Goal: Task Accomplishment & Management: Complete application form

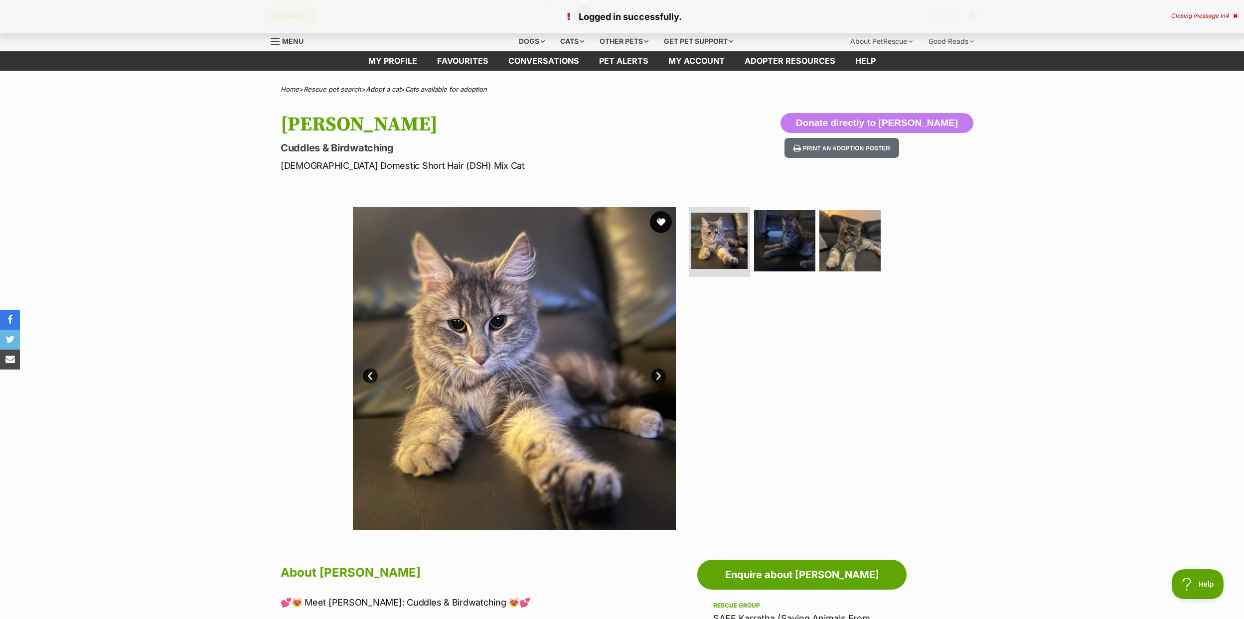
click at [655, 220] on button "favourite" at bounding box center [661, 222] width 22 height 22
click at [600, 59] on link "Pet alerts" at bounding box center [623, 60] width 69 height 19
click at [934, 16] on icon "Favourites" at bounding box center [937, 14] width 12 height 11
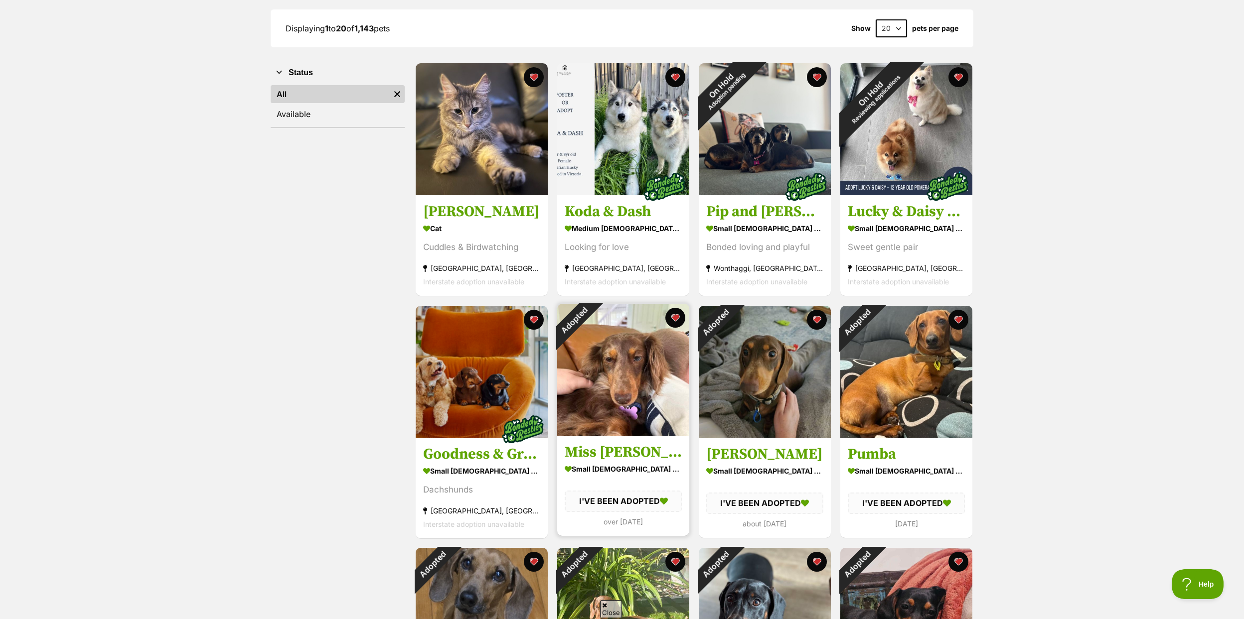
scroll to position [142, 0]
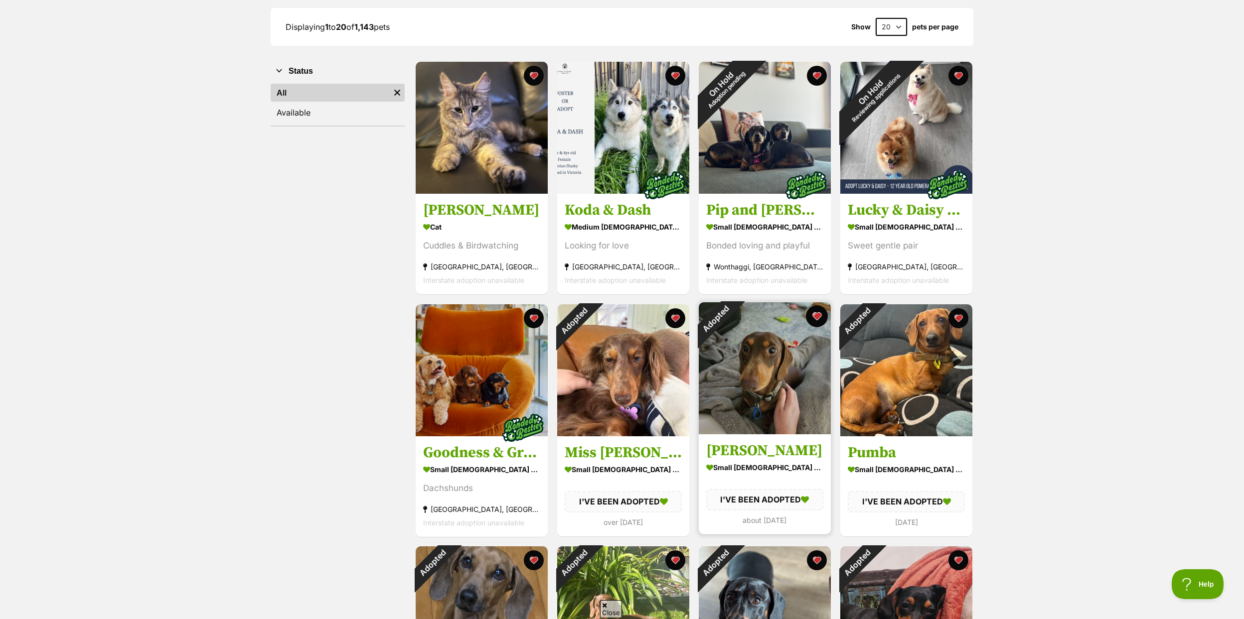
click at [811, 315] on button "favourite" at bounding box center [817, 316] width 22 height 22
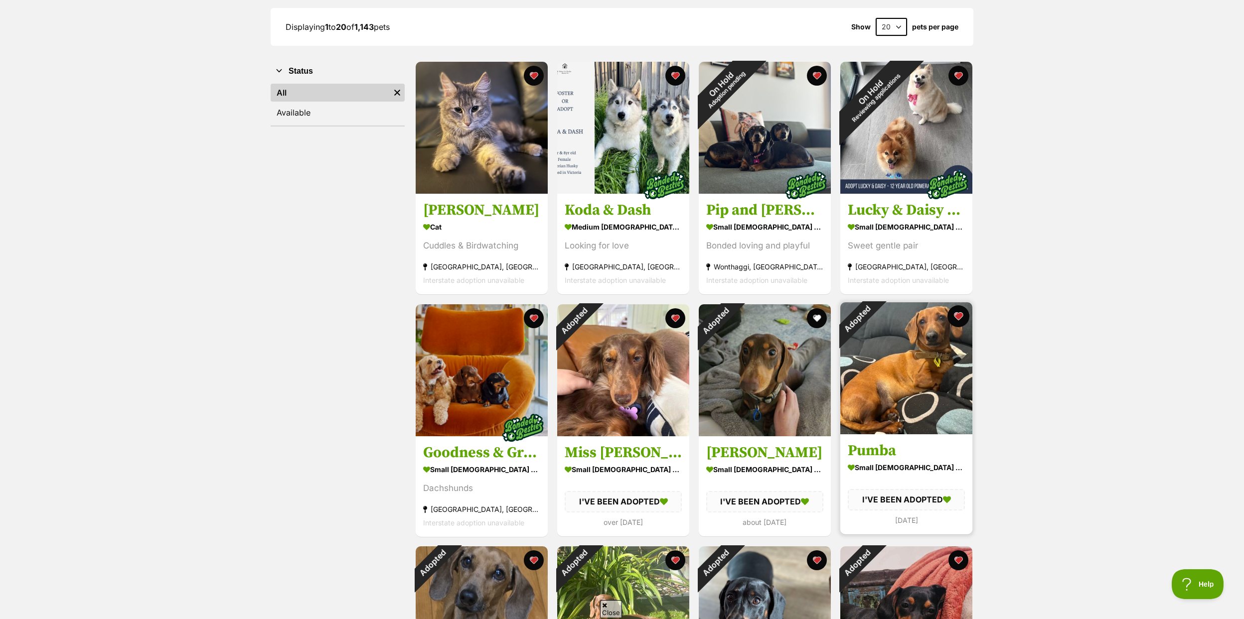
click at [952, 315] on button "favourite" at bounding box center [958, 316] width 22 height 22
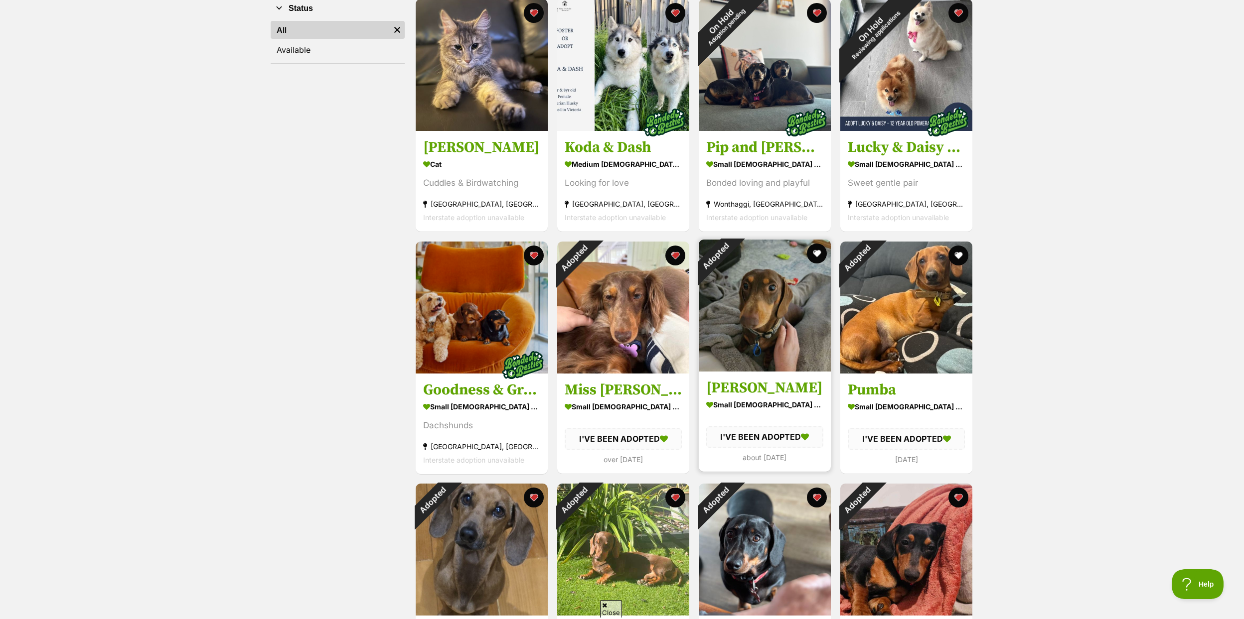
scroll to position [204, 0]
click at [810, 249] on button "favourite" at bounding box center [817, 254] width 22 height 22
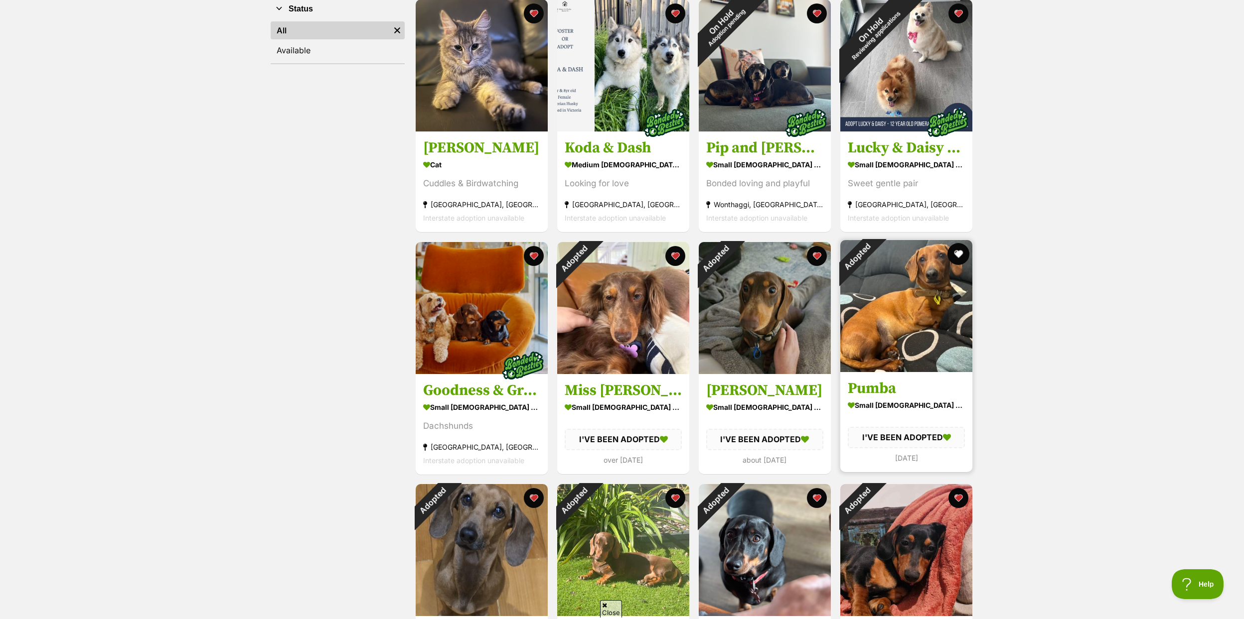
click at [949, 254] on button "favourite" at bounding box center [958, 254] width 22 height 22
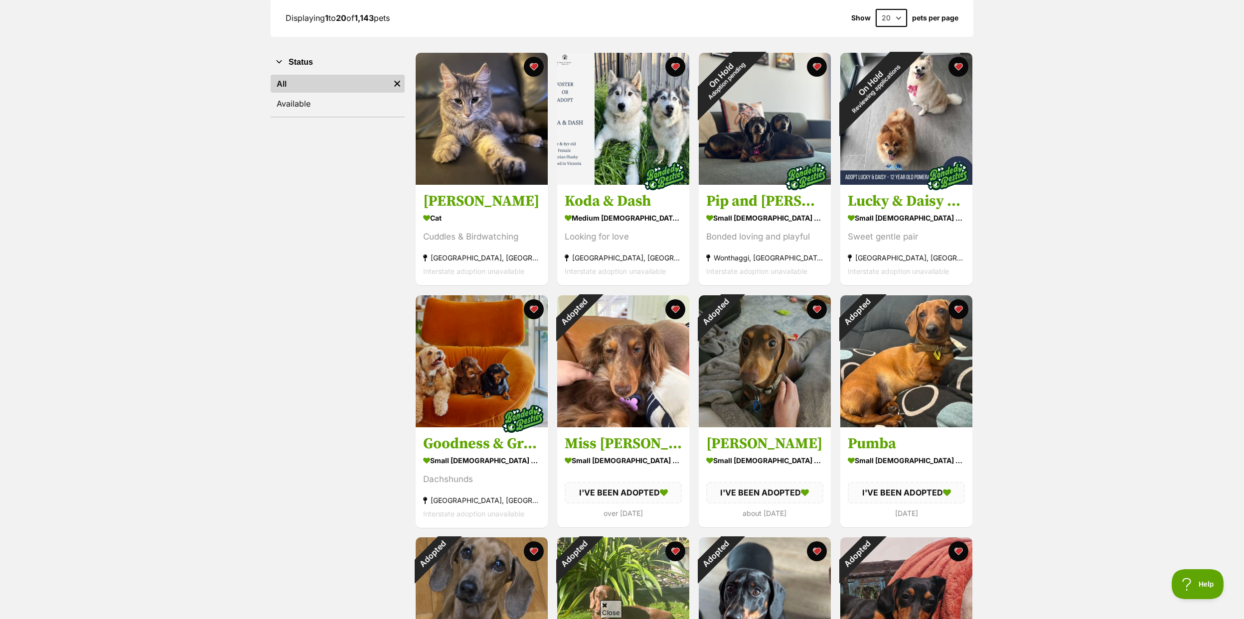
scroll to position [149, 0]
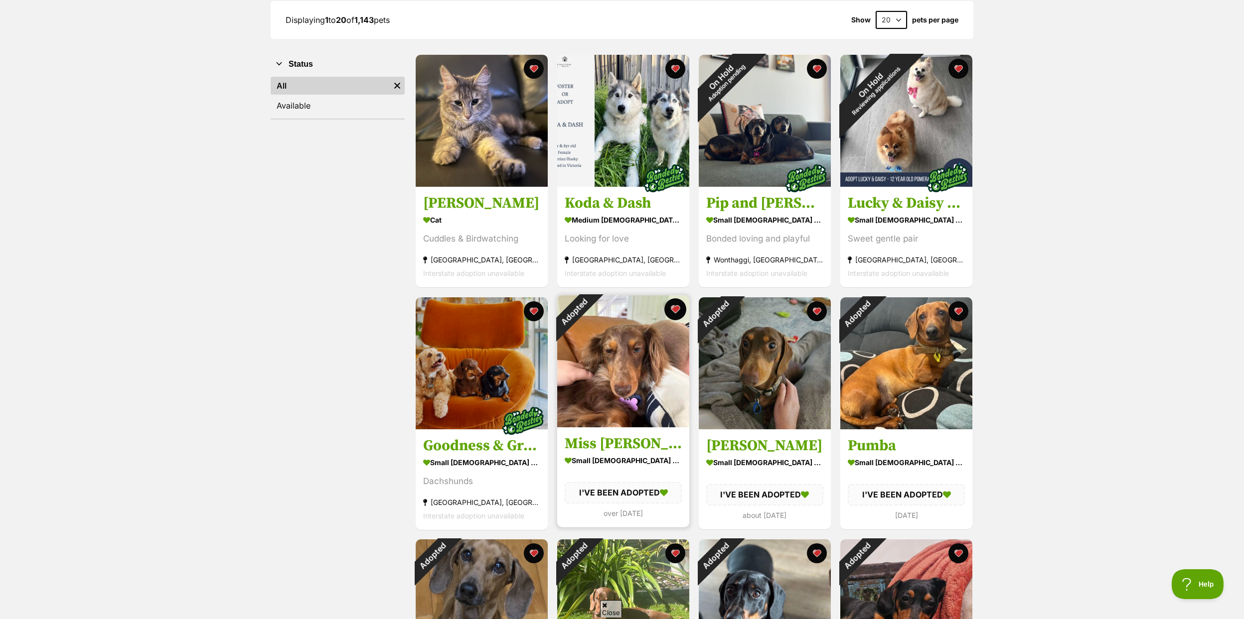
click at [678, 309] on button "favourite" at bounding box center [675, 309] width 22 height 22
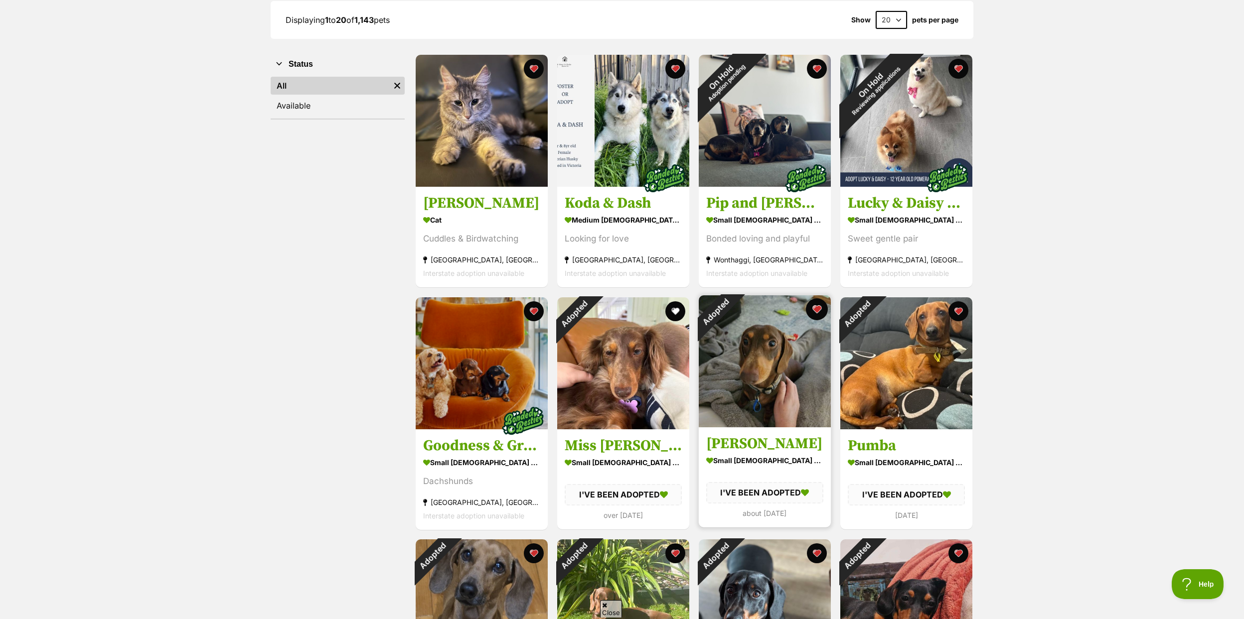
click at [815, 311] on button "favourite" at bounding box center [817, 309] width 22 height 22
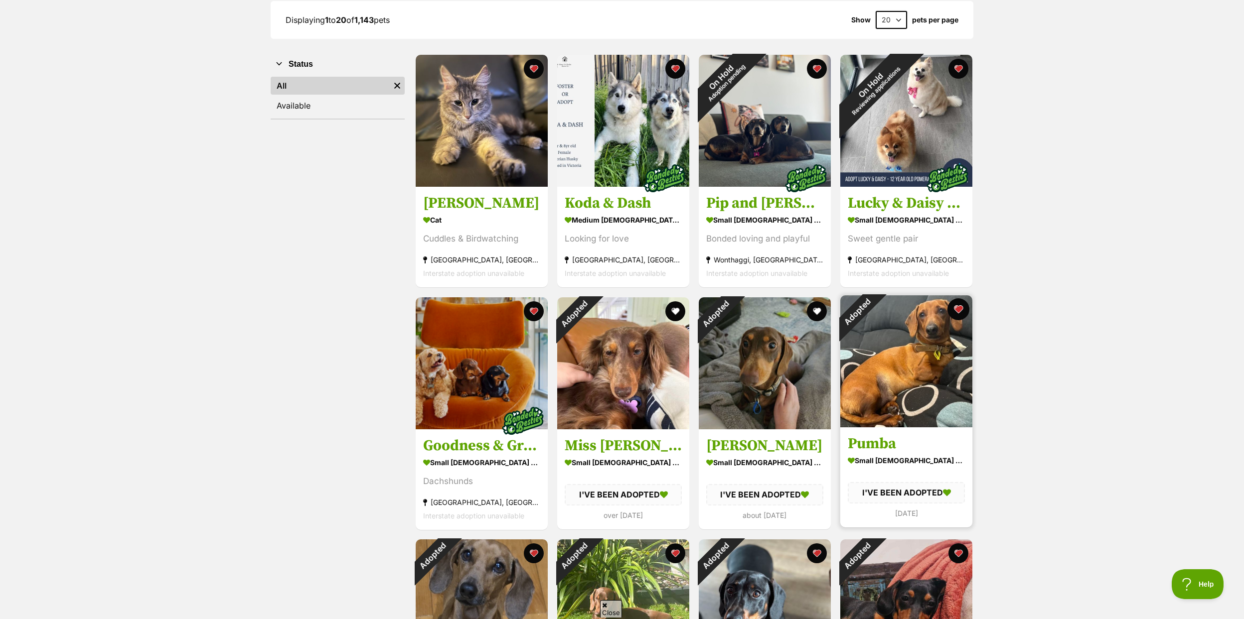
click at [954, 307] on button "favourite" at bounding box center [958, 309] width 22 height 22
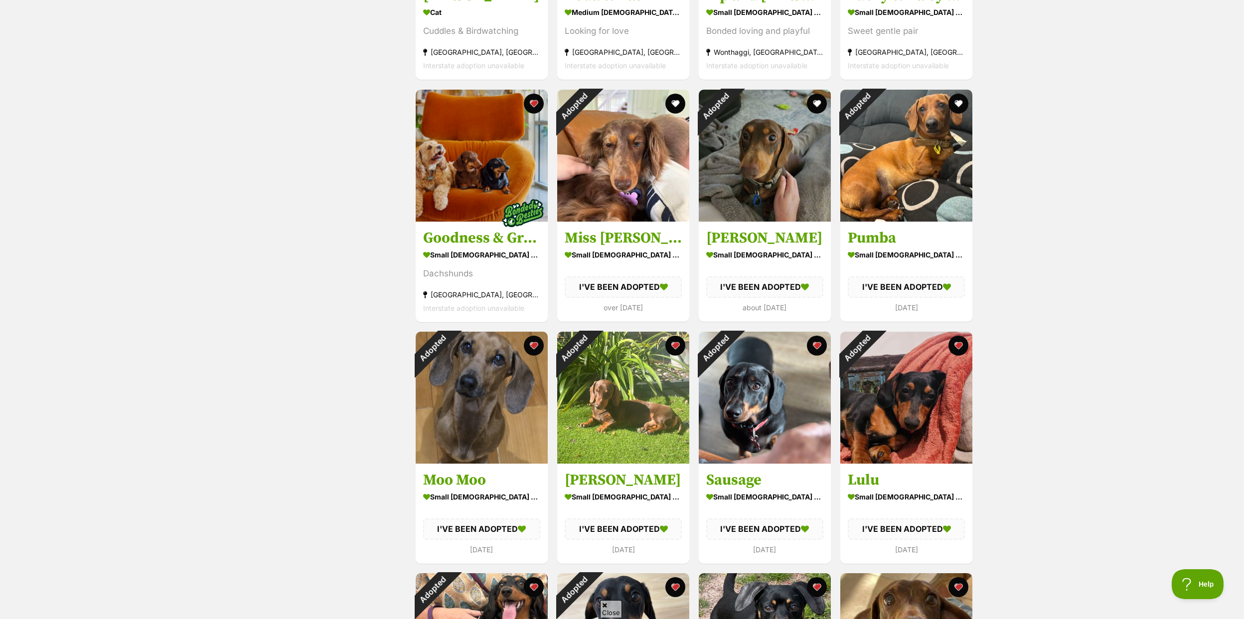
scroll to position [364, 0]
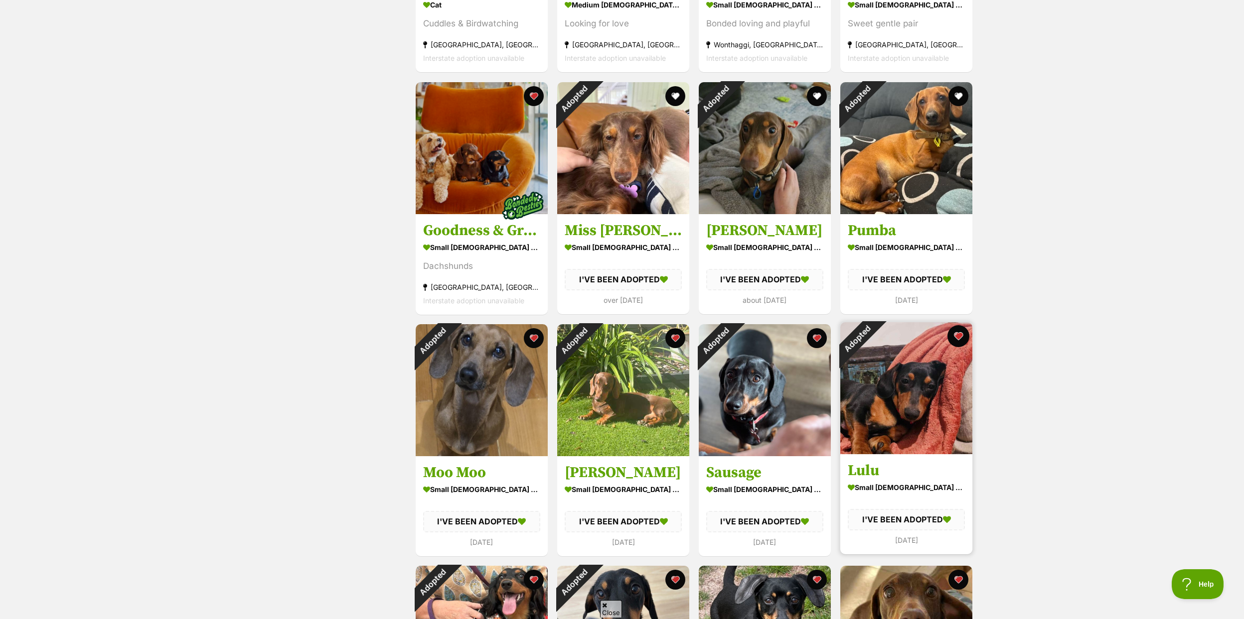
click at [957, 335] on button "favourite" at bounding box center [958, 336] width 22 height 22
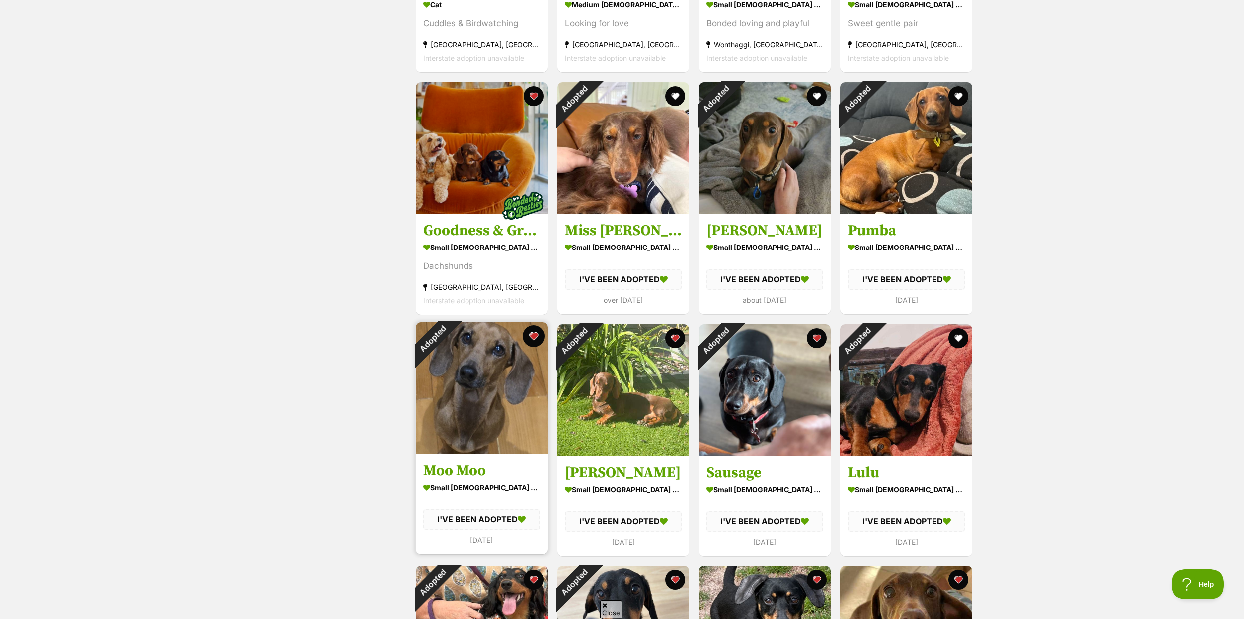
click at [531, 340] on button "favourite" at bounding box center [534, 336] width 22 height 22
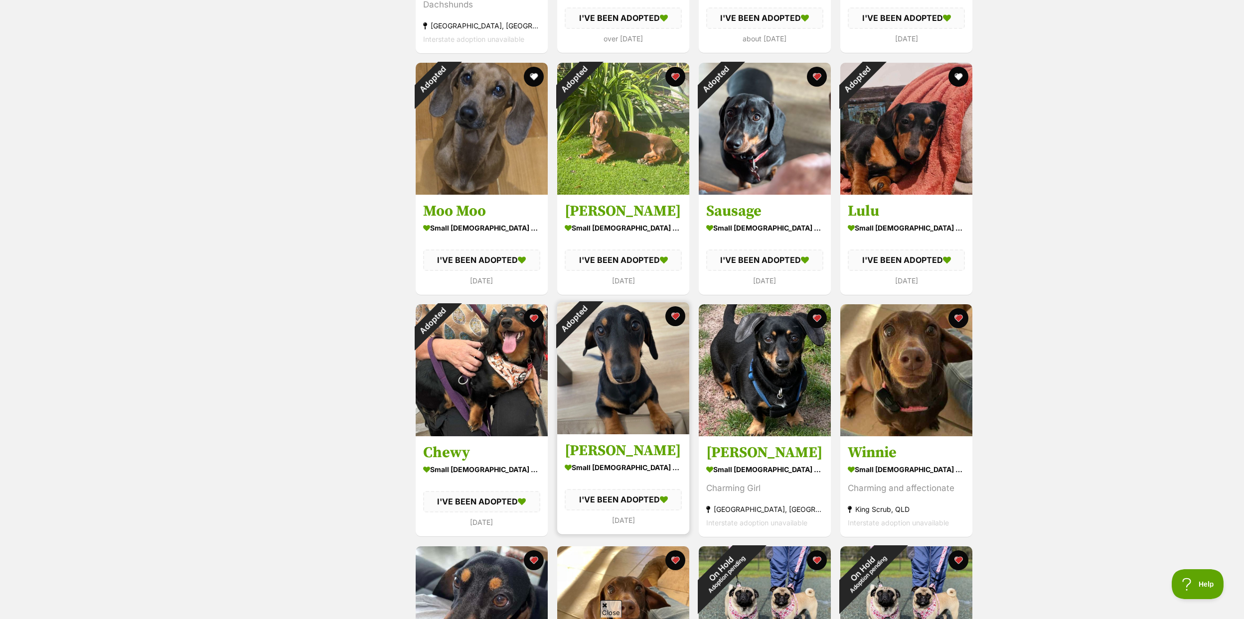
scroll to position [716, 0]
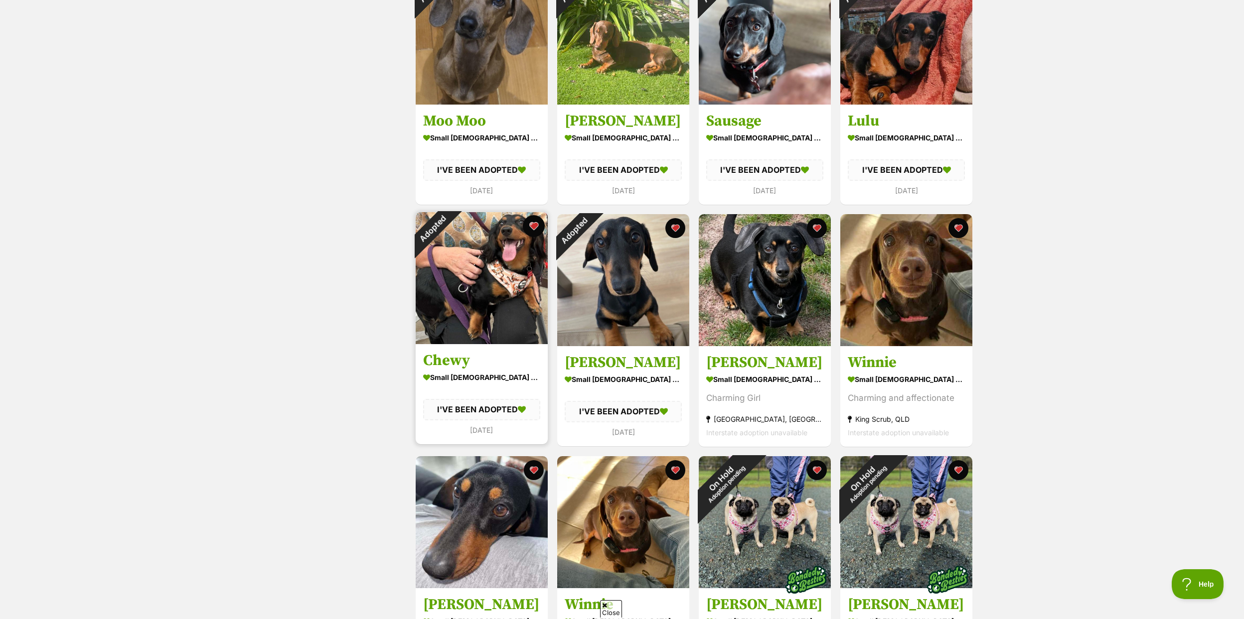
click at [541, 229] on button "favourite" at bounding box center [534, 226] width 22 height 22
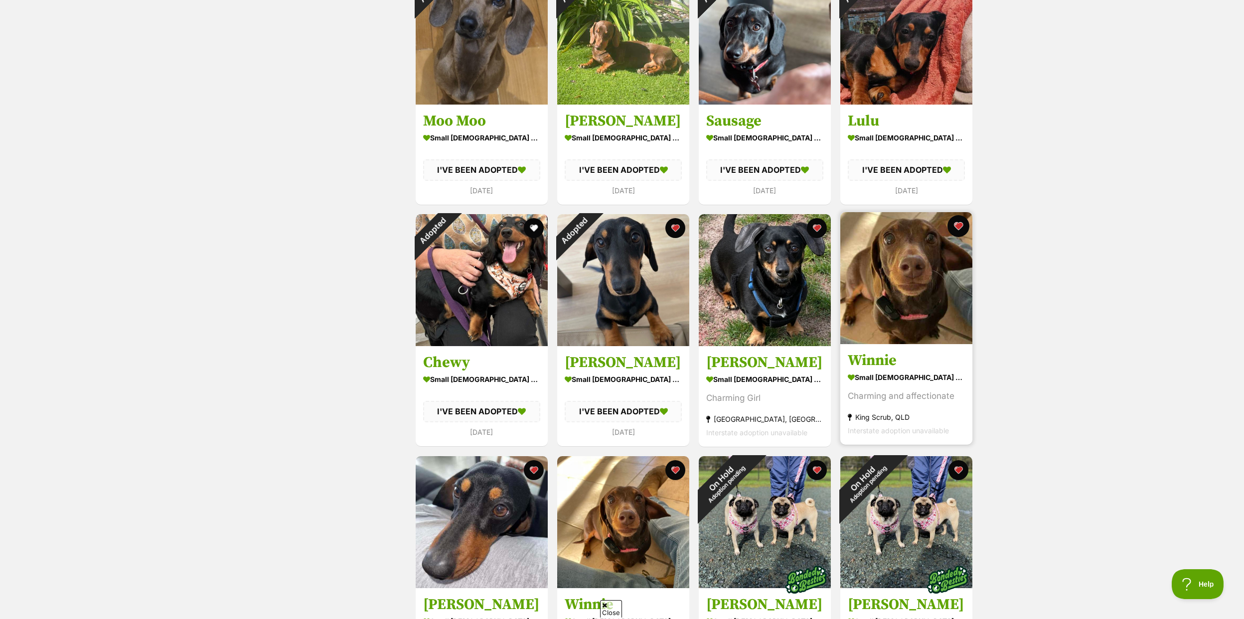
click at [955, 230] on button "favourite" at bounding box center [958, 226] width 22 height 22
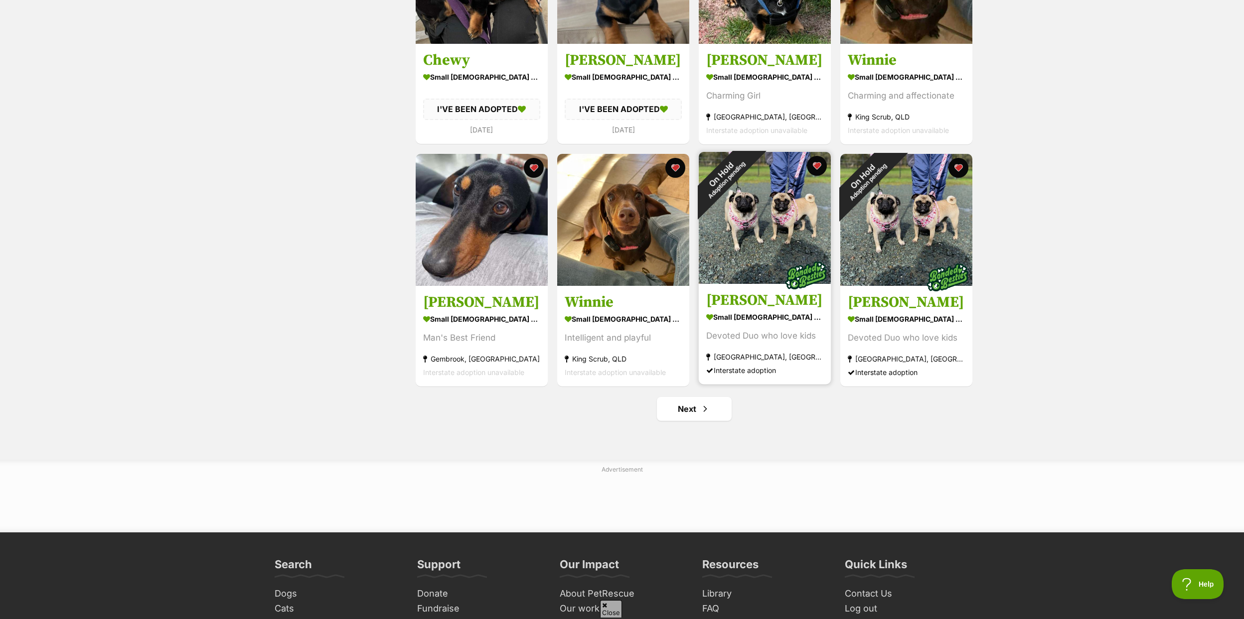
scroll to position [1018, 0]
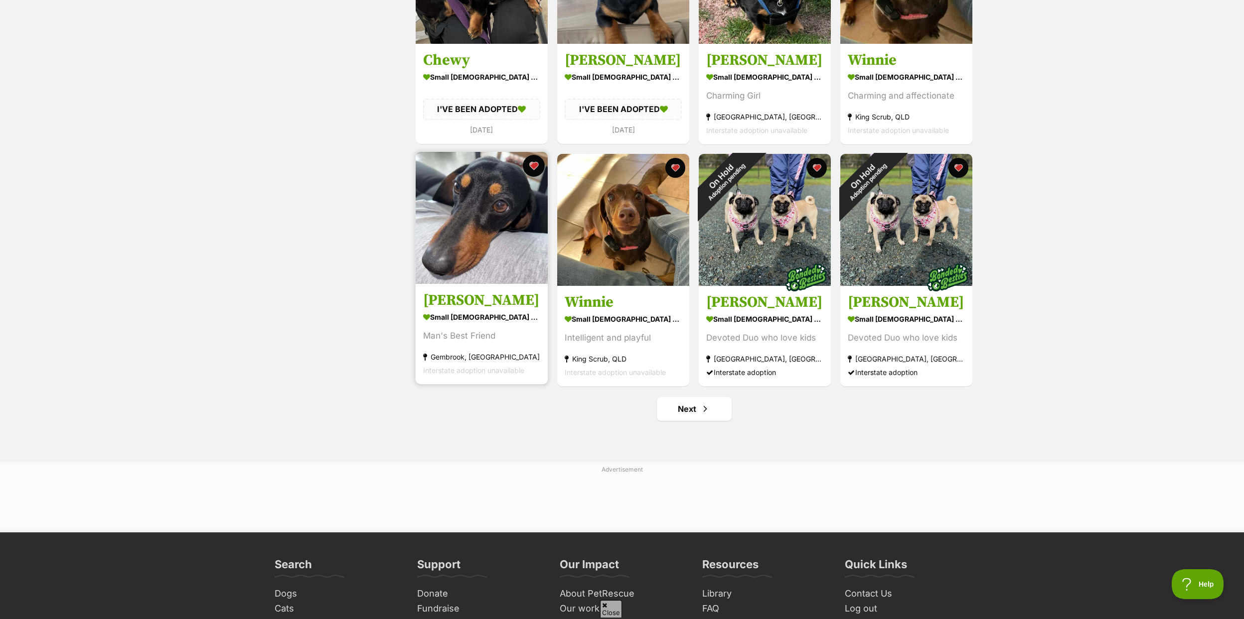
click at [531, 165] on button "favourite" at bounding box center [534, 166] width 22 height 22
click at [712, 405] on link "Next" at bounding box center [694, 409] width 75 height 24
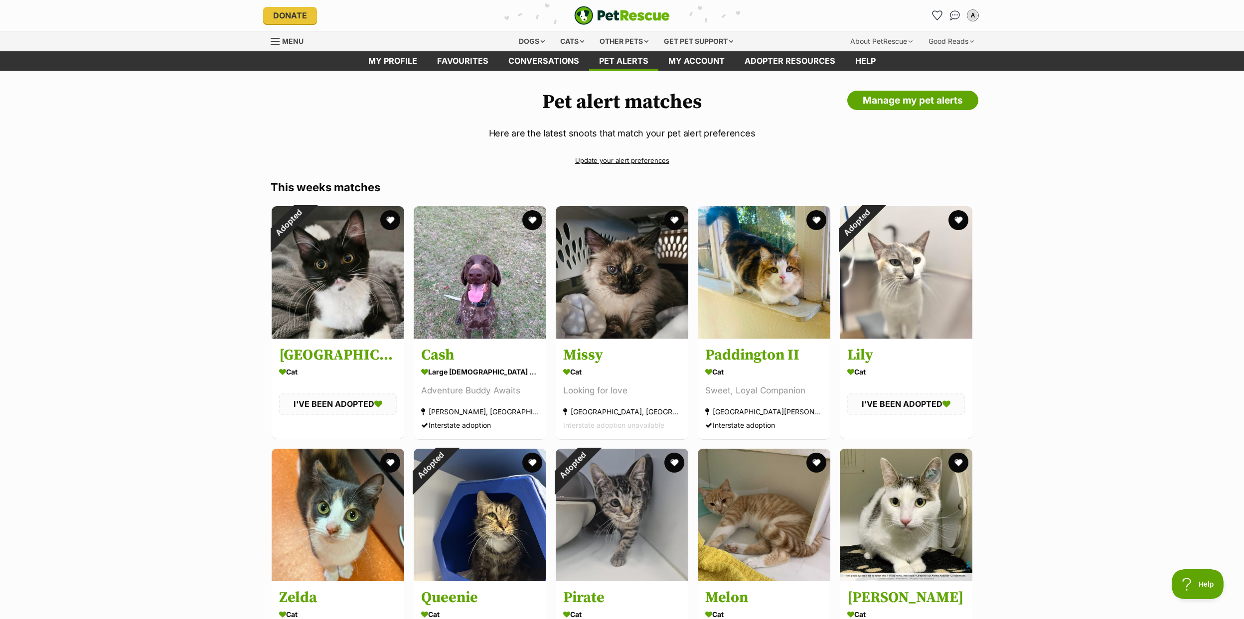
click at [657, 161] on link "Update your alert preferences" at bounding box center [622, 160] width 702 height 17
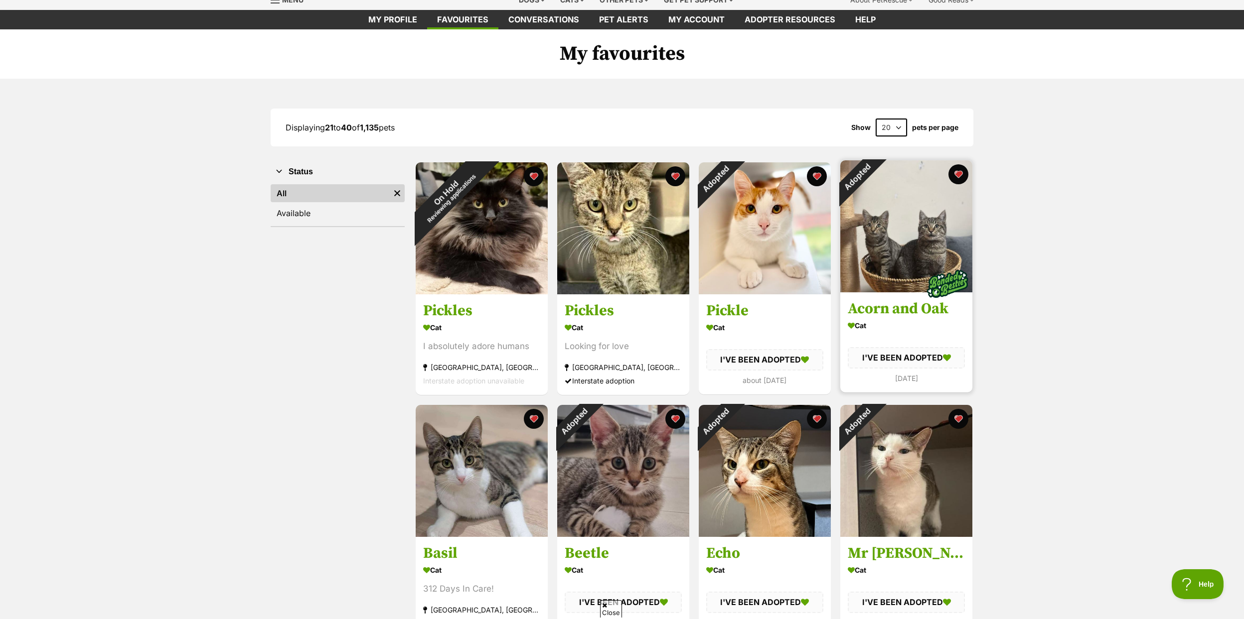
scroll to position [42, 0]
click at [953, 173] on button "favourite" at bounding box center [958, 174] width 22 height 22
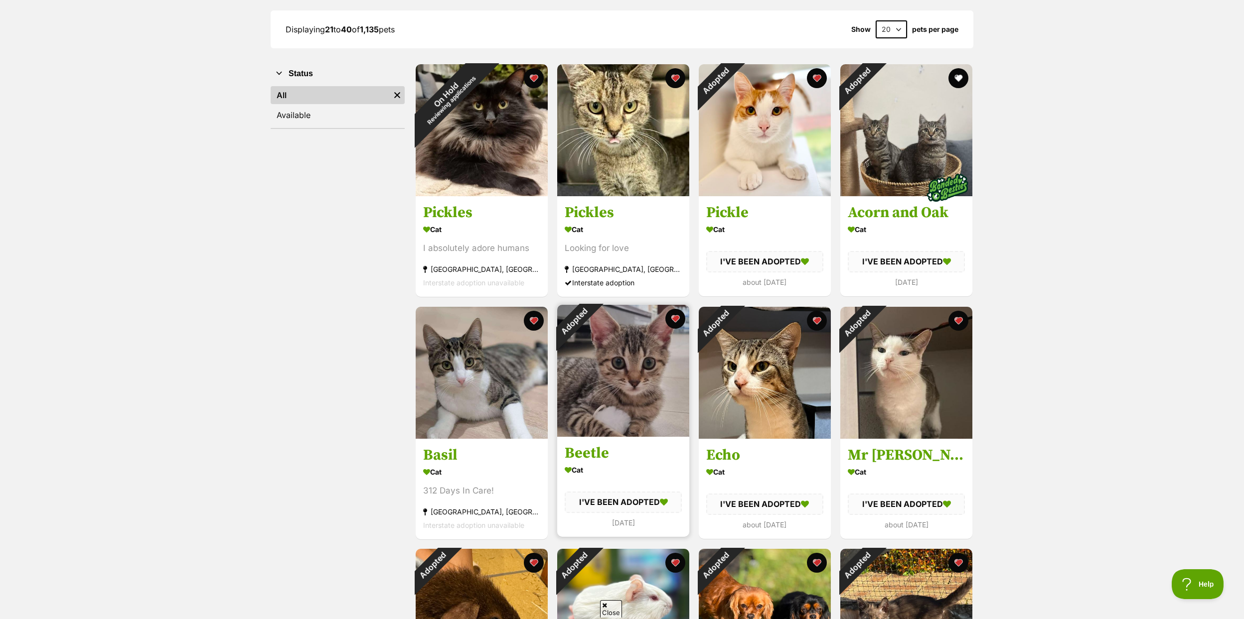
scroll to position [140, 0]
click at [531, 316] on button "favourite" at bounding box center [534, 318] width 22 height 22
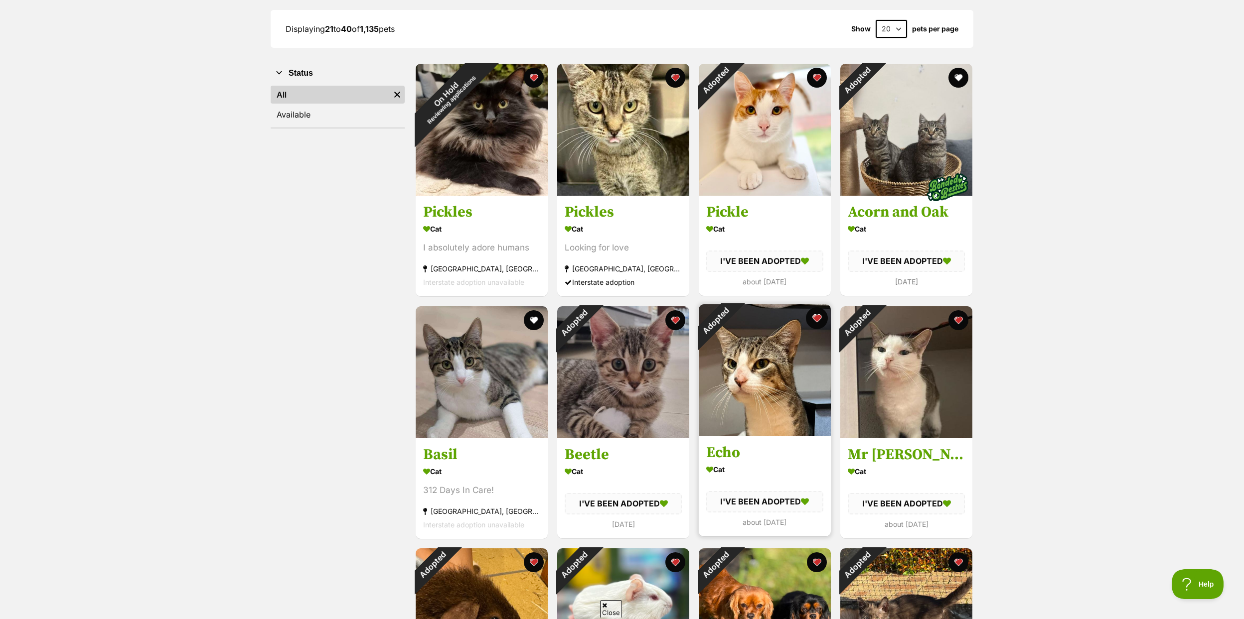
click at [819, 312] on button "favourite" at bounding box center [817, 318] width 22 height 22
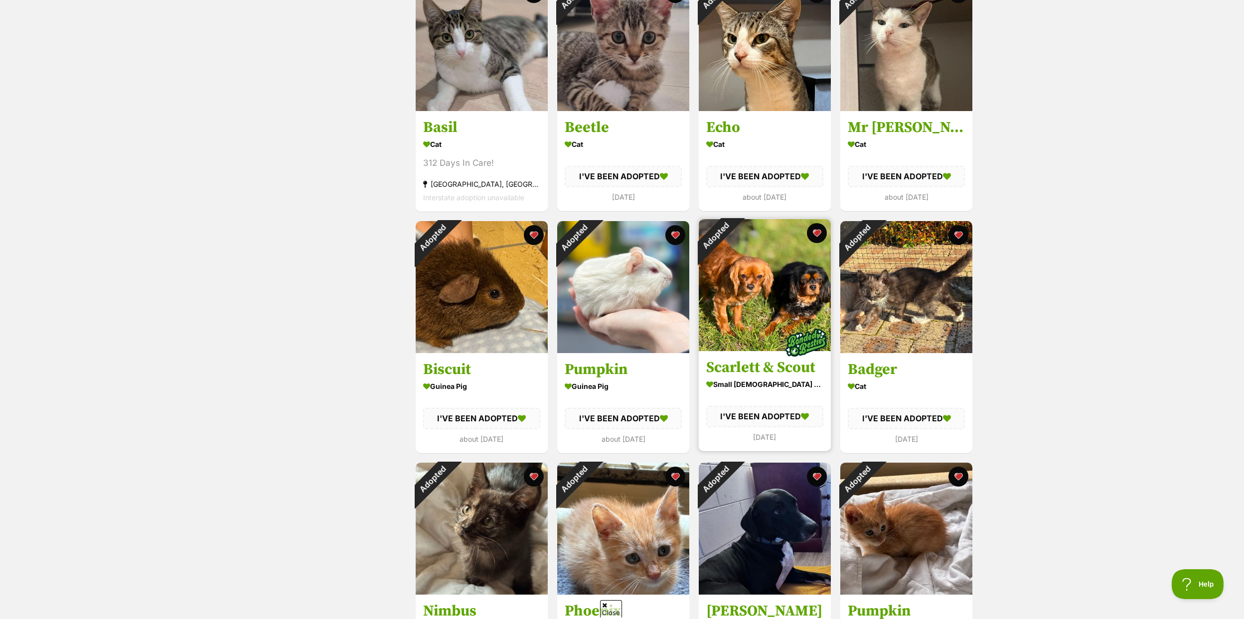
scroll to position [468, 0]
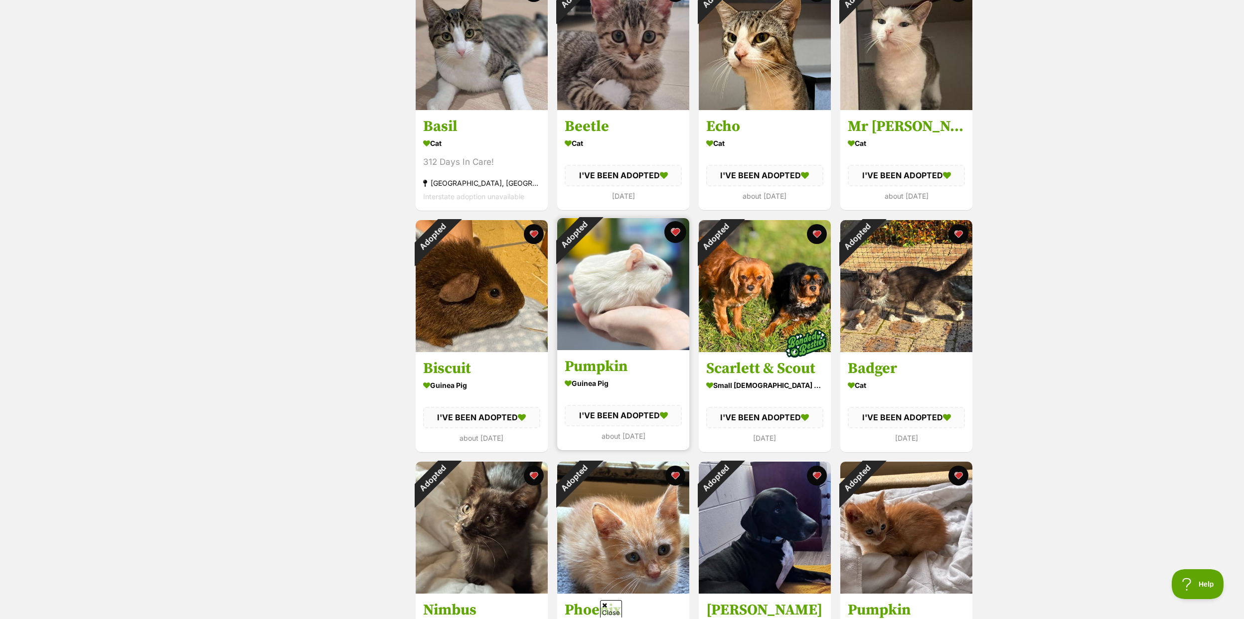
click at [677, 232] on button "favourite" at bounding box center [675, 232] width 22 height 22
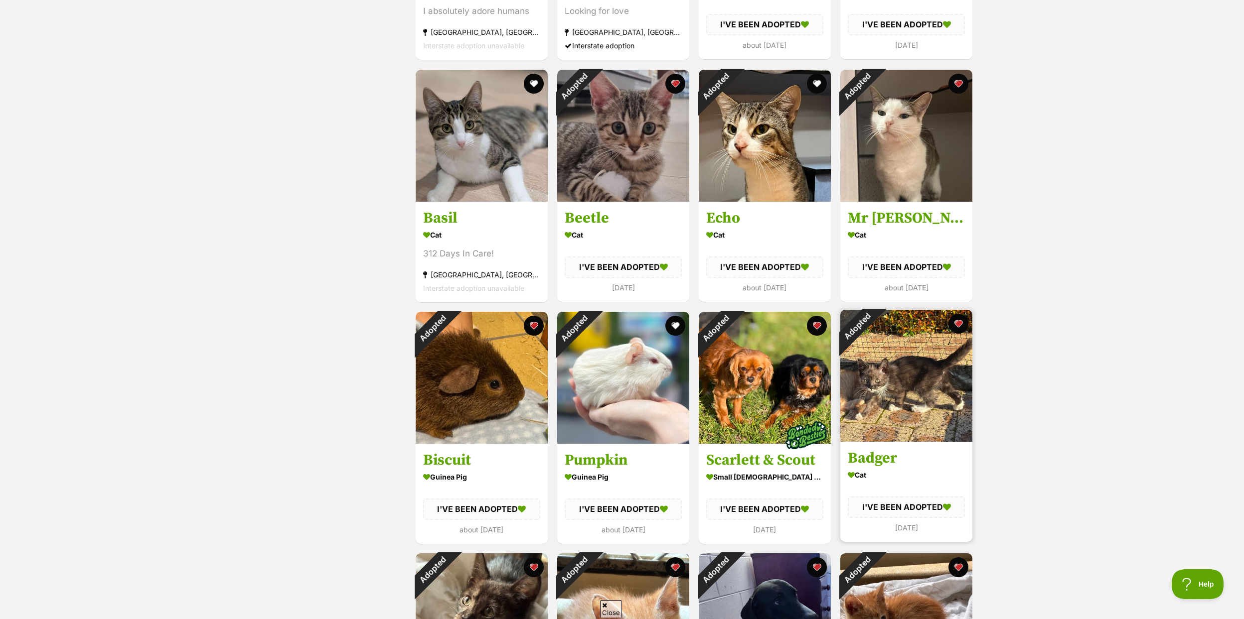
scroll to position [377, 0]
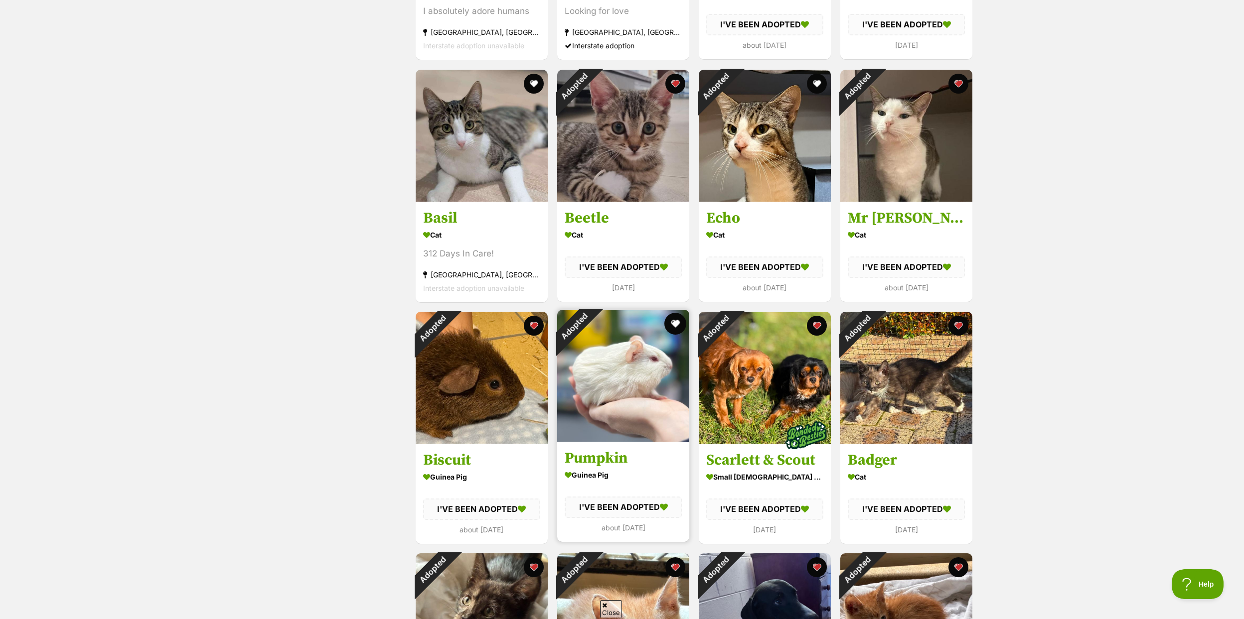
click at [671, 318] on button "favourite" at bounding box center [675, 324] width 22 height 22
click at [675, 318] on button "favourite" at bounding box center [675, 324] width 22 height 22
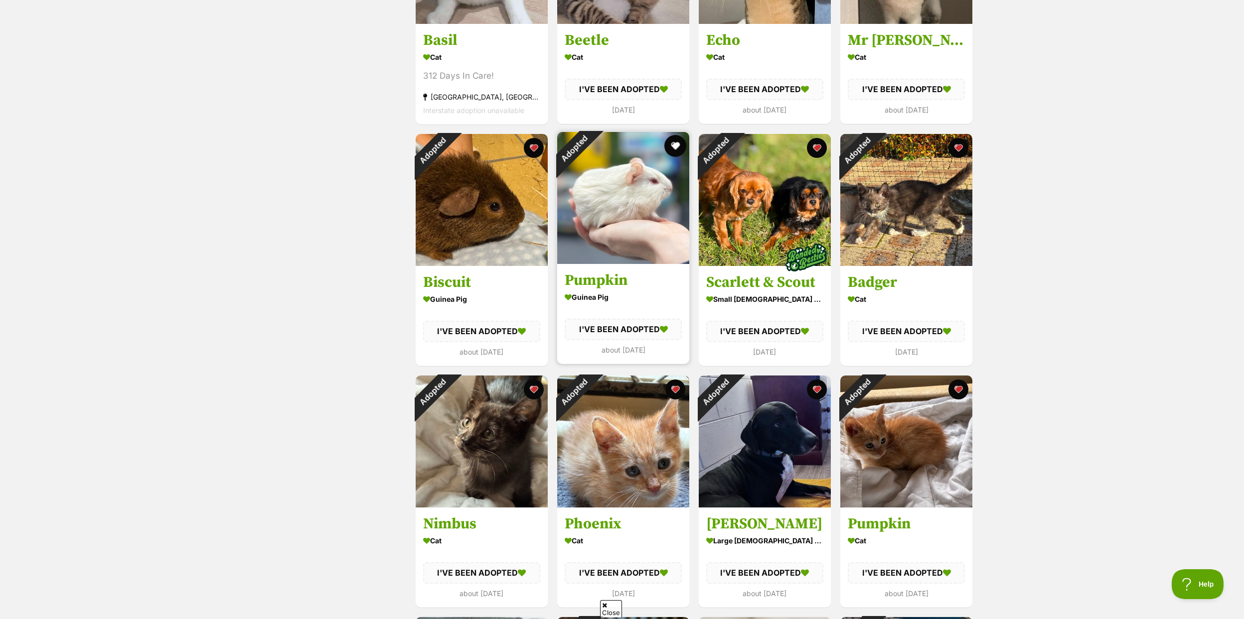
scroll to position [555, 0]
drag, startPoint x: 549, startPoint y: 156, endPoint x: 577, endPoint y: 166, distance: 29.8
click at [583, 161] on div "On Hold Reviewing applications Pickles Cat I absolutely adore humans Meadow Hei…" at bounding box center [694, 249] width 558 height 1203
click at [352, 249] on div "Status All Remove filter Available" at bounding box center [338, 270] width 134 height 1245
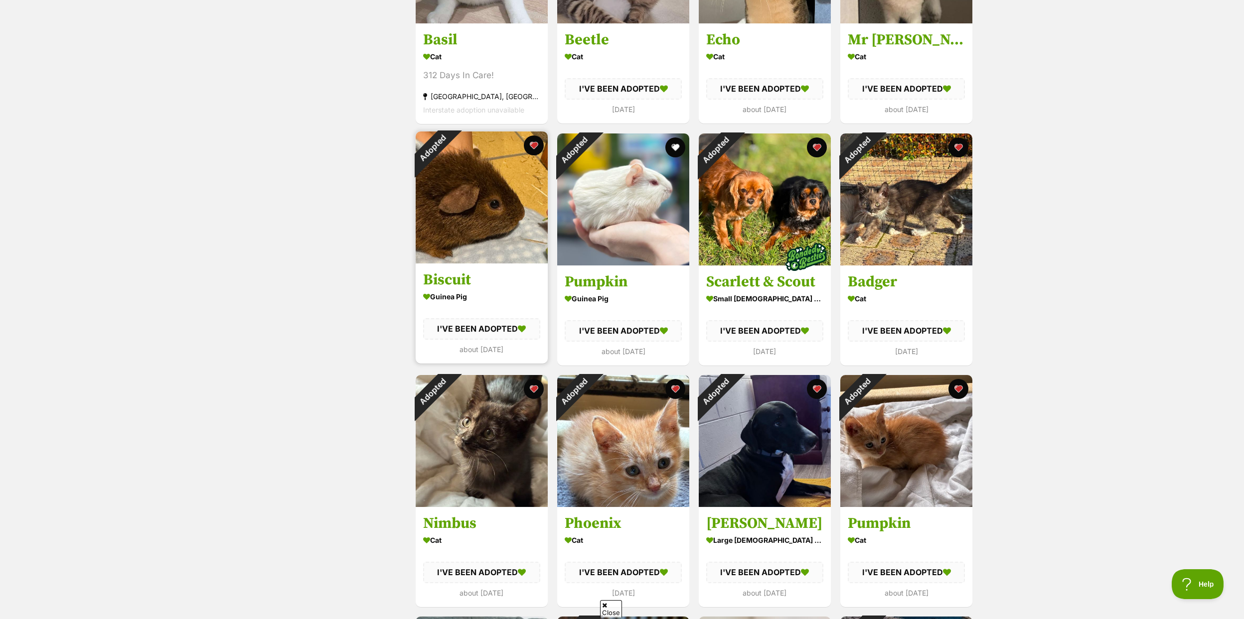
drag, startPoint x: 547, startPoint y: 153, endPoint x: 432, endPoint y: 205, distance: 125.6
click at [455, 197] on div "On Hold Reviewing applications Pickles Cat I absolutely adore humans Meadow Hei…" at bounding box center [694, 249] width 558 height 1203
click at [354, 236] on div "Status All Remove filter Available" at bounding box center [338, 270] width 134 height 1245
click at [528, 139] on button "favourite" at bounding box center [534, 146] width 22 height 22
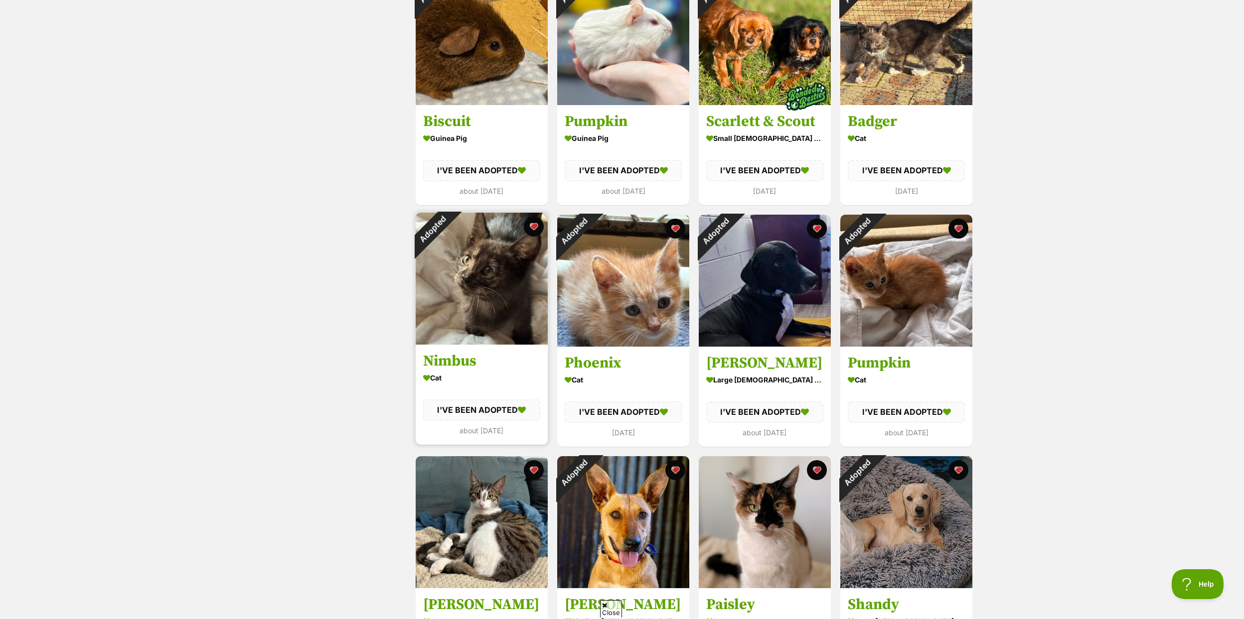
scroll to position [719, 0]
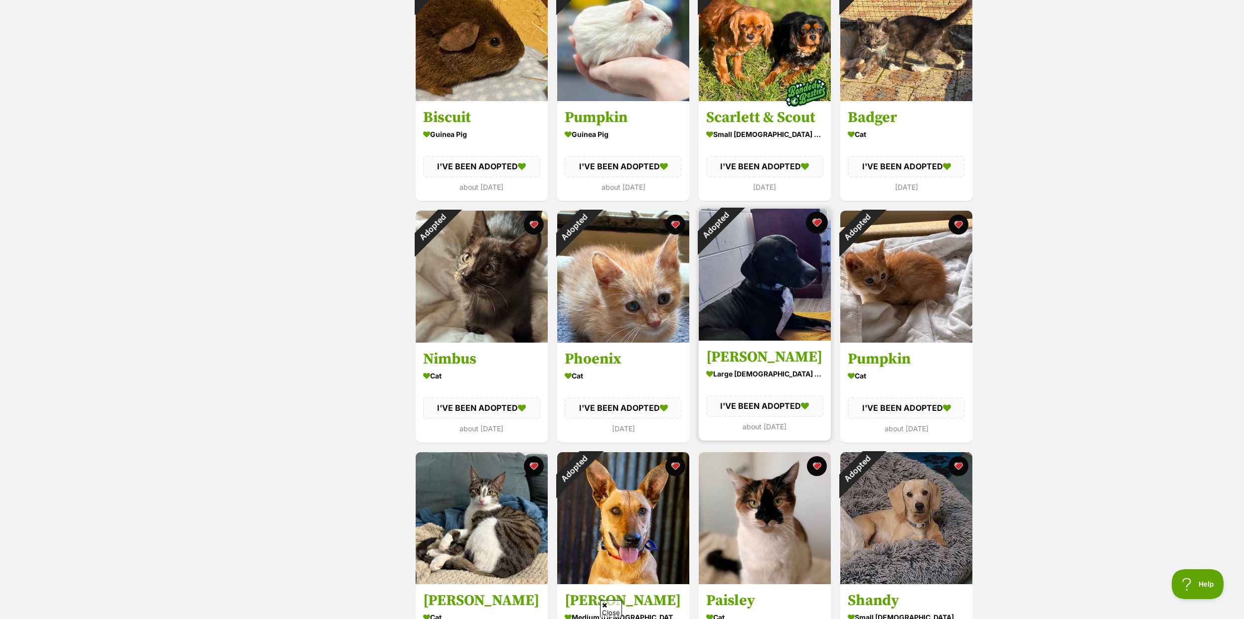
click at [819, 223] on button "favourite" at bounding box center [817, 223] width 22 height 22
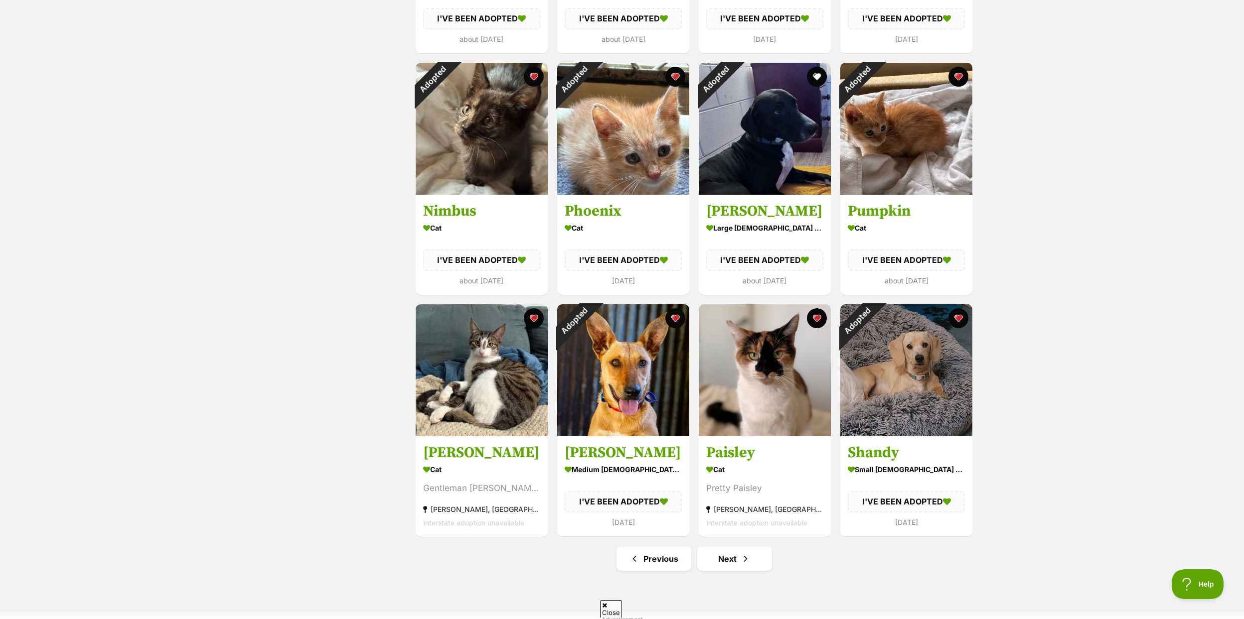
scroll to position [886, 0]
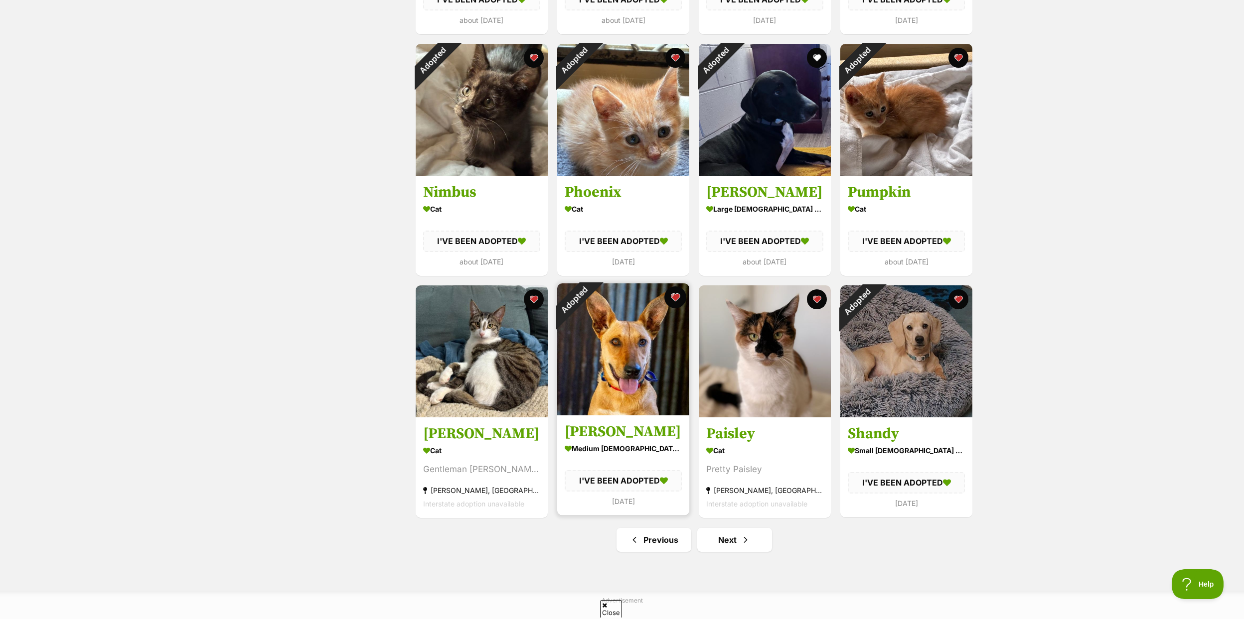
click at [682, 297] on button "favourite" at bounding box center [675, 297] width 22 height 22
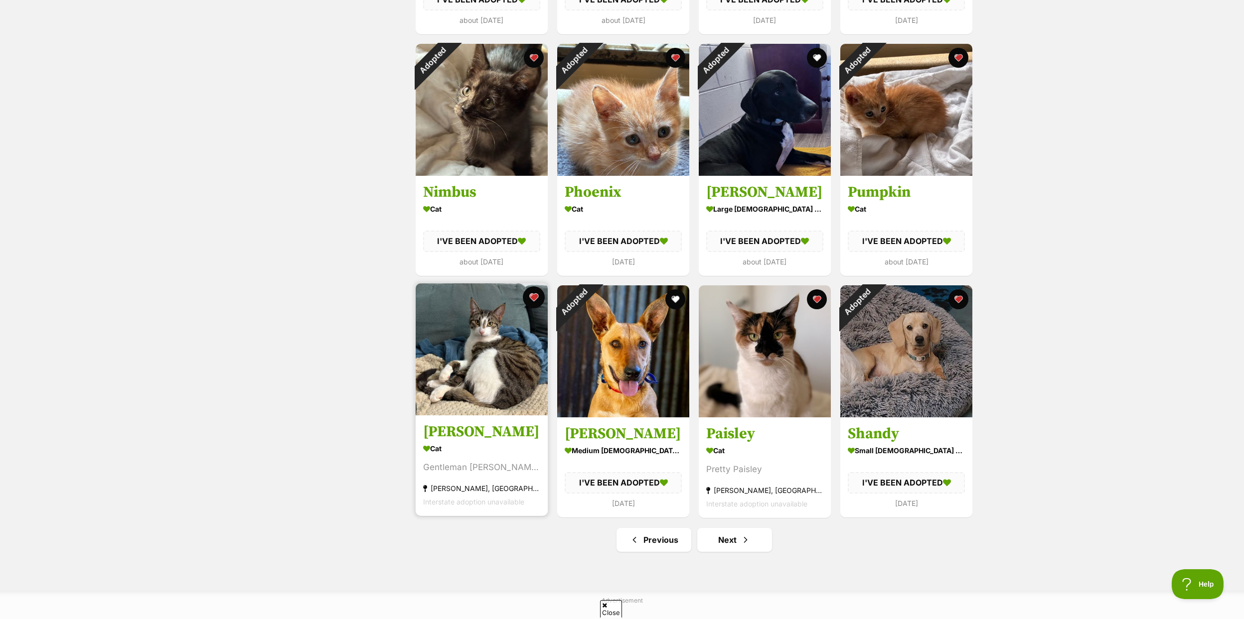
click at [534, 292] on button "favourite" at bounding box center [534, 297] width 22 height 22
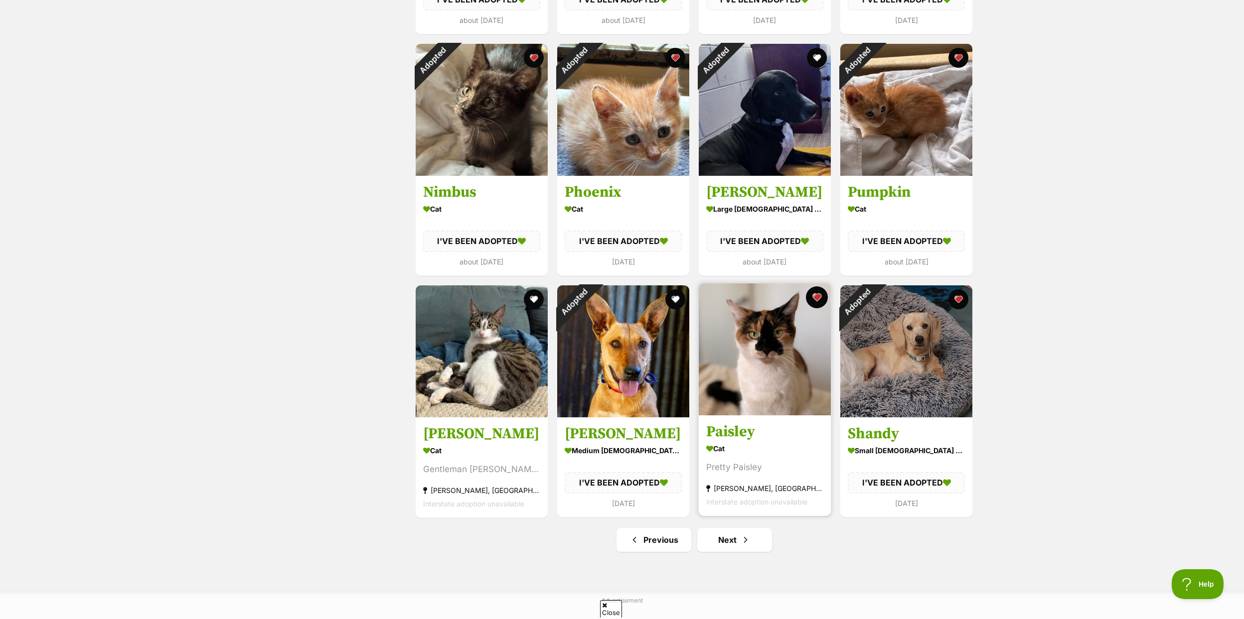
click at [816, 294] on button "favourite" at bounding box center [817, 297] width 22 height 22
click at [762, 532] on link "Next" at bounding box center [734, 540] width 75 height 24
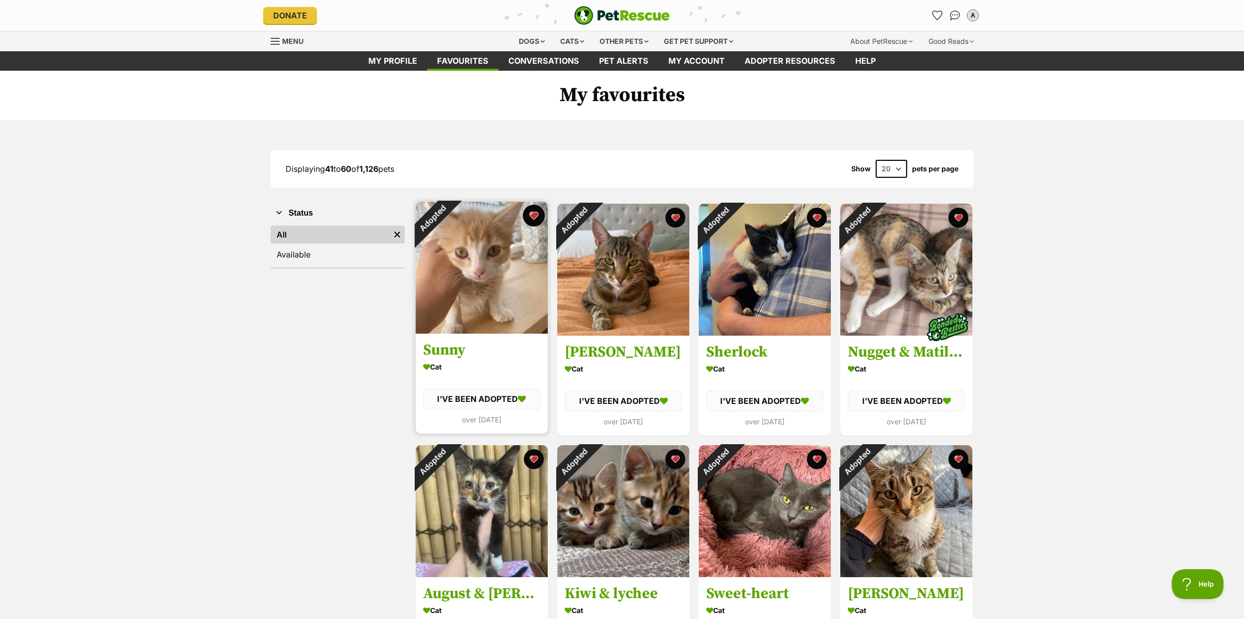
click at [530, 219] on button "favourite" at bounding box center [534, 216] width 22 height 22
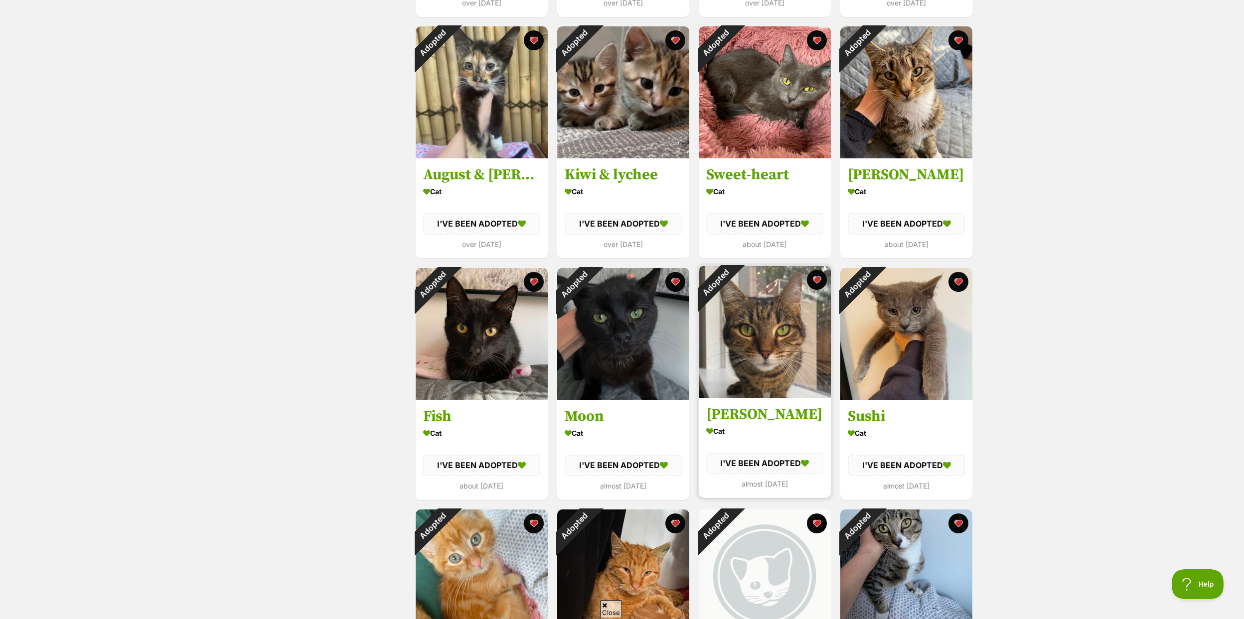
scroll to position [419, 0]
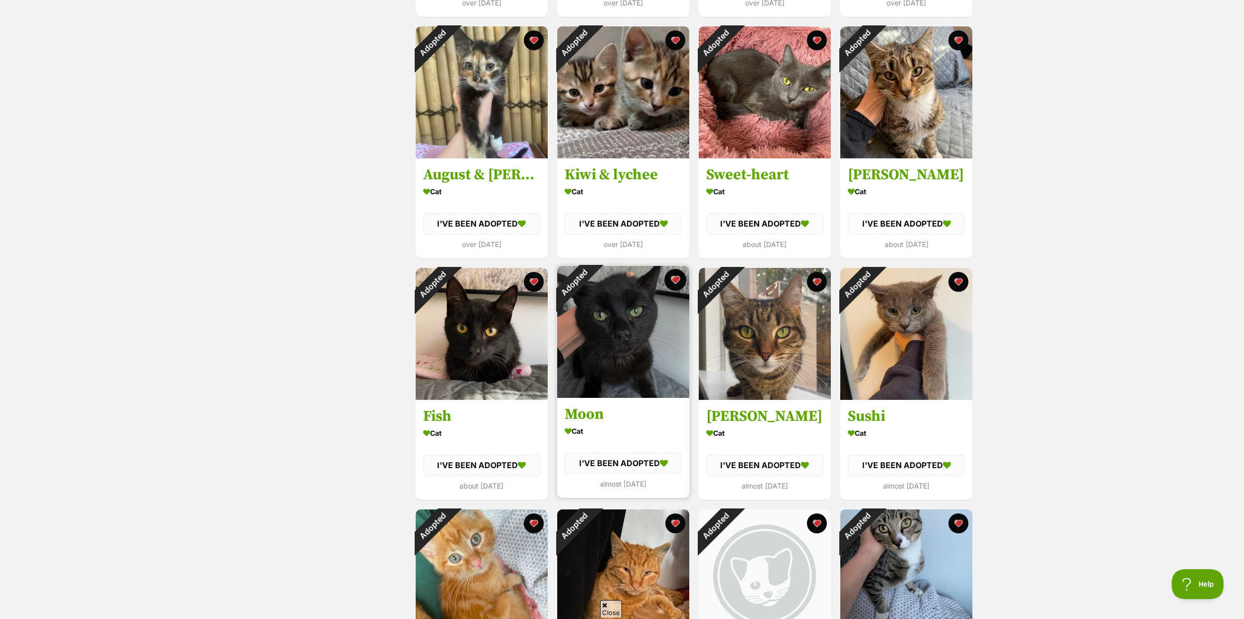
click at [677, 281] on button "favourite" at bounding box center [675, 280] width 22 height 22
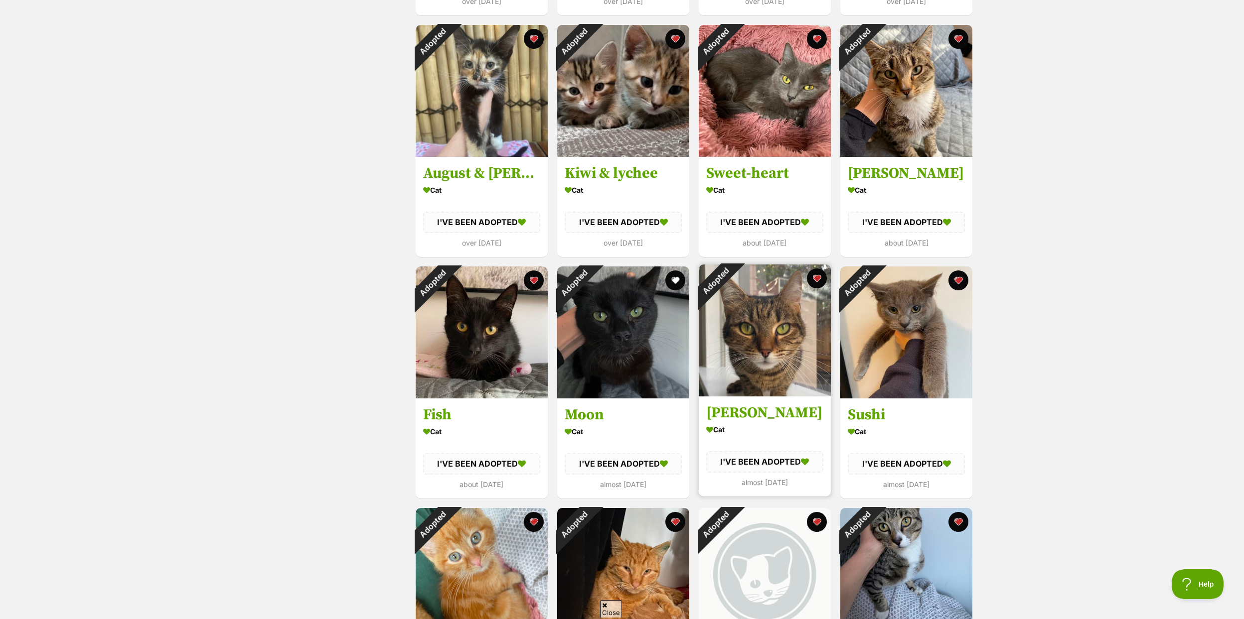
scroll to position [421, 0]
click at [820, 281] on button "favourite" at bounding box center [817, 278] width 22 height 22
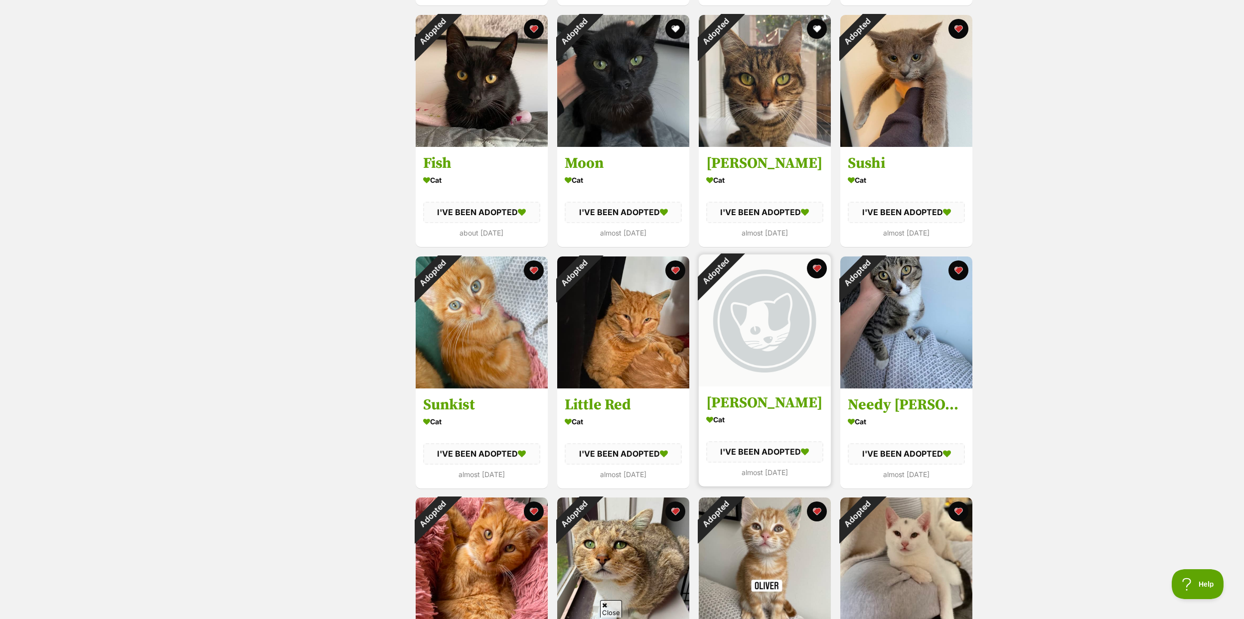
scroll to position [677, 0]
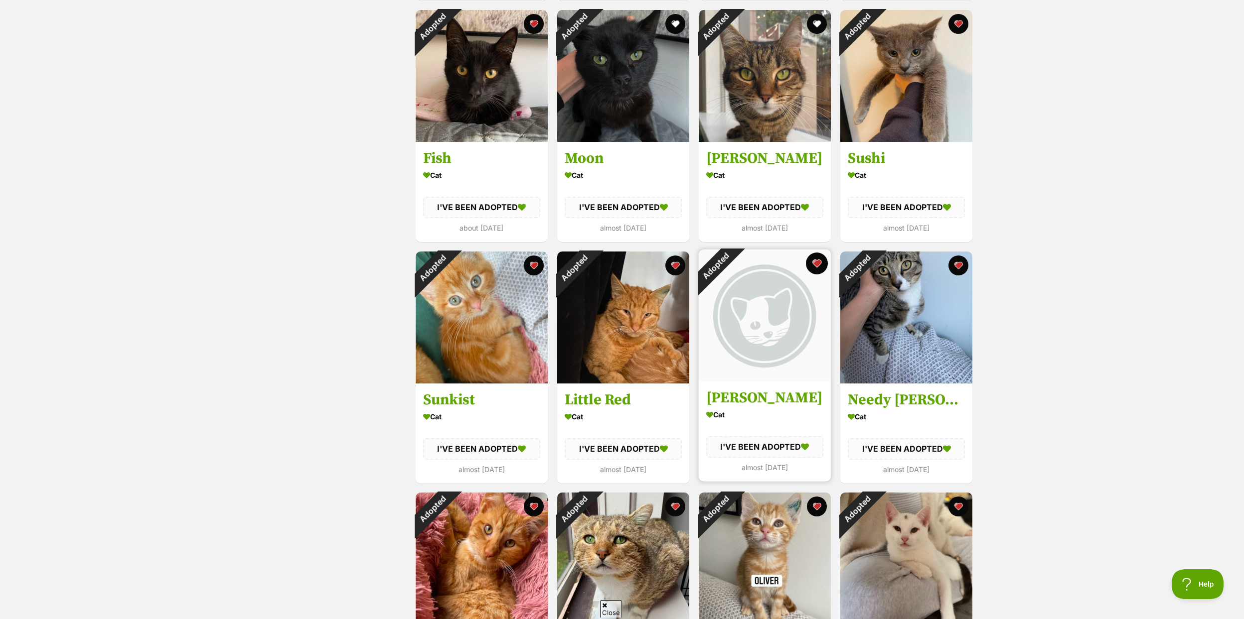
click at [815, 266] on button "favourite" at bounding box center [817, 264] width 22 height 22
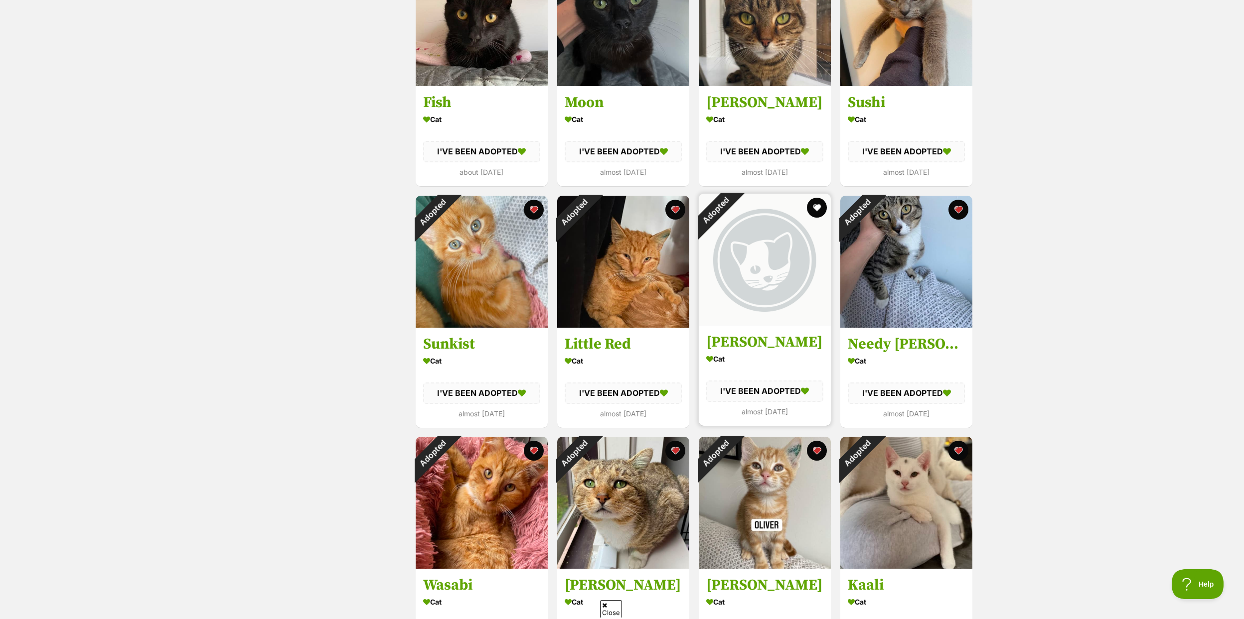
scroll to position [738, 0]
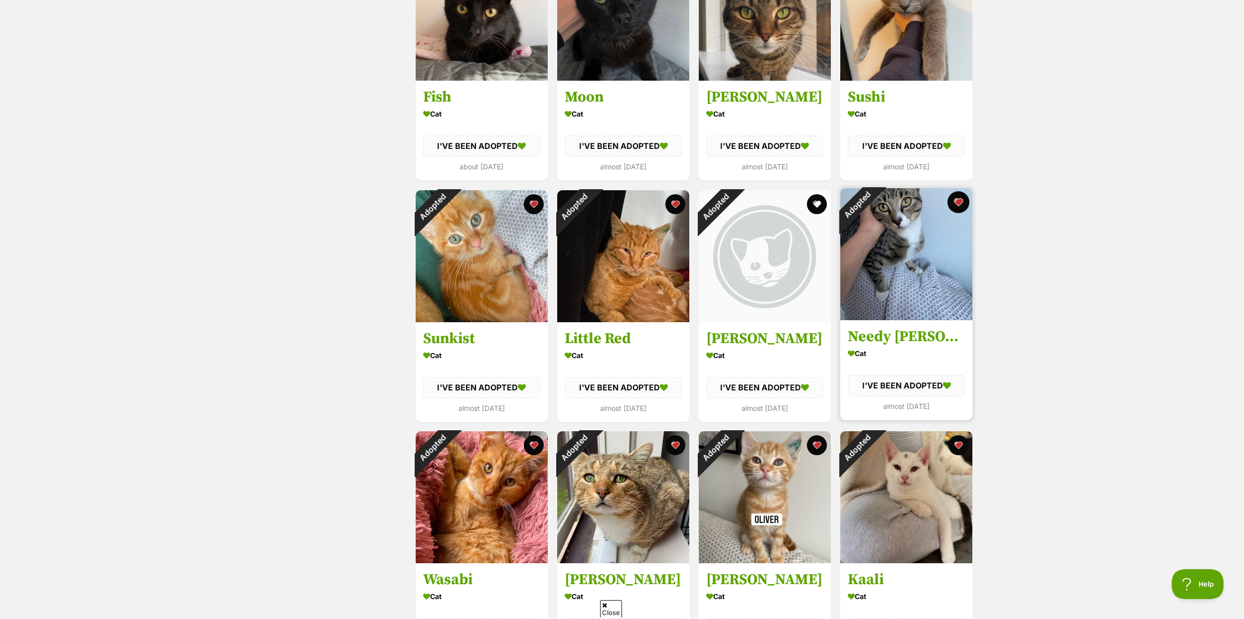
click at [954, 202] on button "favourite" at bounding box center [958, 202] width 22 height 22
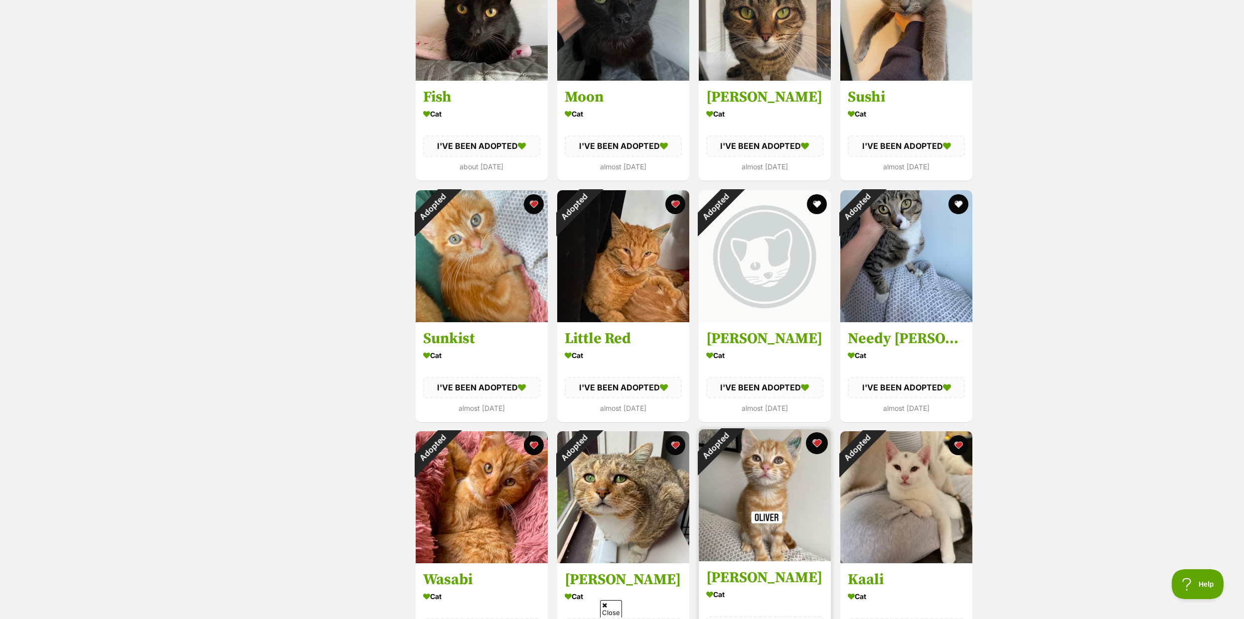
click at [819, 443] on button "favourite" at bounding box center [817, 443] width 22 height 22
click at [678, 440] on button "favourite" at bounding box center [675, 443] width 22 height 22
click at [955, 443] on button "favourite" at bounding box center [958, 443] width 22 height 22
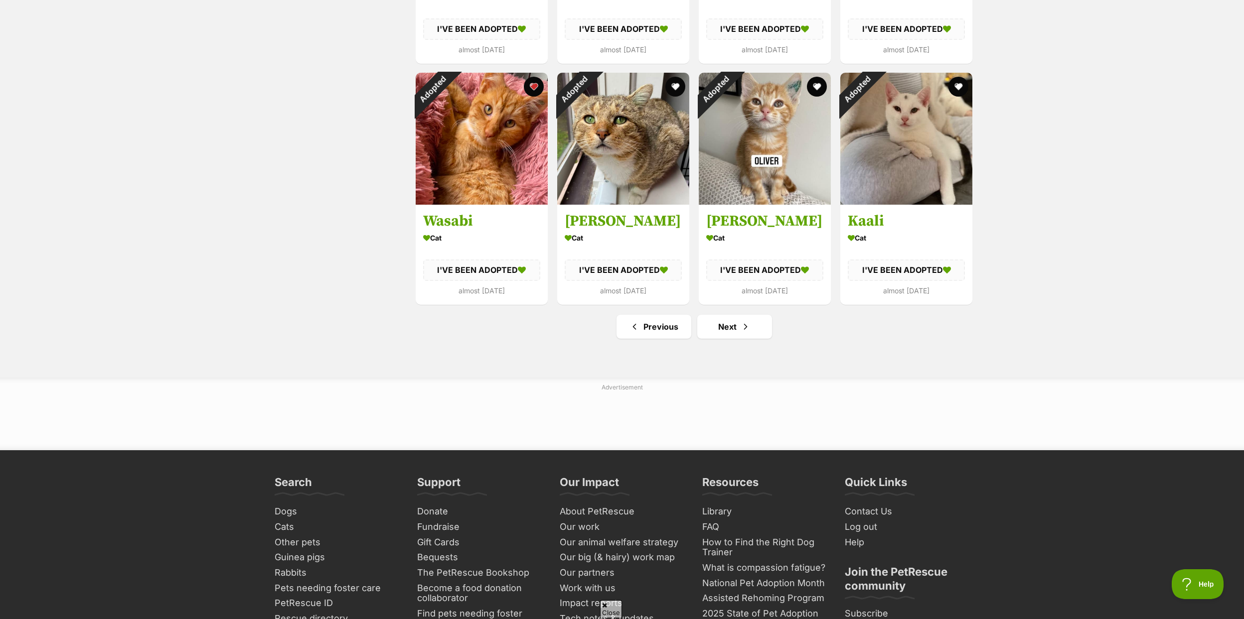
scroll to position [1098, 0]
click at [727, 329] on link "Next" at bounding box center [734, 326] width 75 height 24
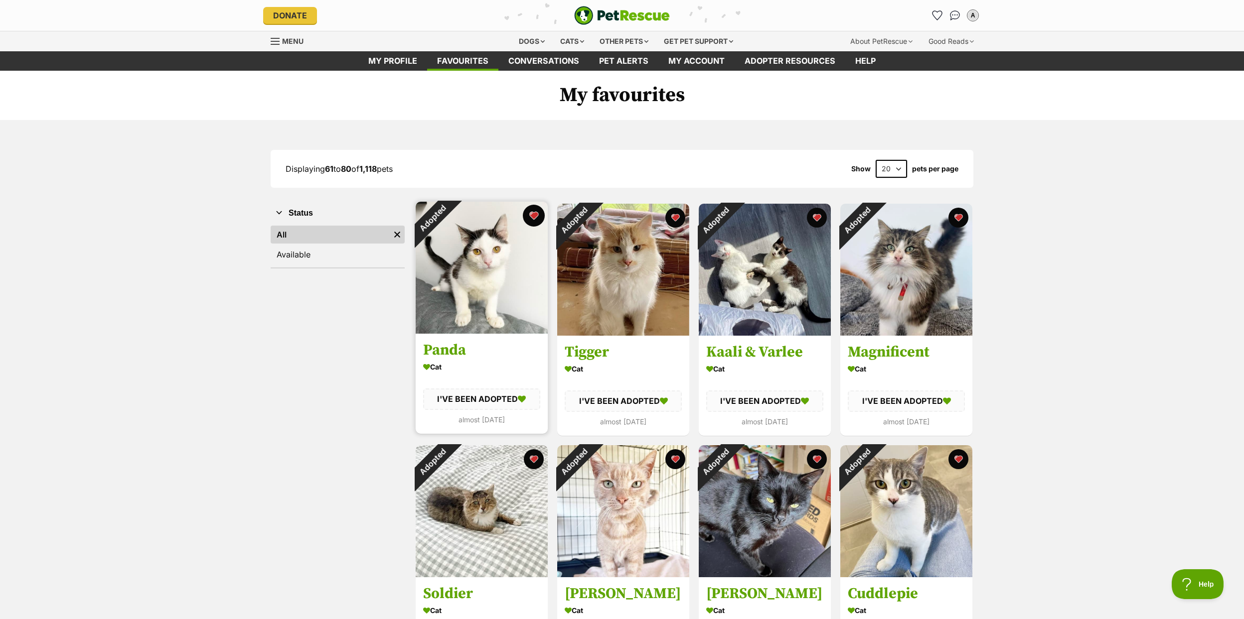
click at [533, 216] on button "favourite" at bounding box center [534, 216] width 22 height 22
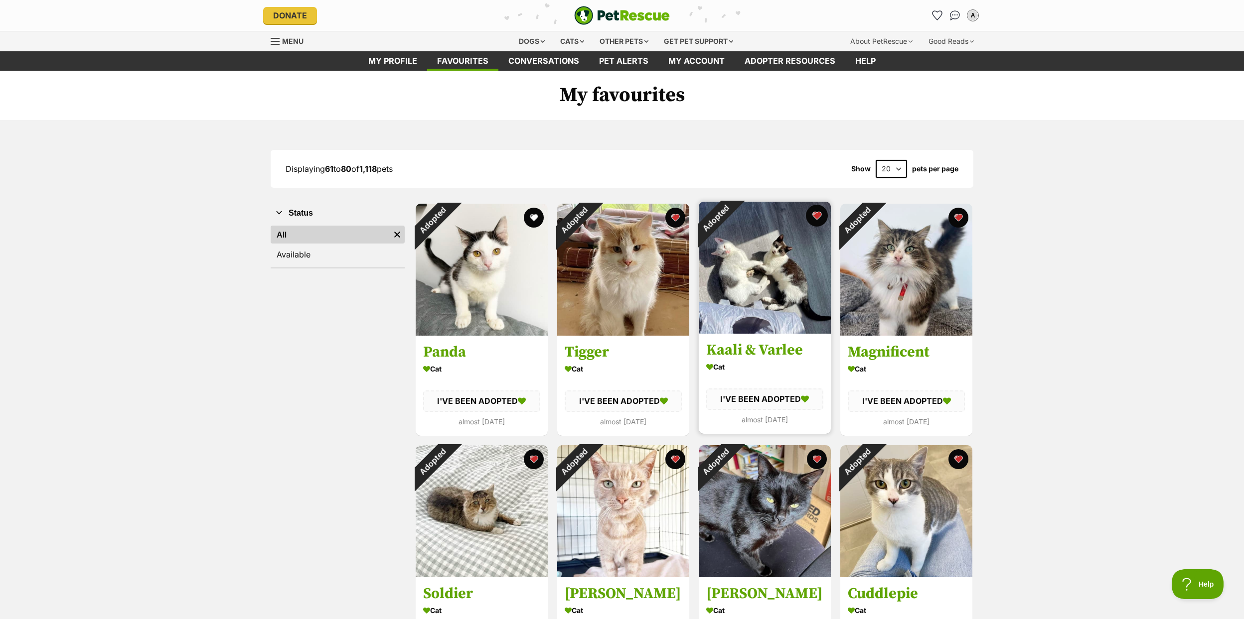
click at [815, 214] on button "favourite" at bounding box center [817, 216] width 22 height 22
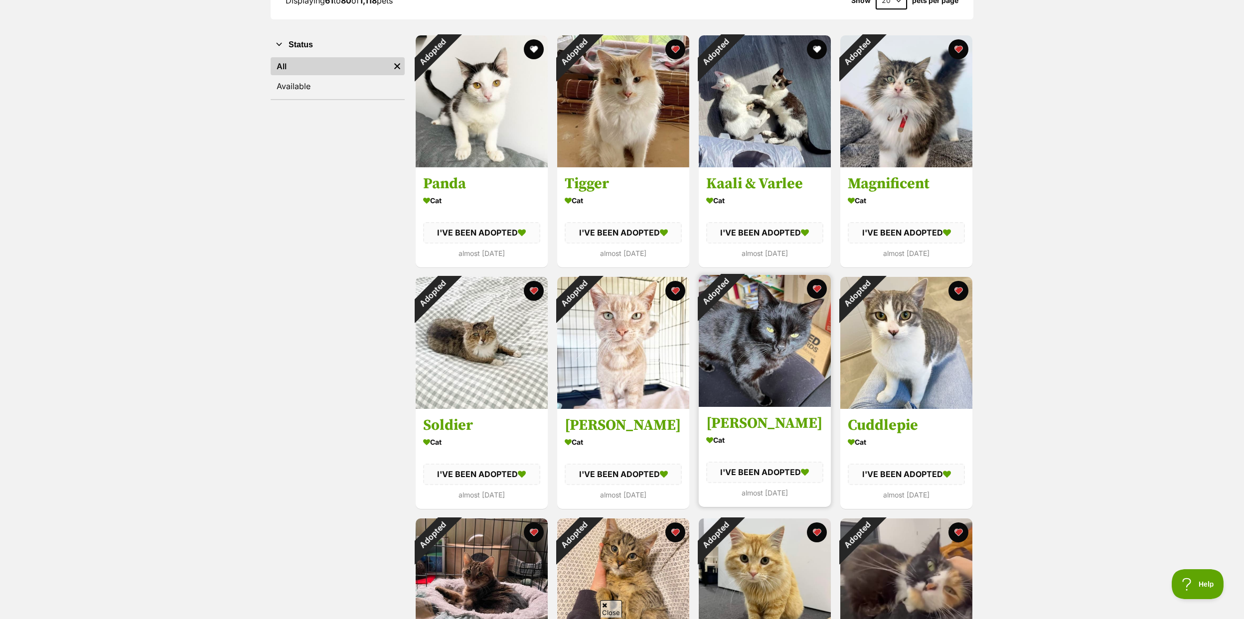
scroll to position [199, 0]
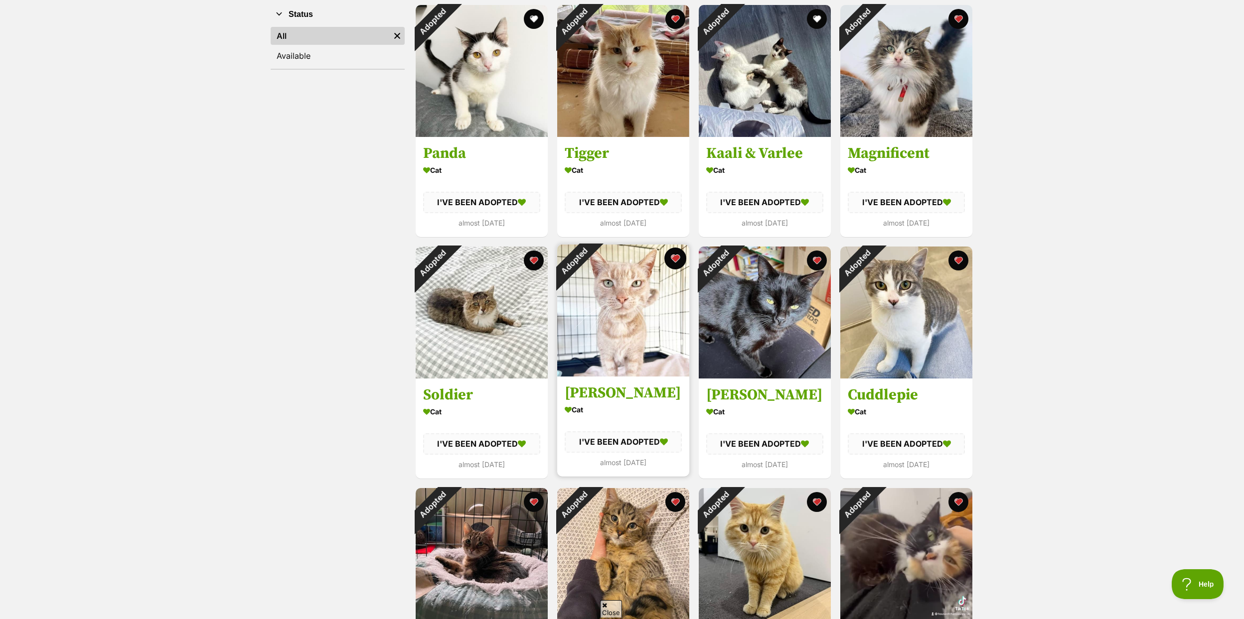
click at [675, 261] on button "favourite" at bounding box center [675, 259] width 22 height 22
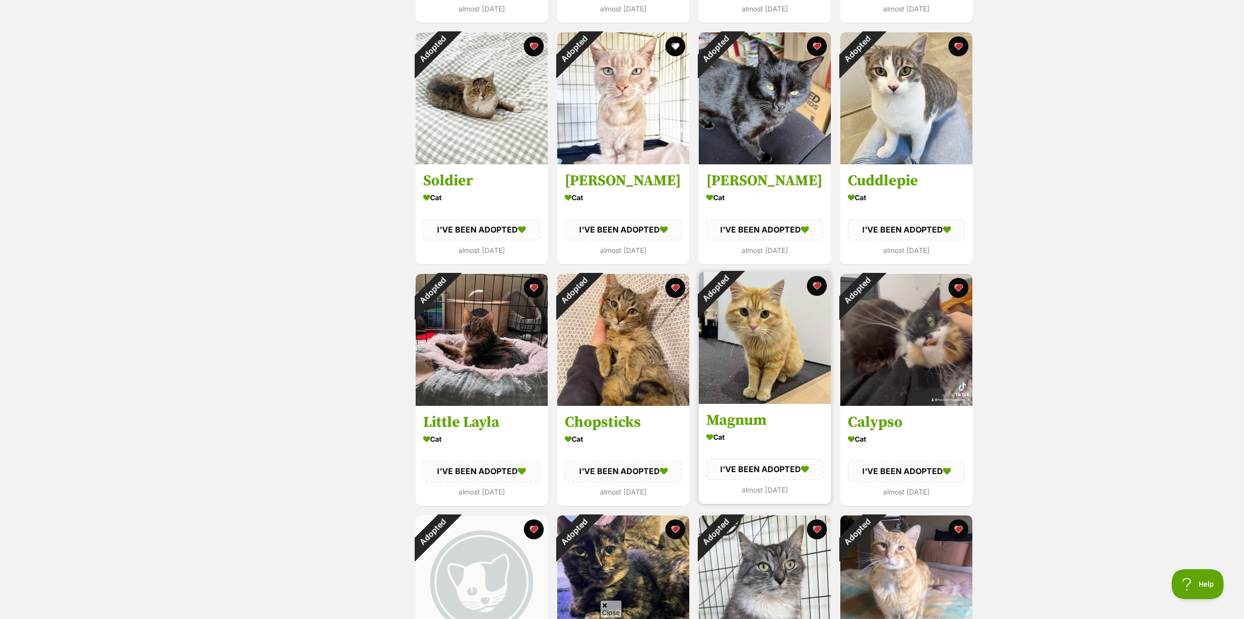
scroll to position [542, 0]
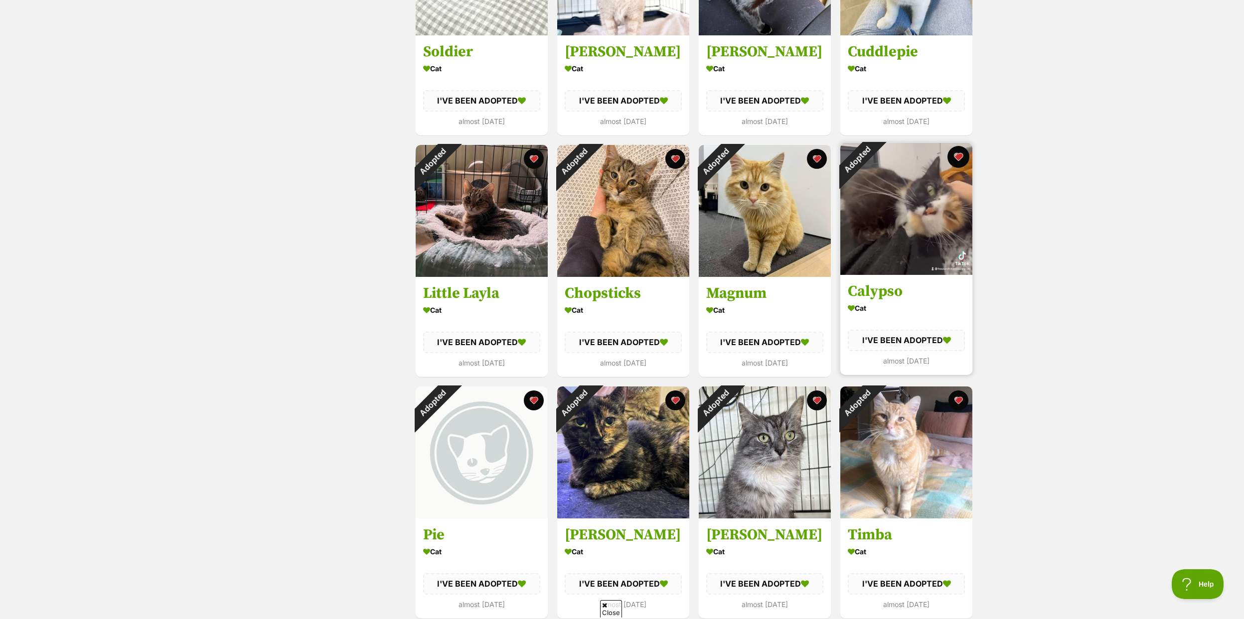
click at [958, 158] on button "favourite" at bounding box center [958, 157] width 22 height 22
click at [530, 399] on button "favourite" at bounding box center [534, 399] width 22 height 22
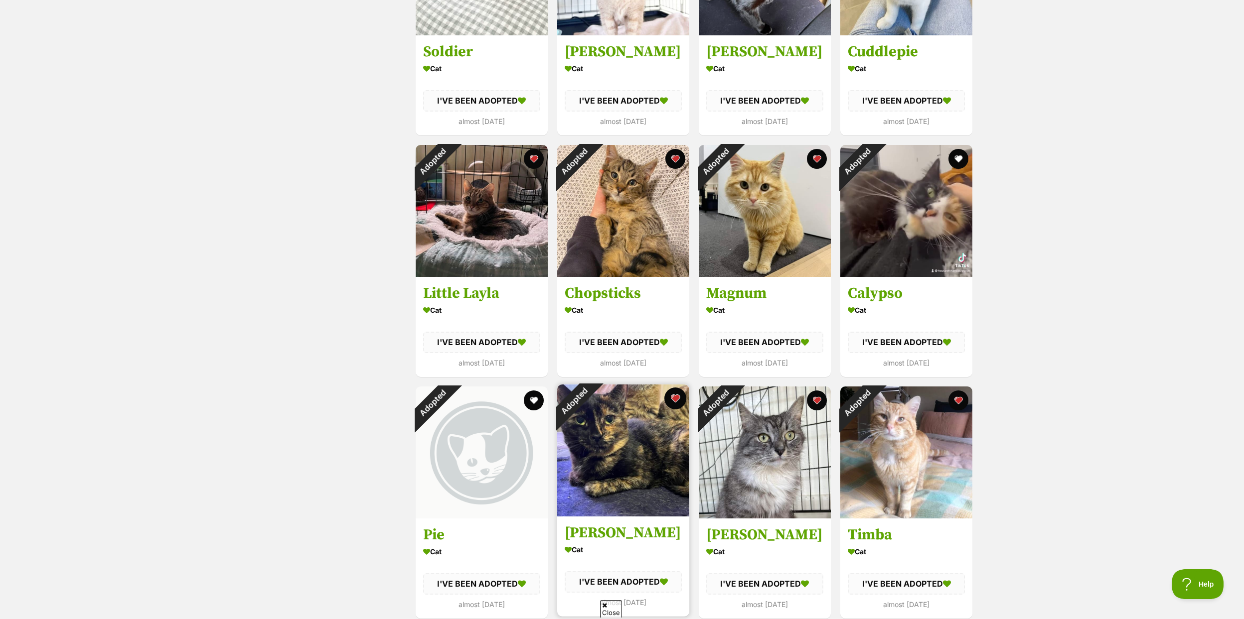
click at [672, 397] on button "favourite" at bounding box center [675, 399] width 22 height 22
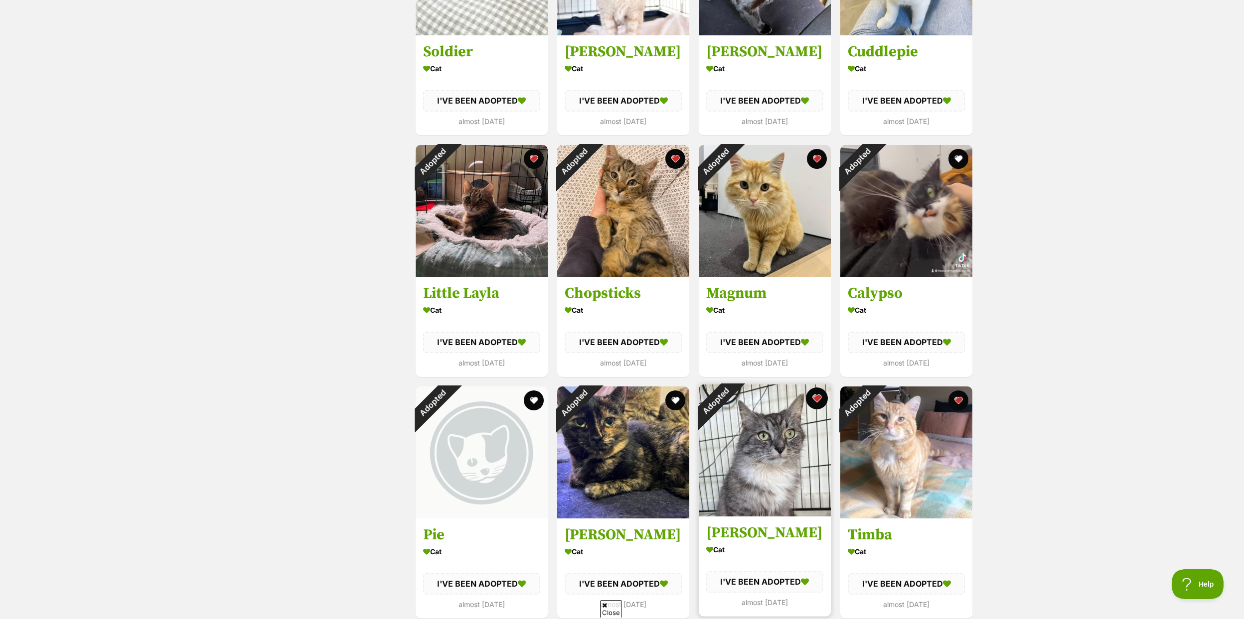
click at [816, 393] on button "favourite" at bounding box center [817, 399] width 22 height 22
click at [963, 401] on button "favourite" at bounding box center [958, 399] width 22 height 22
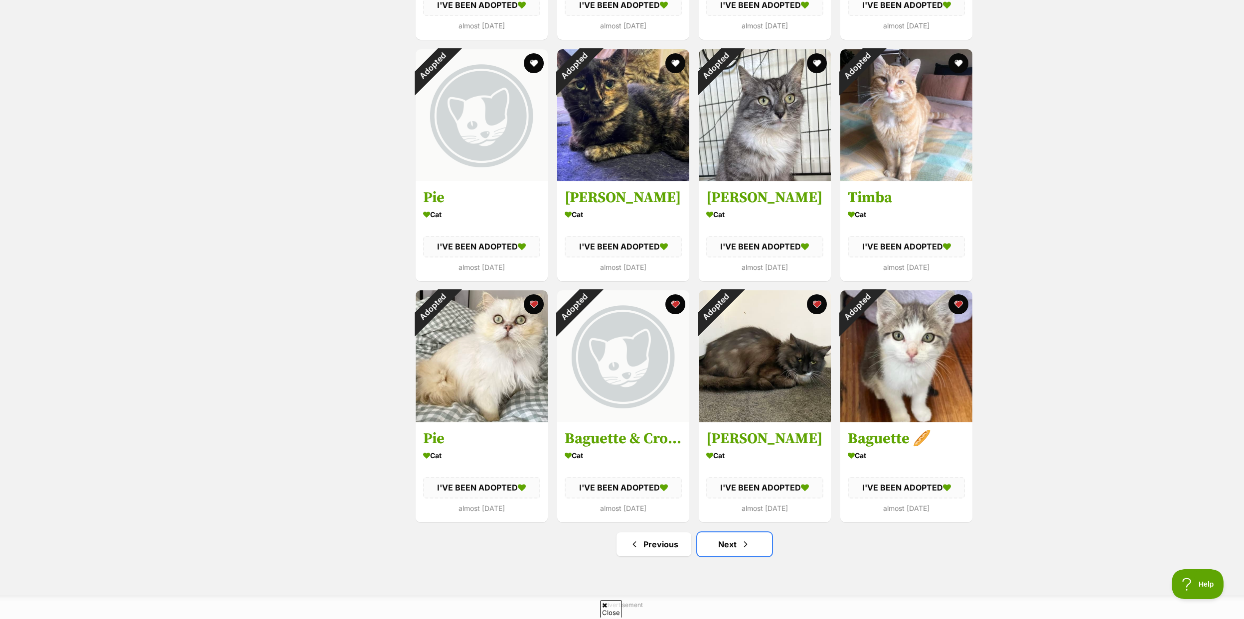
scroll to position [885, 0]
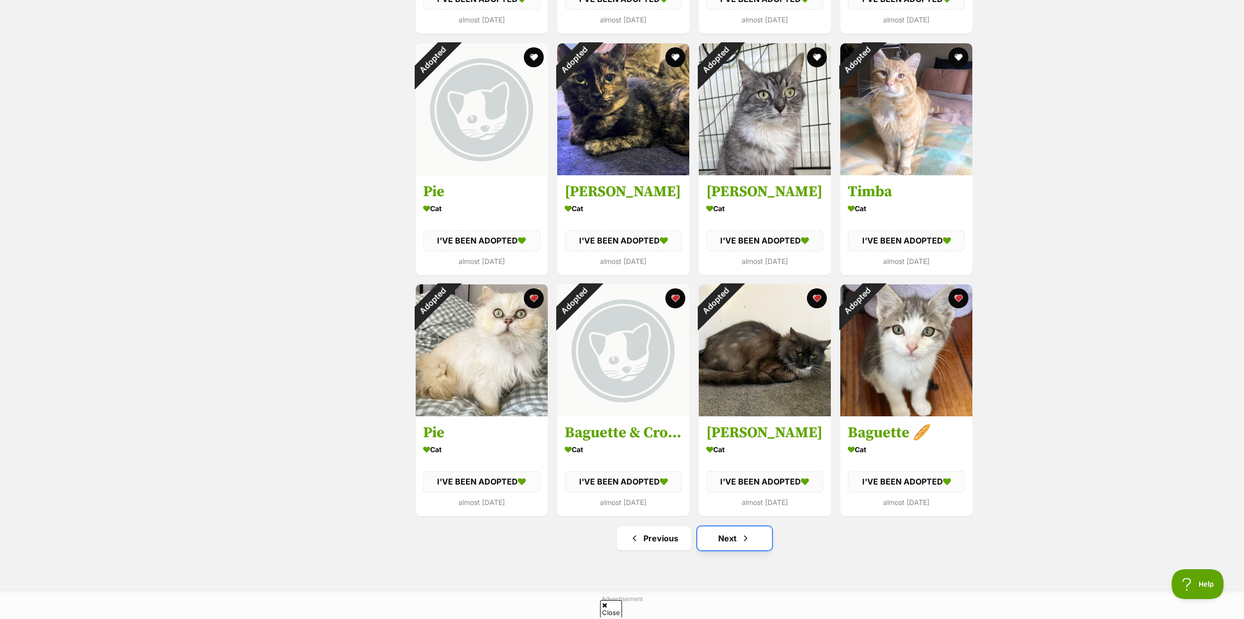
click at [712, 545] on link "Next" at bounding box center [734, 539] width 75 height 24
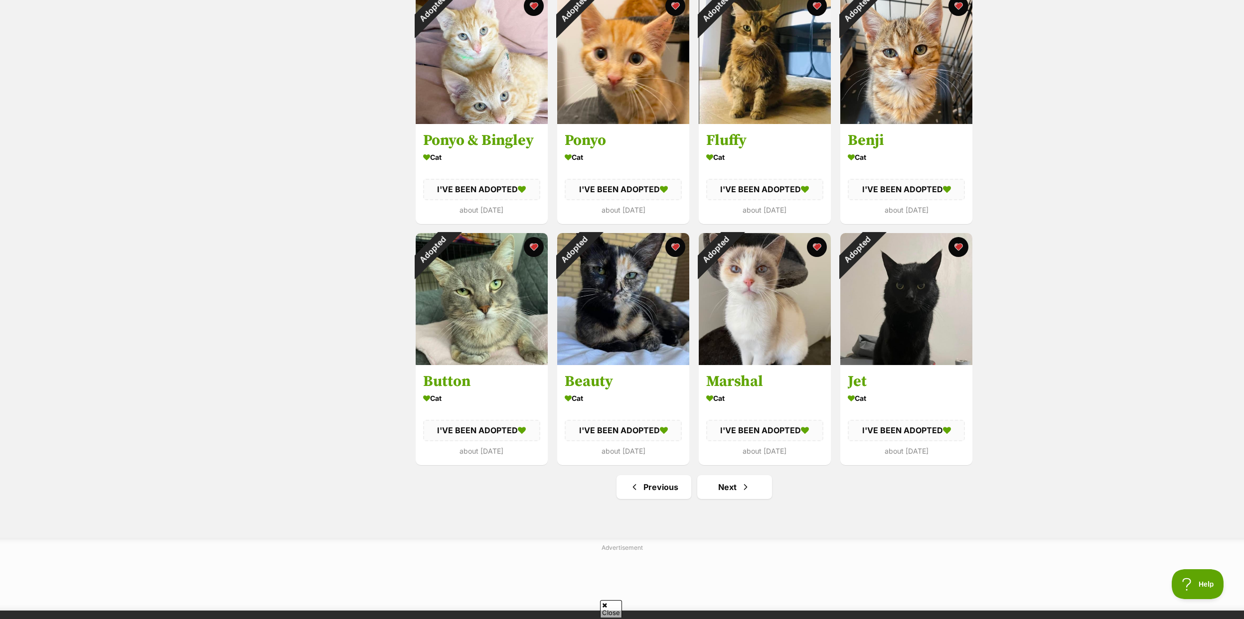
scroll to position [941, 0]
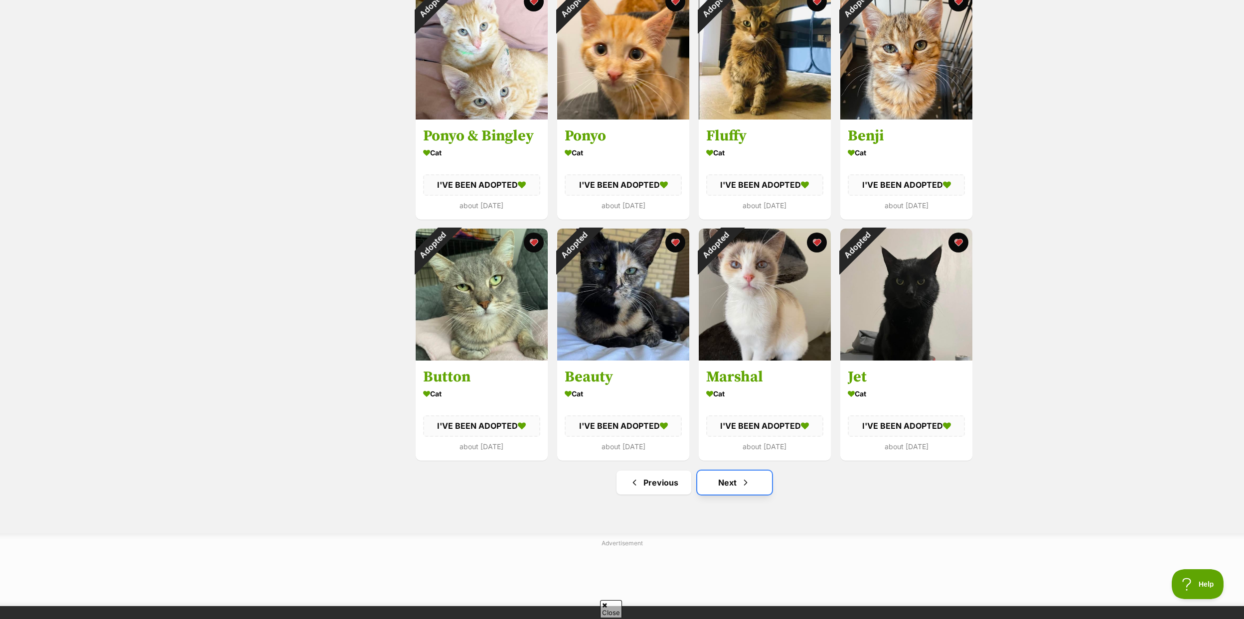
click at [723, 485] on link "Next" at bounding box center [734, 483] width 75 height 24
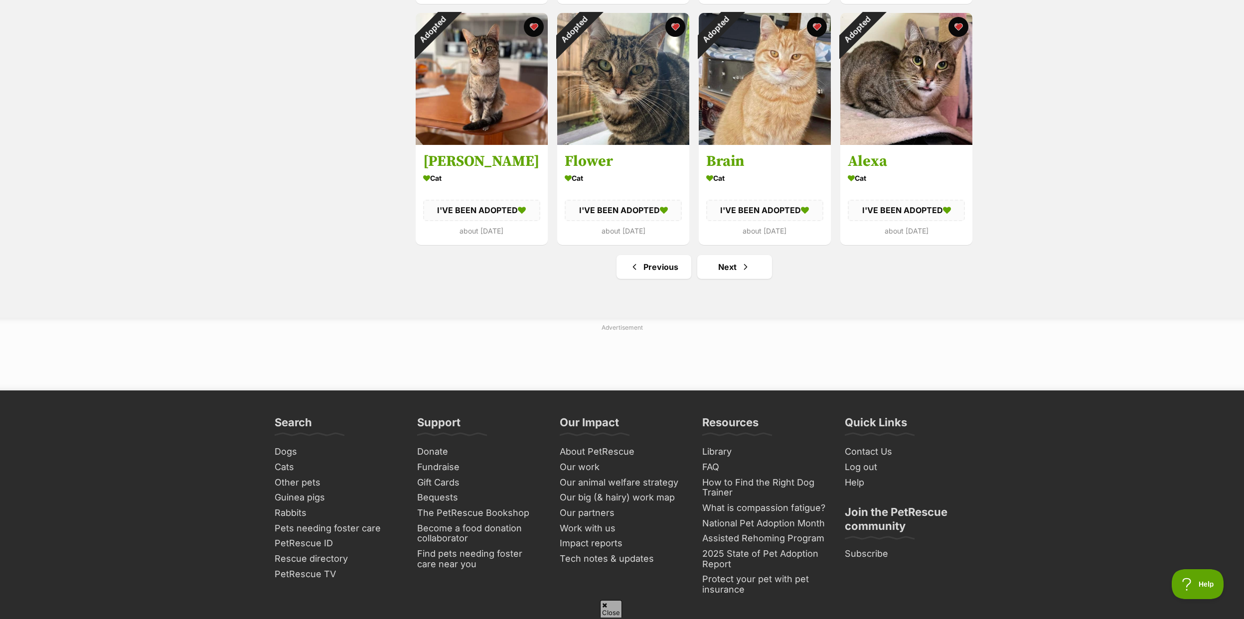
scroll to position [1076, 0]
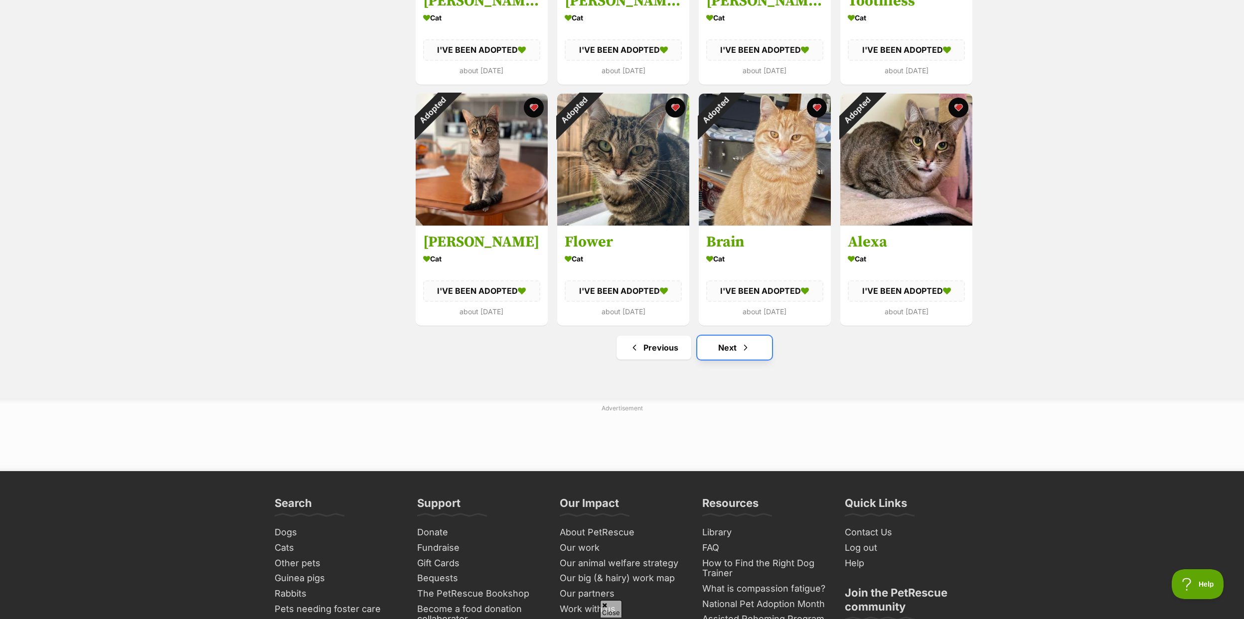
click at [718, 348] on link "Next" at bounding box center [734, 348] width 75 height 24
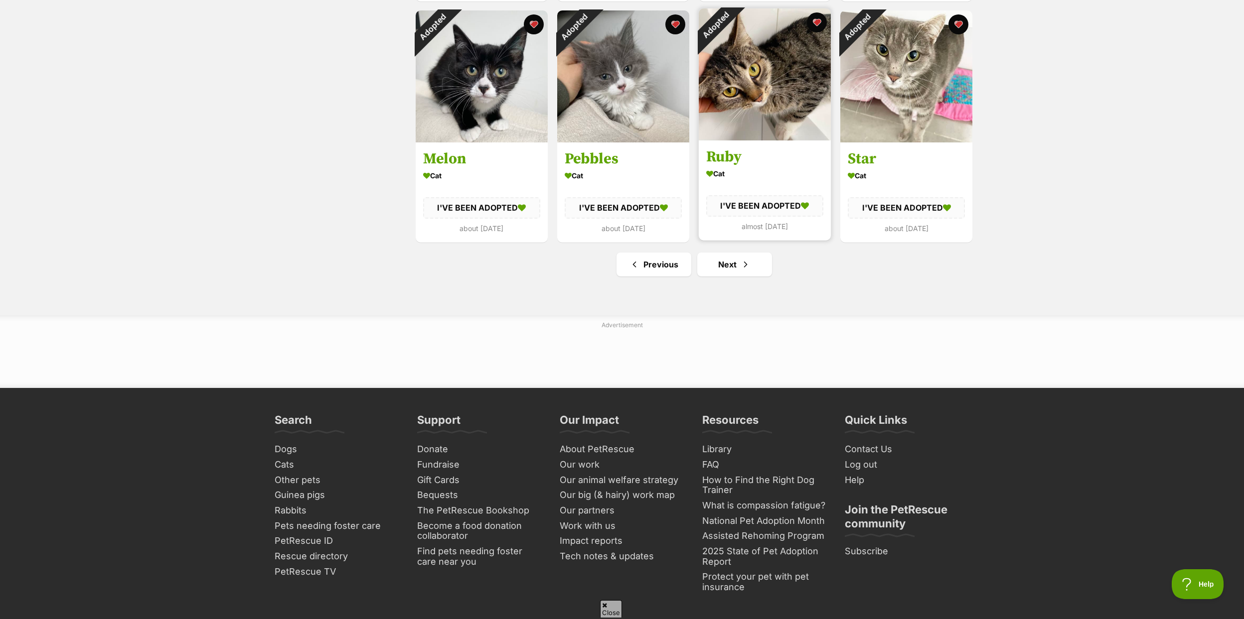
scroll to position [955, 0]
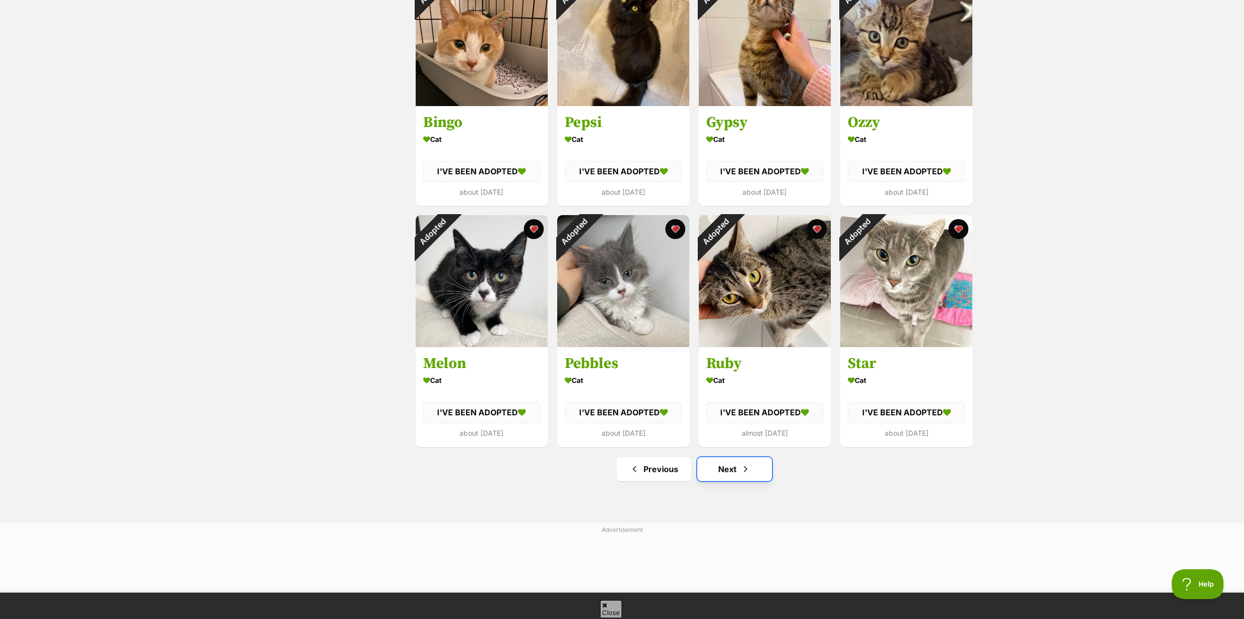
click at [739, 478] on link "Next" at bounding box center [734, 469] width 75 height 24
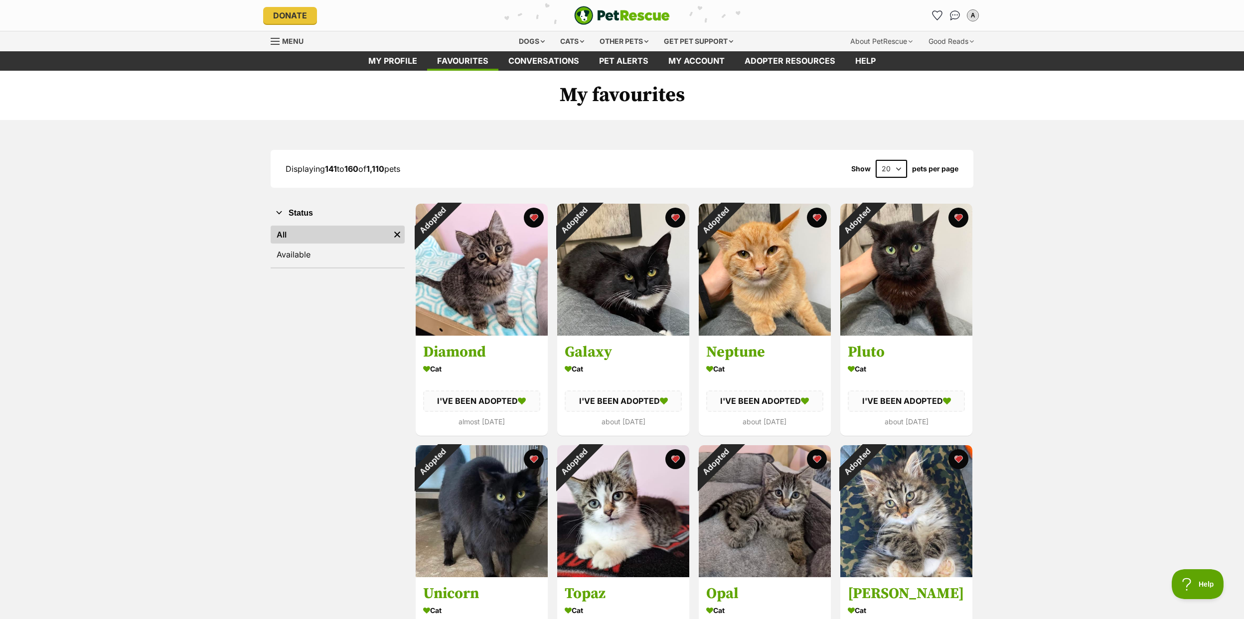
click at [883, 166] on select "20 40 60" at bounding box center [890, 169] width 31 height 18
click at [880, 173] on select "20 40 60" at bounding box center [890, 169] width 31 height 18
select select "60"
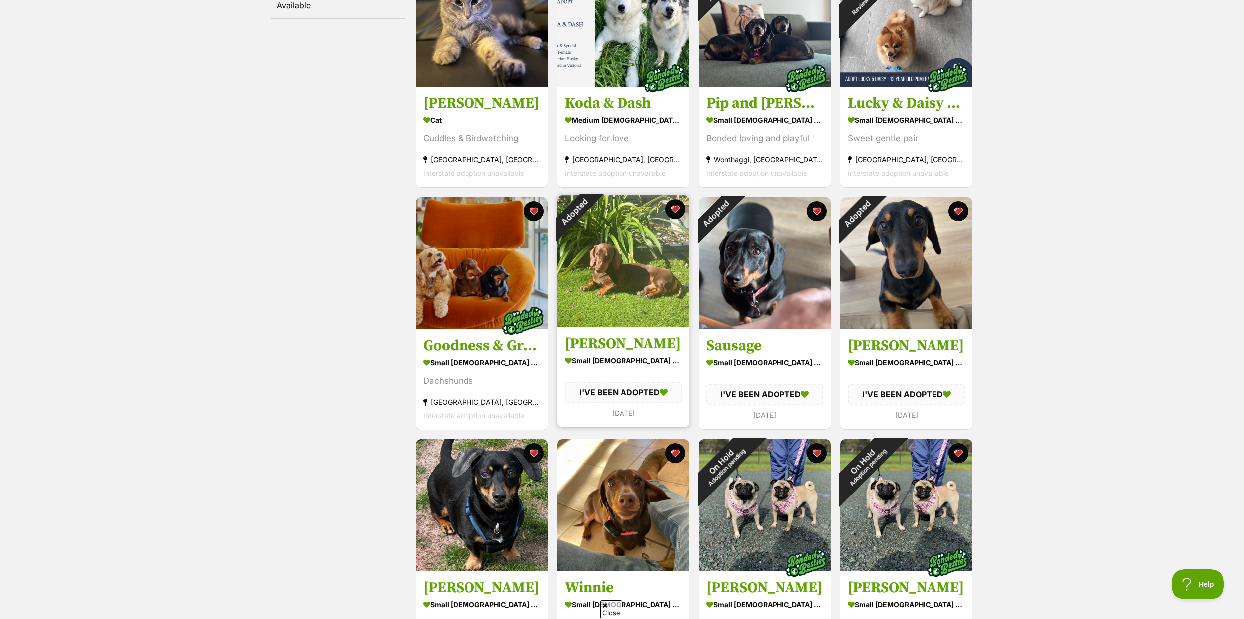
scroll to position [297, 0]
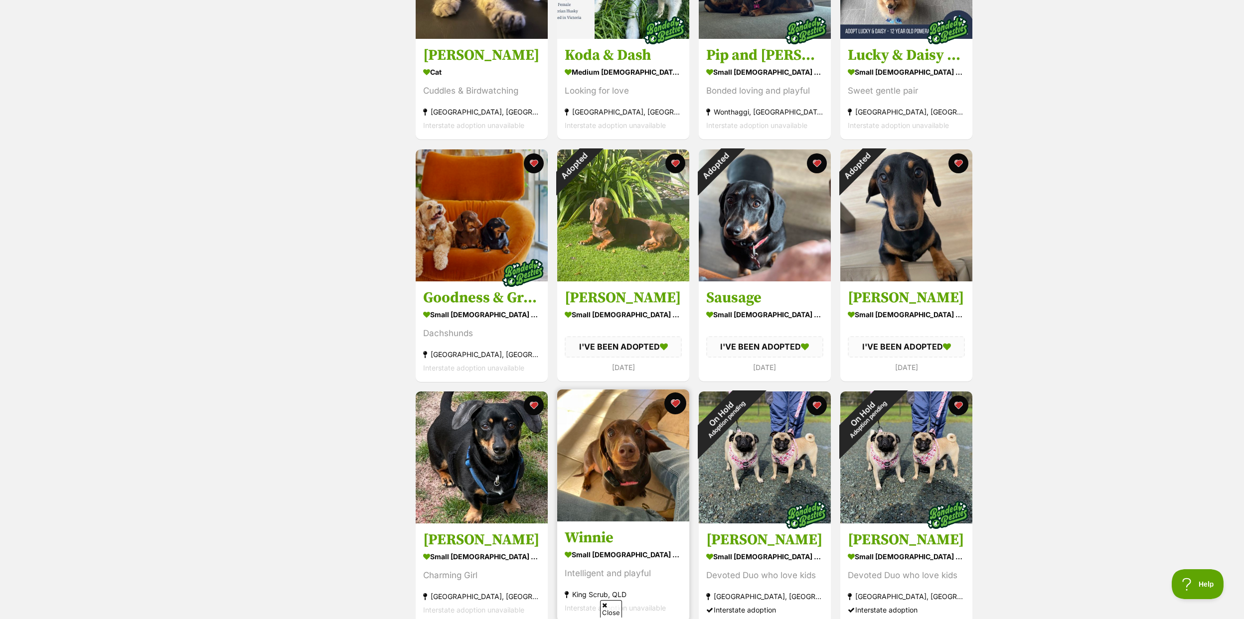
click at [678, 397] on button "favourite" at bounding box center [675, 404] width 22 height 22
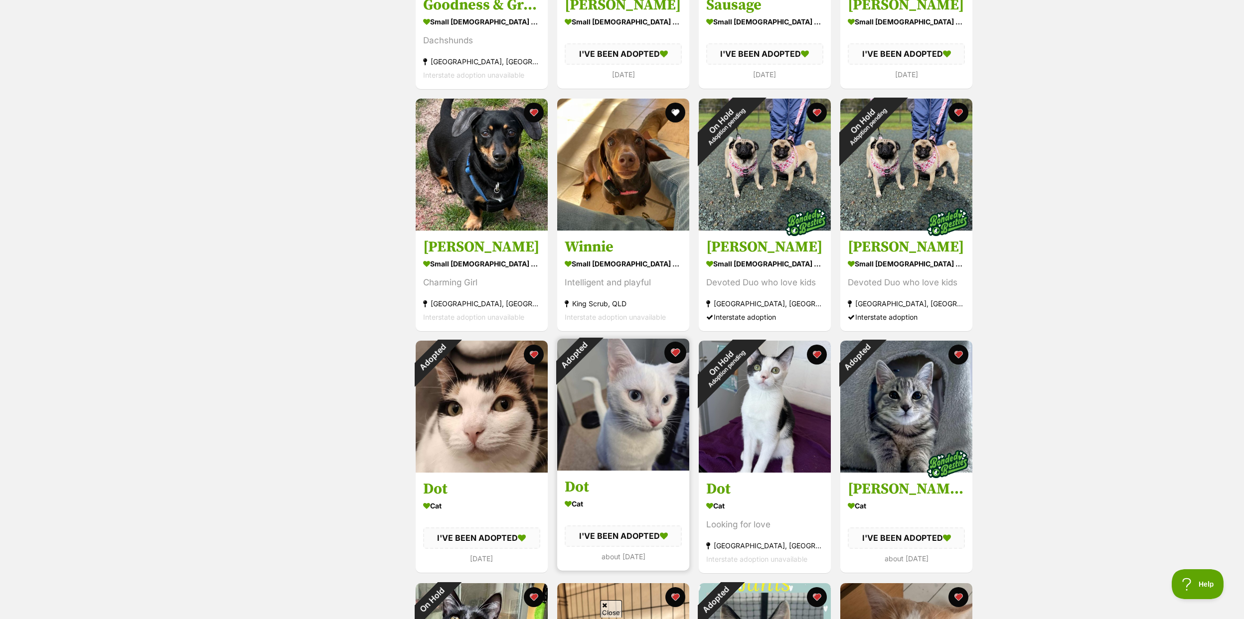
scroll to position [590, 0]
click at [673, 350] on button "favourite" at bounding box center [675, 352] width 22 height 22
click at [819, 350] on button "favourite" at bounding box center [817, 352] width 22 height 22
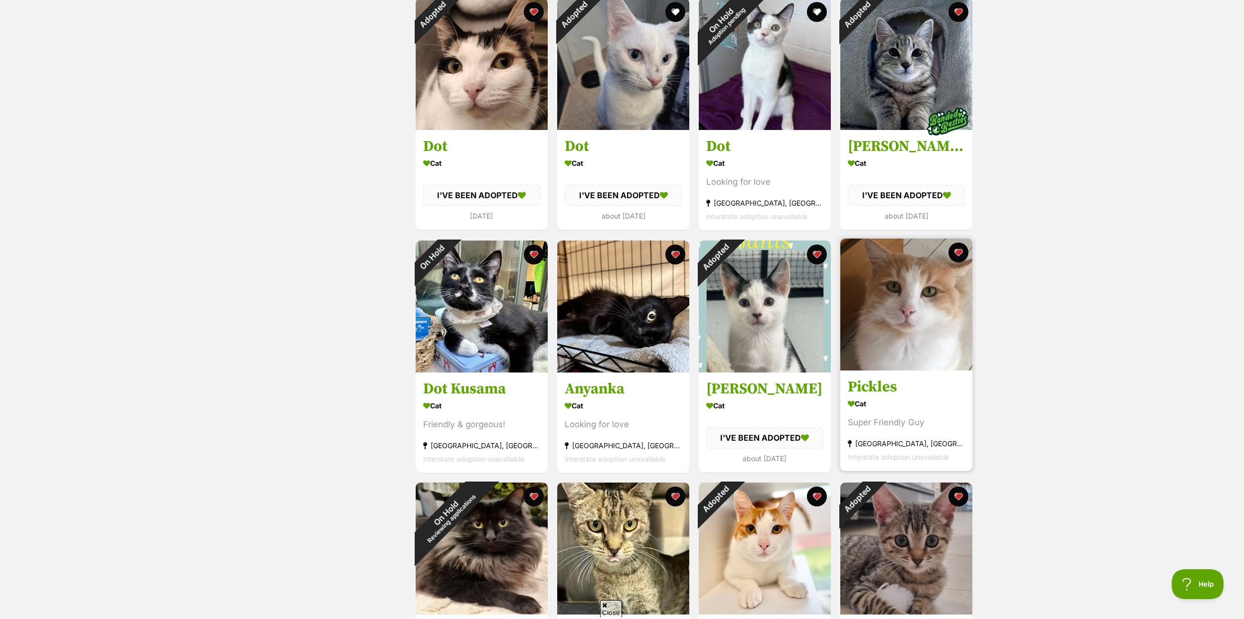
scroll to position [929, 0]
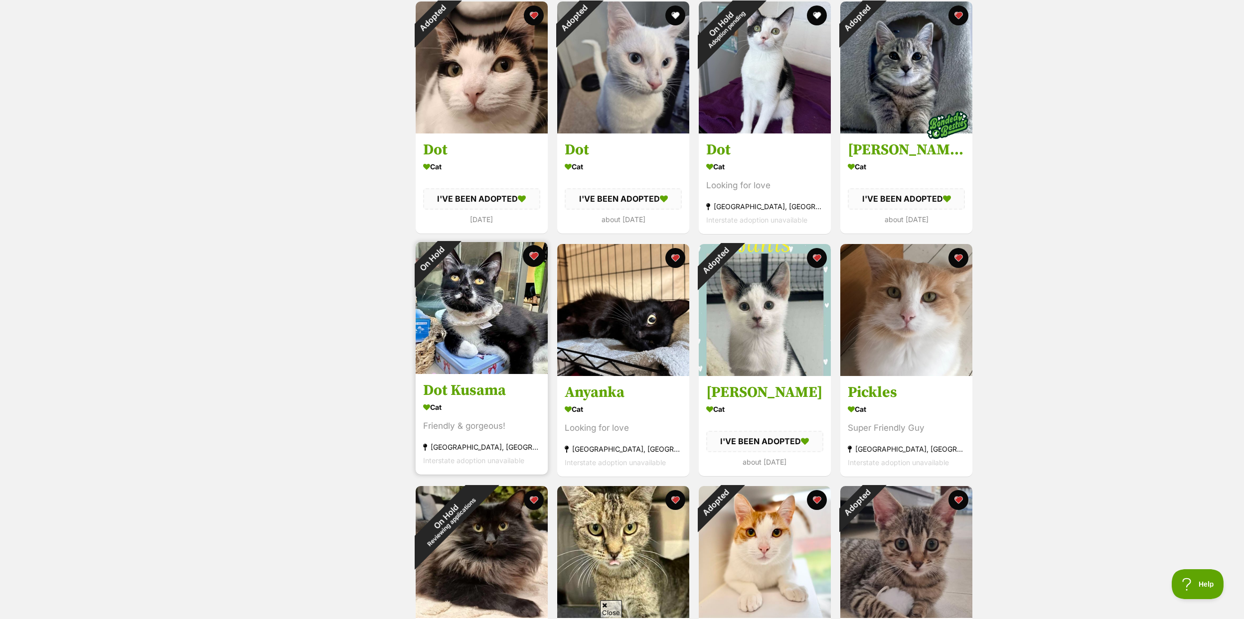
click at [533, 250] on button "favourite" at bounding box center [534, 256] width 22 height 22
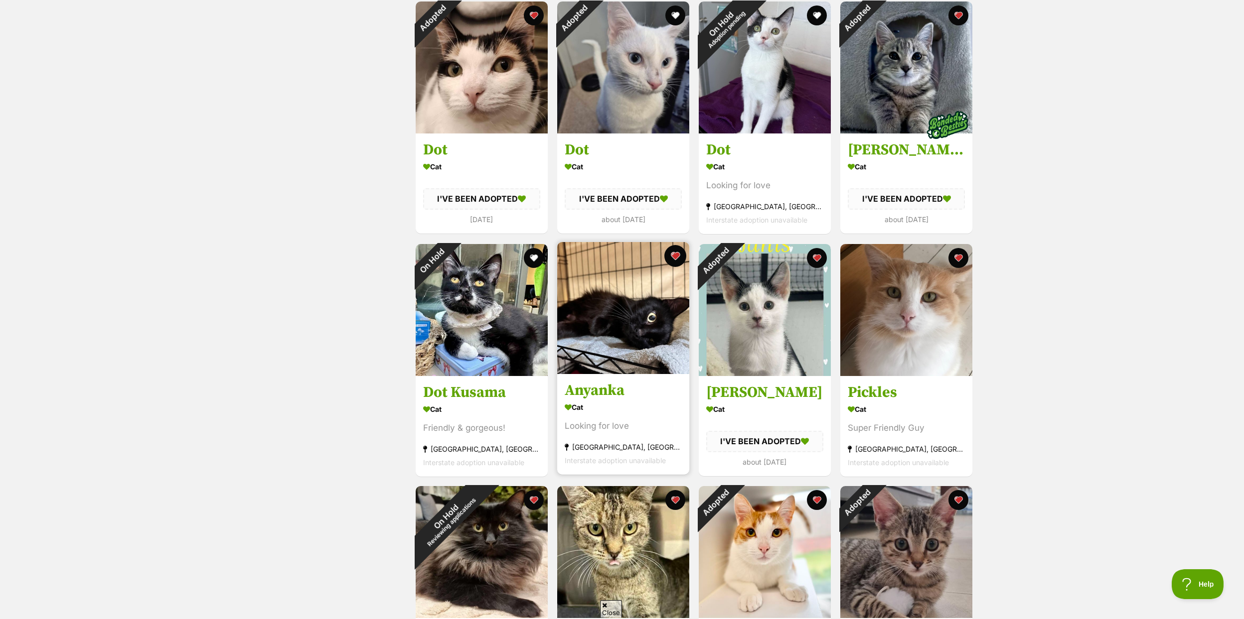
click at [670, 252] on button "favourite" at bounding box center [675, 256] width 22 height 22
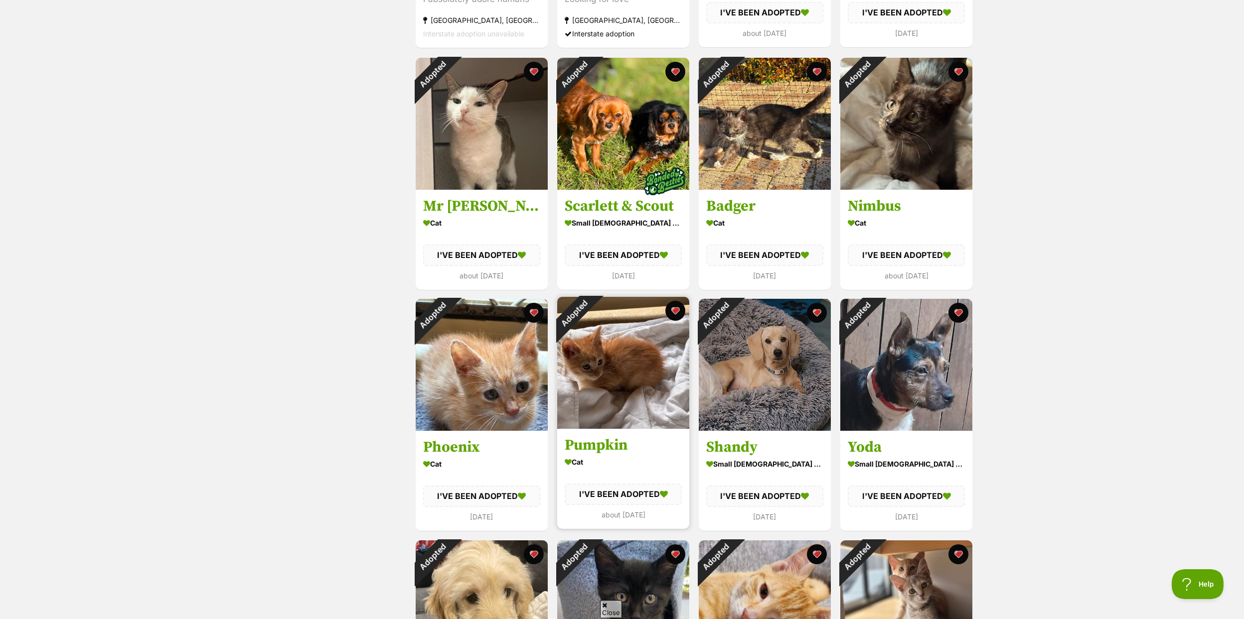
scroll to position [1606, 0]
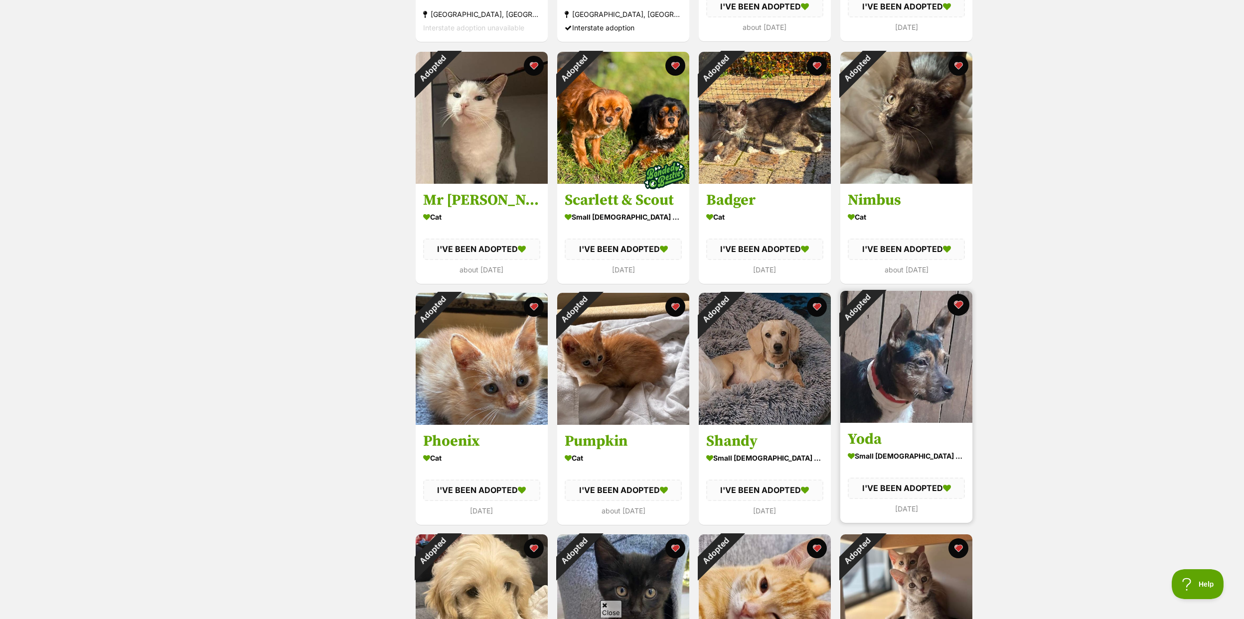
click at [955, 306] on button "favourite" at bounding box center [958, 305] width 22 height 22
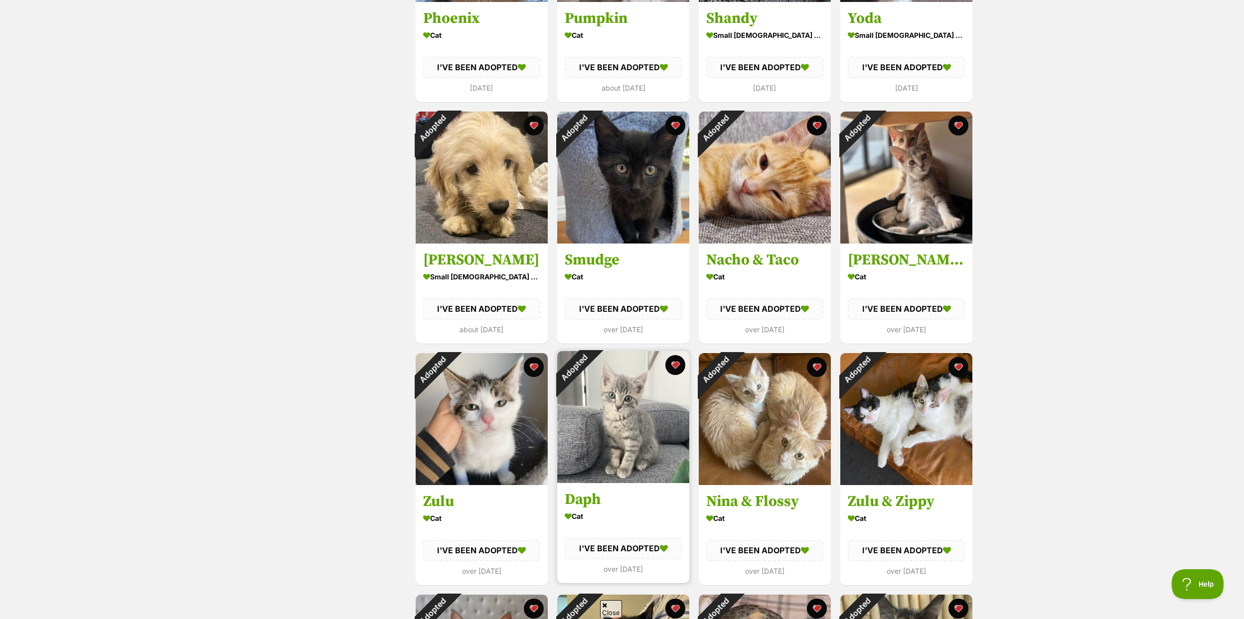
scroll to position [2138, 0]
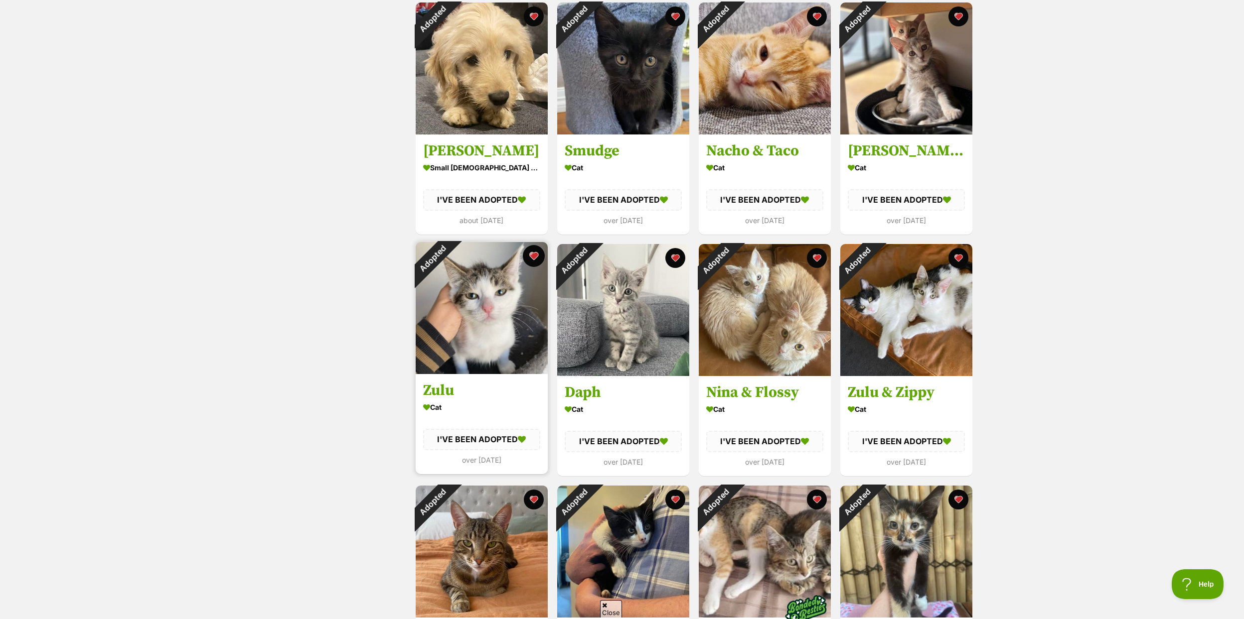
click at [530, 254] on button "favourite" at bounding box center [534, 256] width 22 height 22
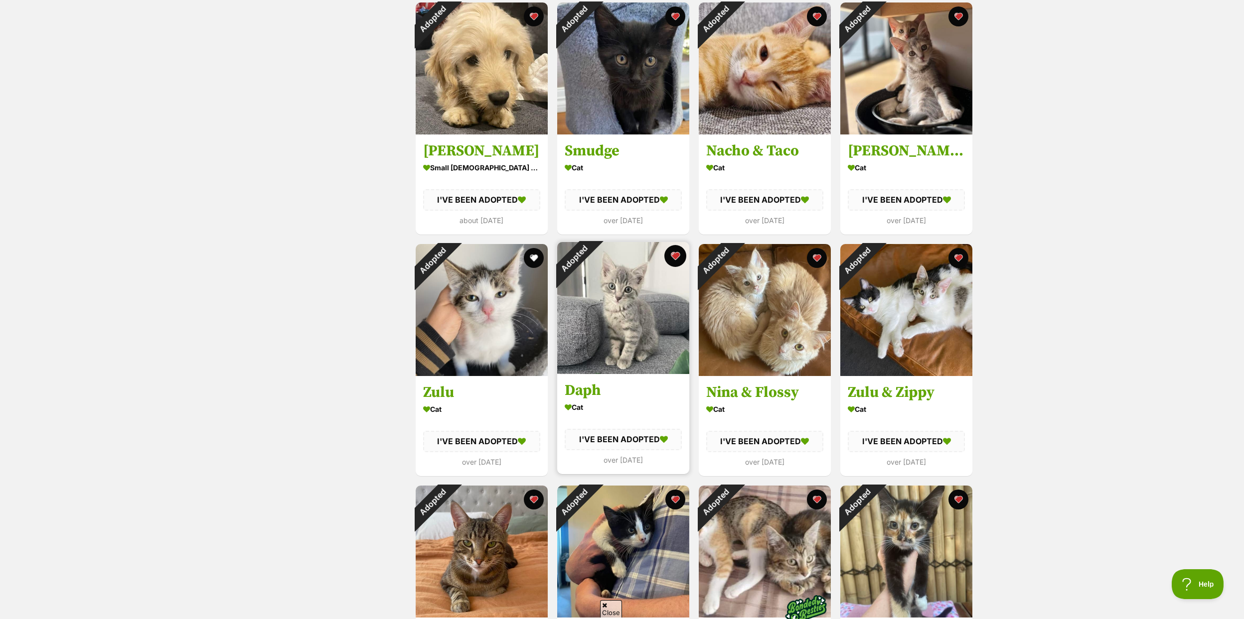
click at [672, 253] on button "favourite" at bounding box center [675, 256] width 22 height 22
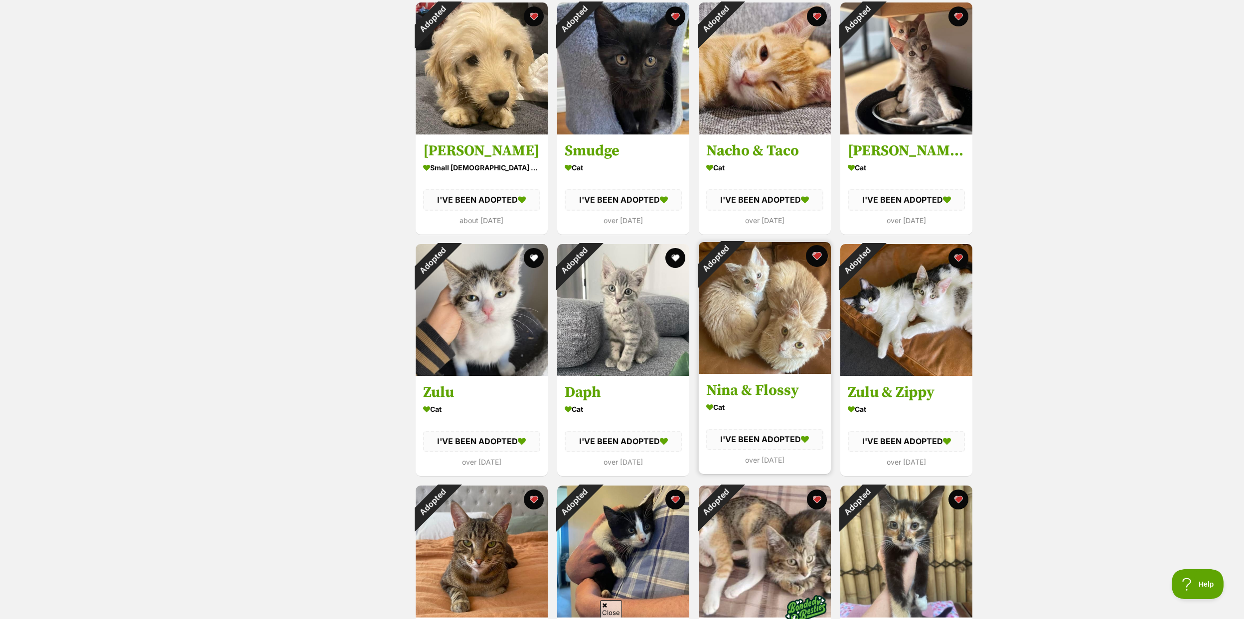
click at [817, 250] on button "favourite" at bounding box center [817, 256] width 22 height 22
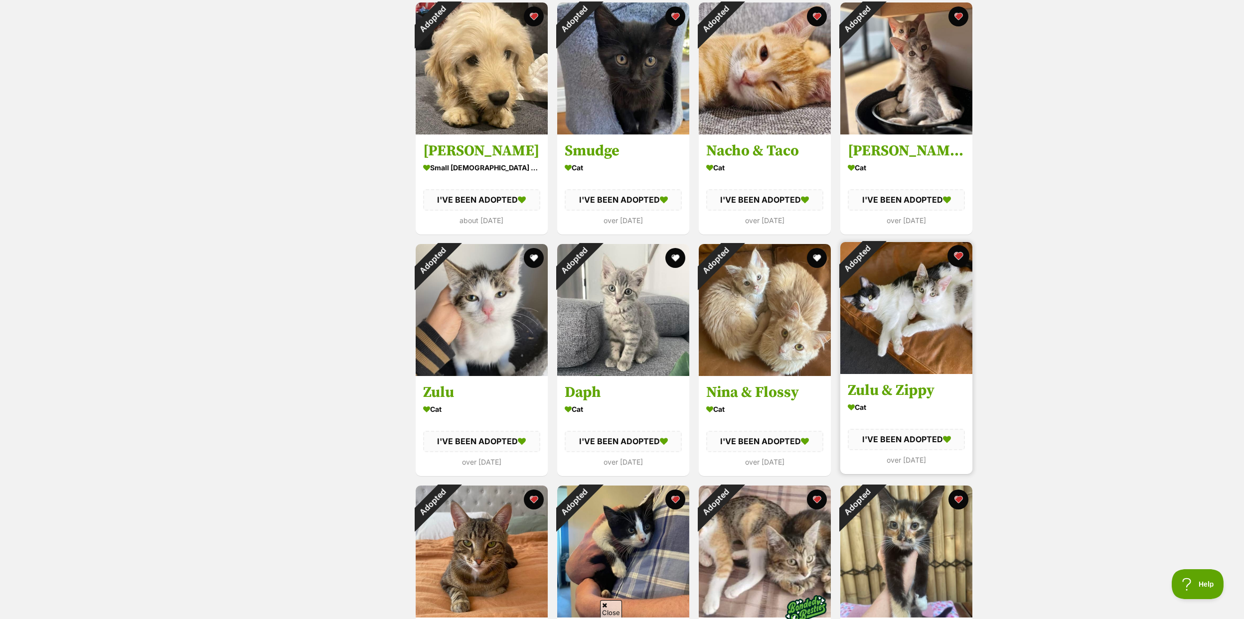
click at [960, 256] on button "favourite" at bounding box center [958, 256] width 22 height 22
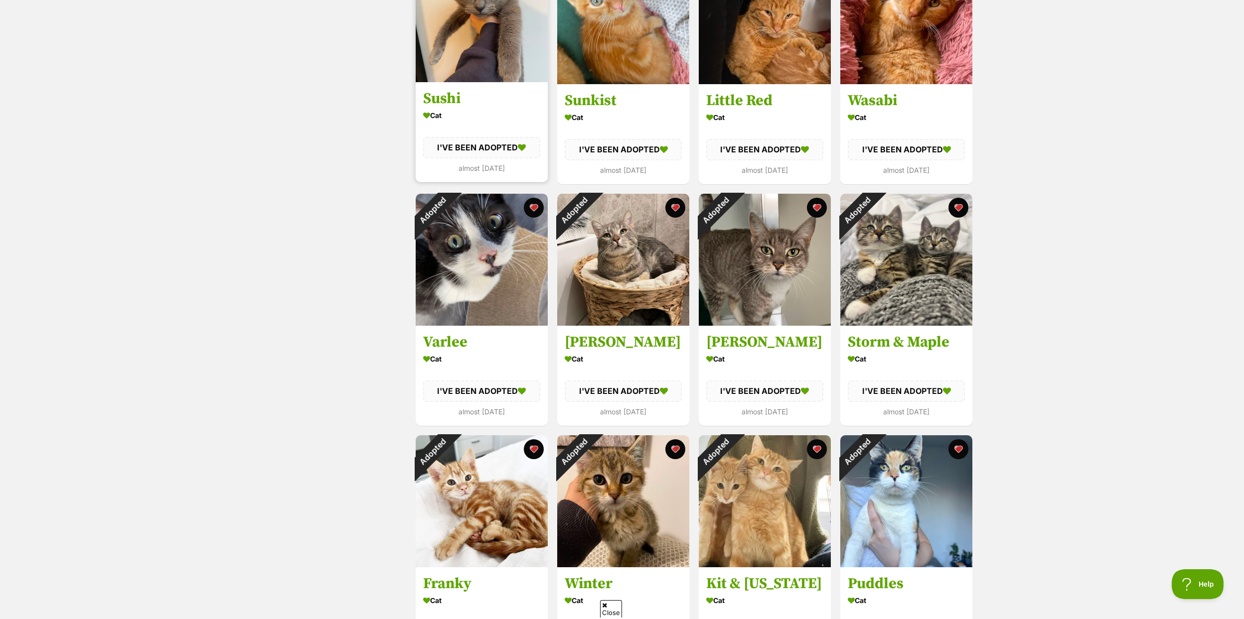
scroll to position [3184, 0]
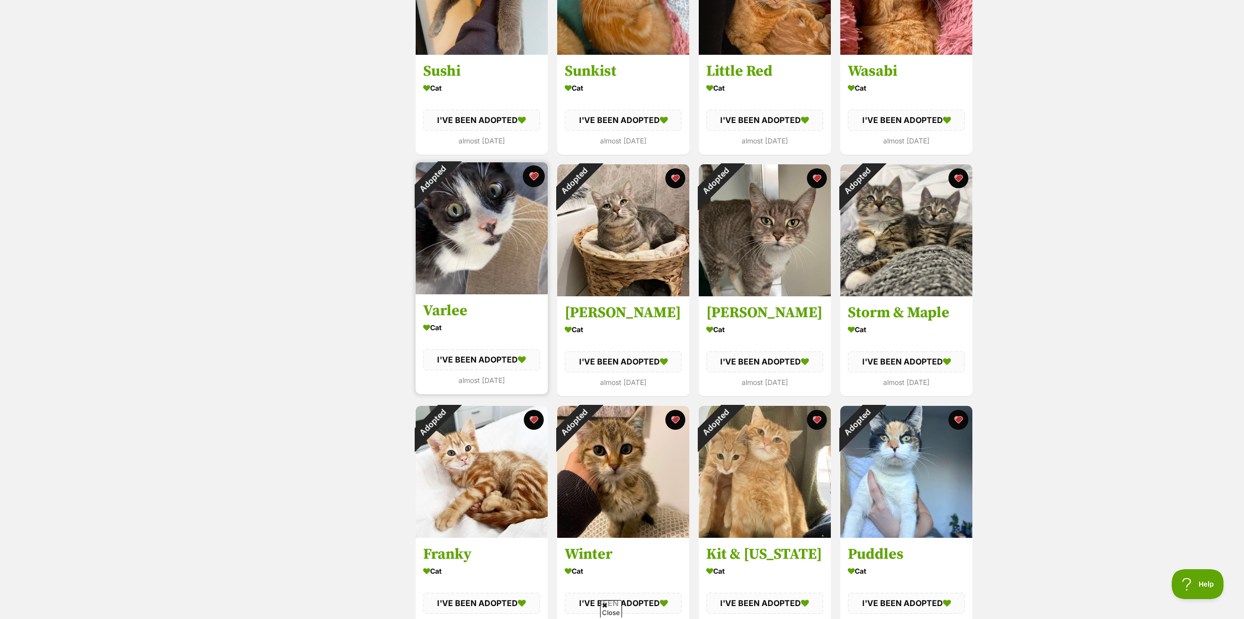
click at [533, 174] on button "favourite" at bounding box center [534, 176] width 22 height 22
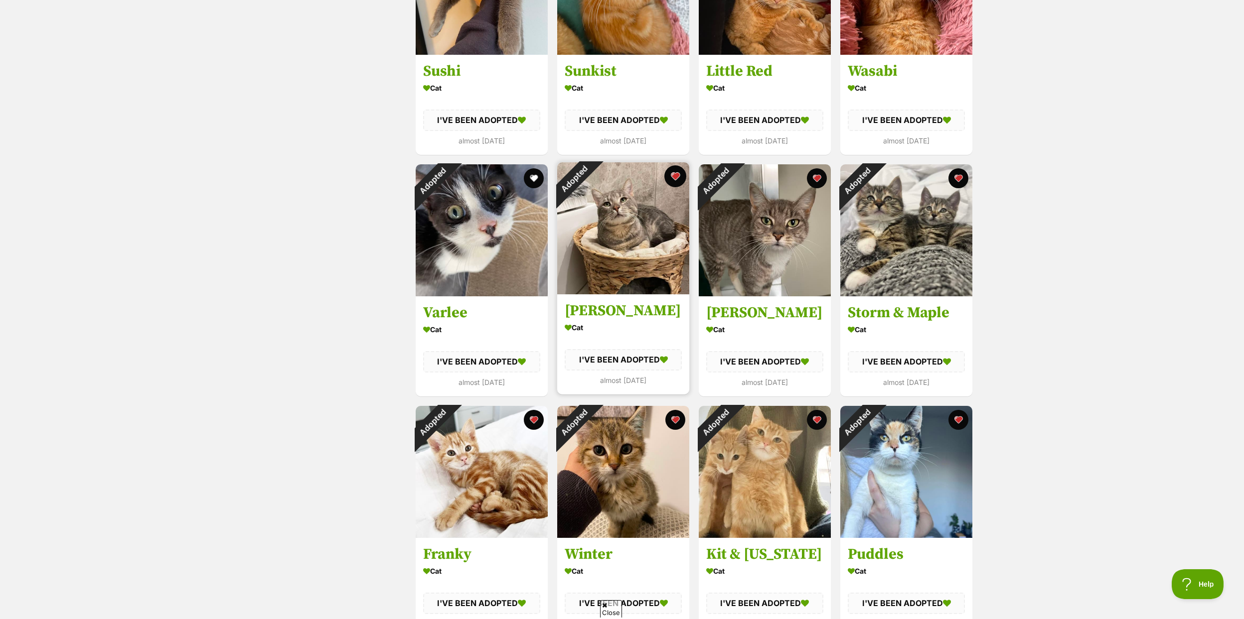
click at [672, 176] on button "favourite" at bounding box center [675, 176] width 22 height 22
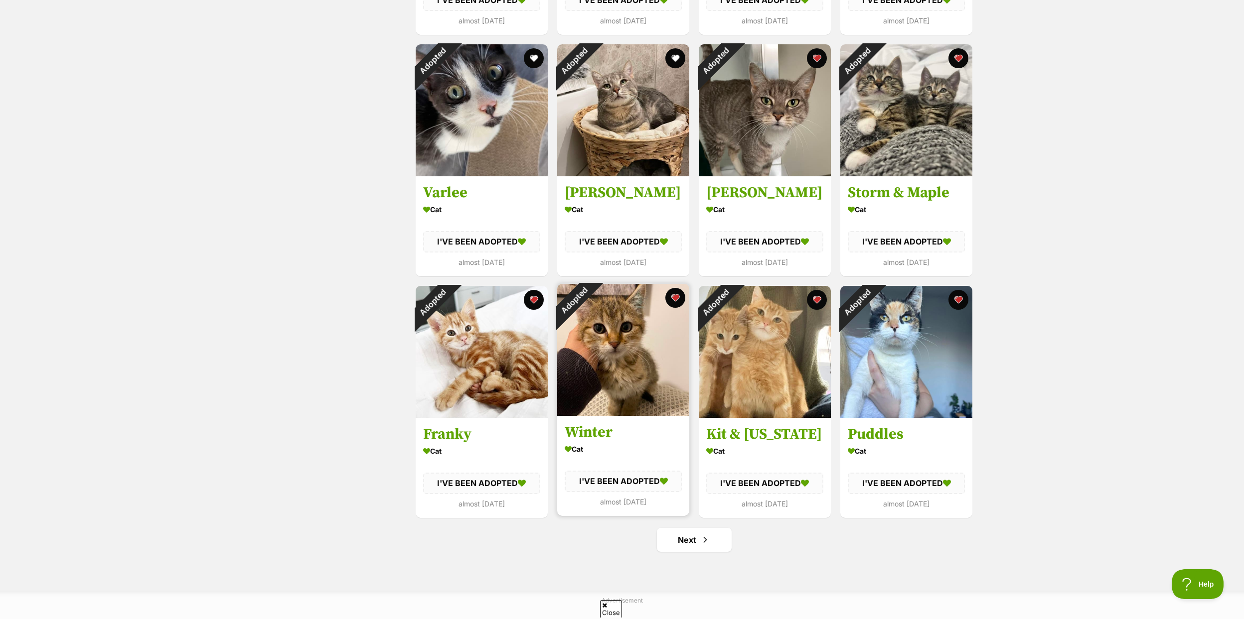
scroll to position [3305, 0]
click at [681, 546] on link "Next" at bounding box center [694, 540] width 75 height 24
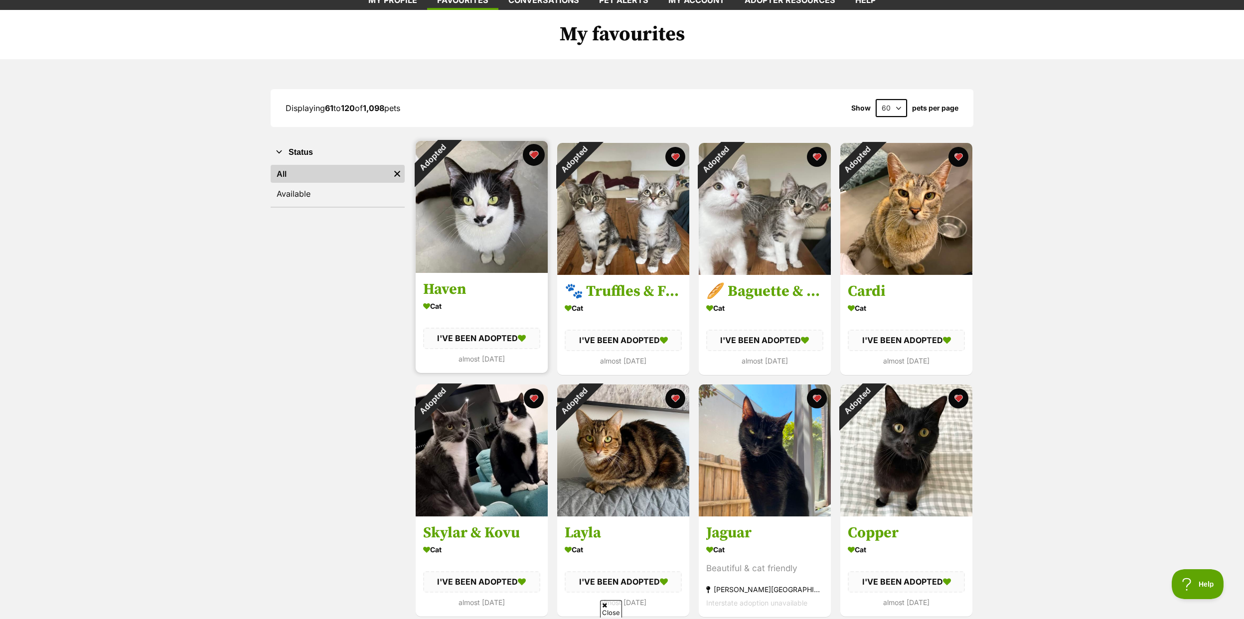
click at [532, 155] on button "favourite" at bounding box center [534, 155] width 22 height 22
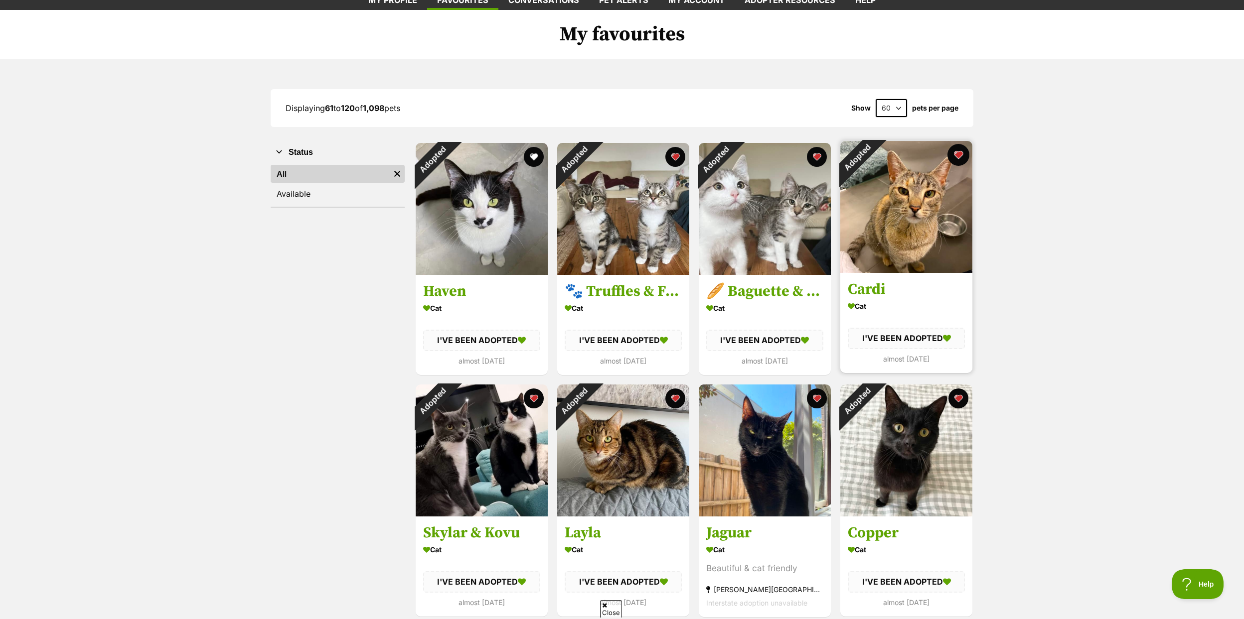
click at [956, 149] on button "favourite" at bounding box center [958, 155] width 22 height 22
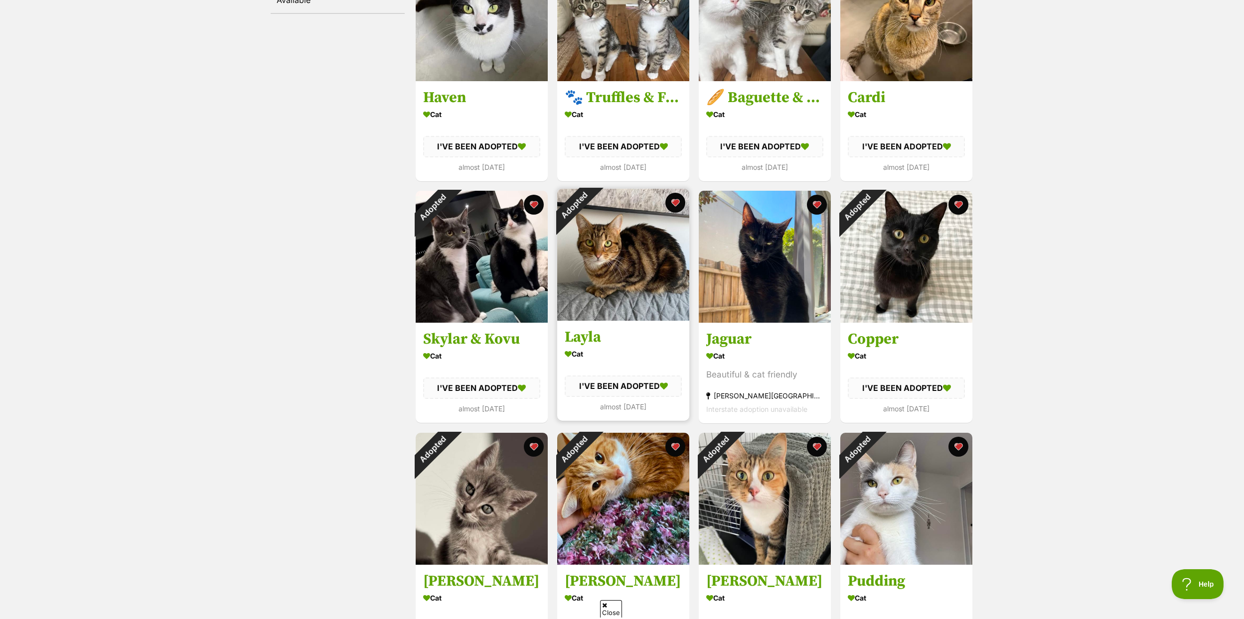
scroll to position [265, 0]
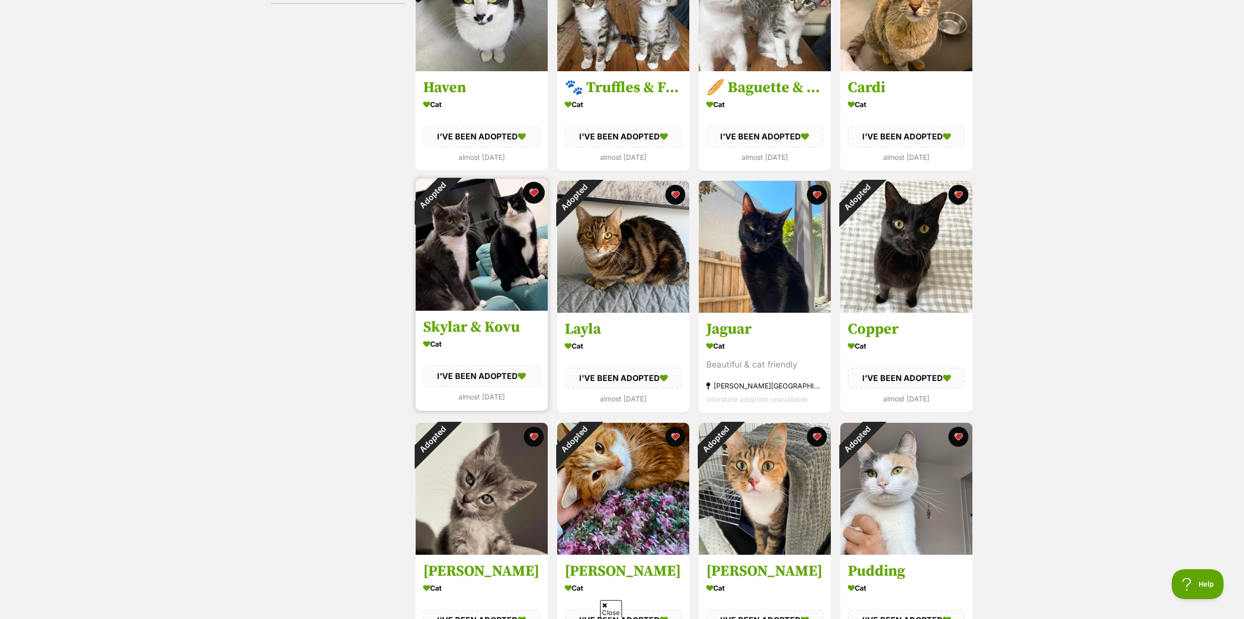
click at [529, 192] on button "favourite" at bounding box center [534, 193] width 22 height 22
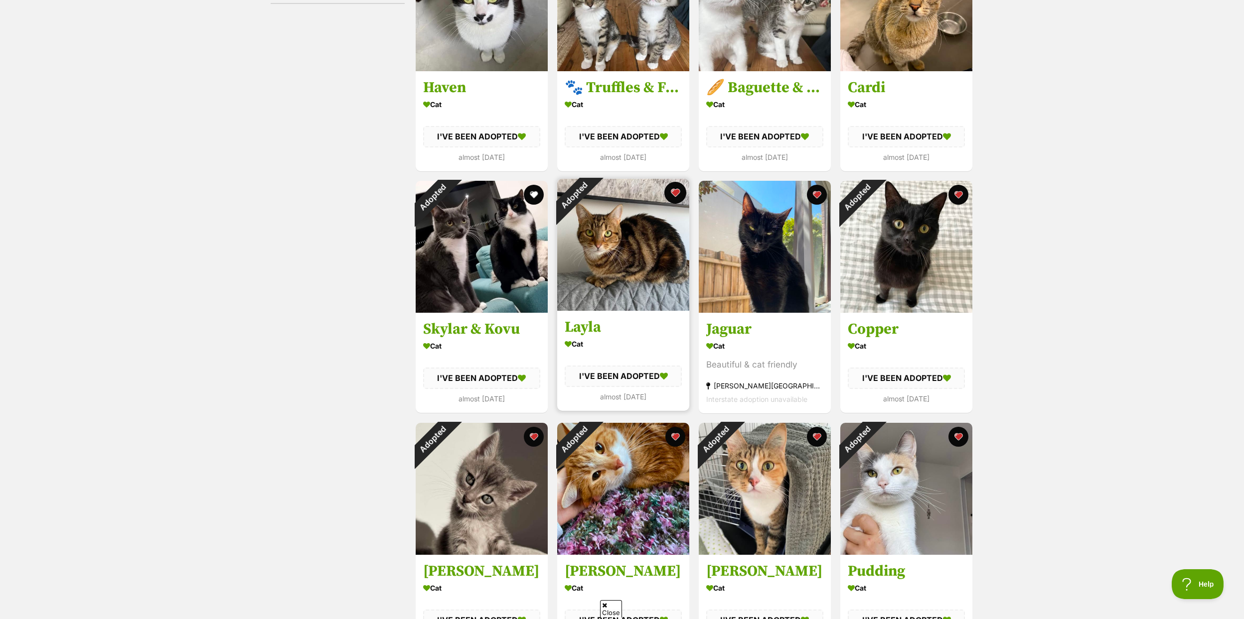
click at [679, 194] on button "favourite" at bounding box center [675, 193] width 22 height 22
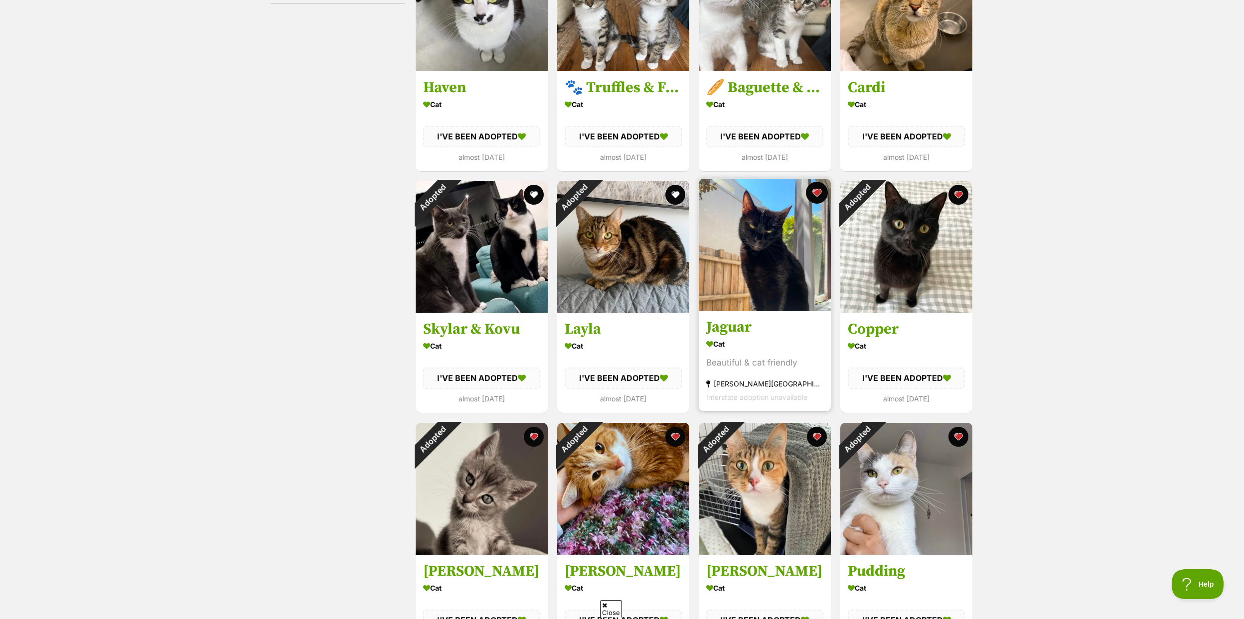
click at [816, 189] on button "favourite" at bounding box center [817, 193] width 22 height 22
click at [959, 193] on button "favourite" at bounding box center [958, 193] width 22 height 22
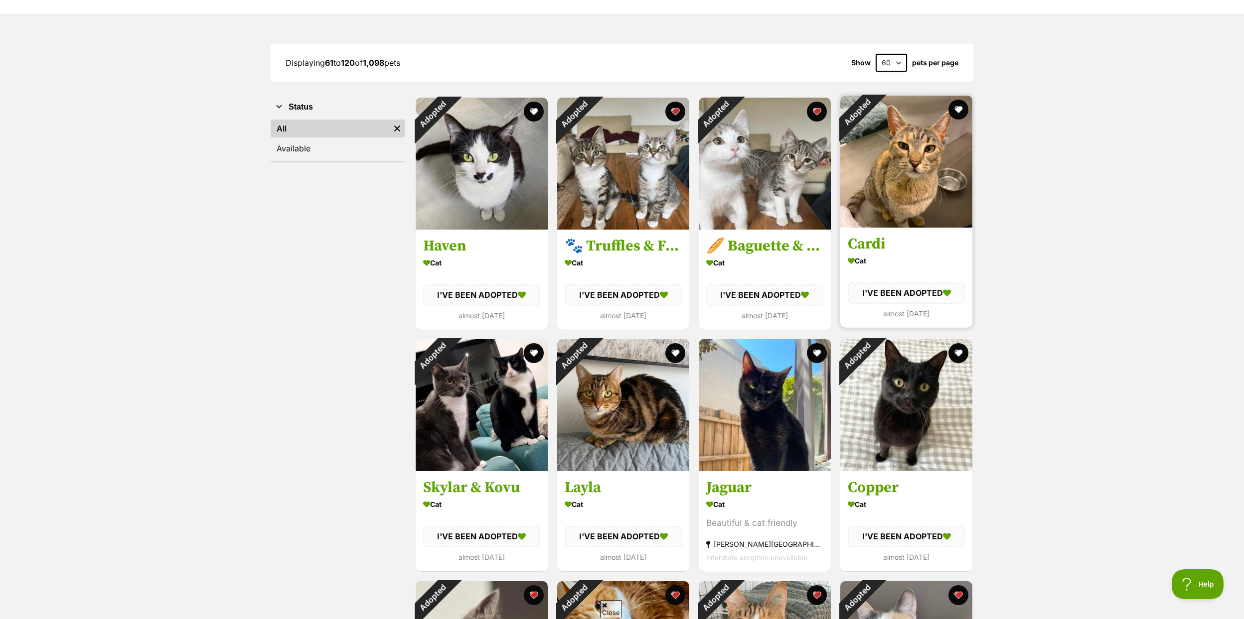
scroll to position [0, 0]
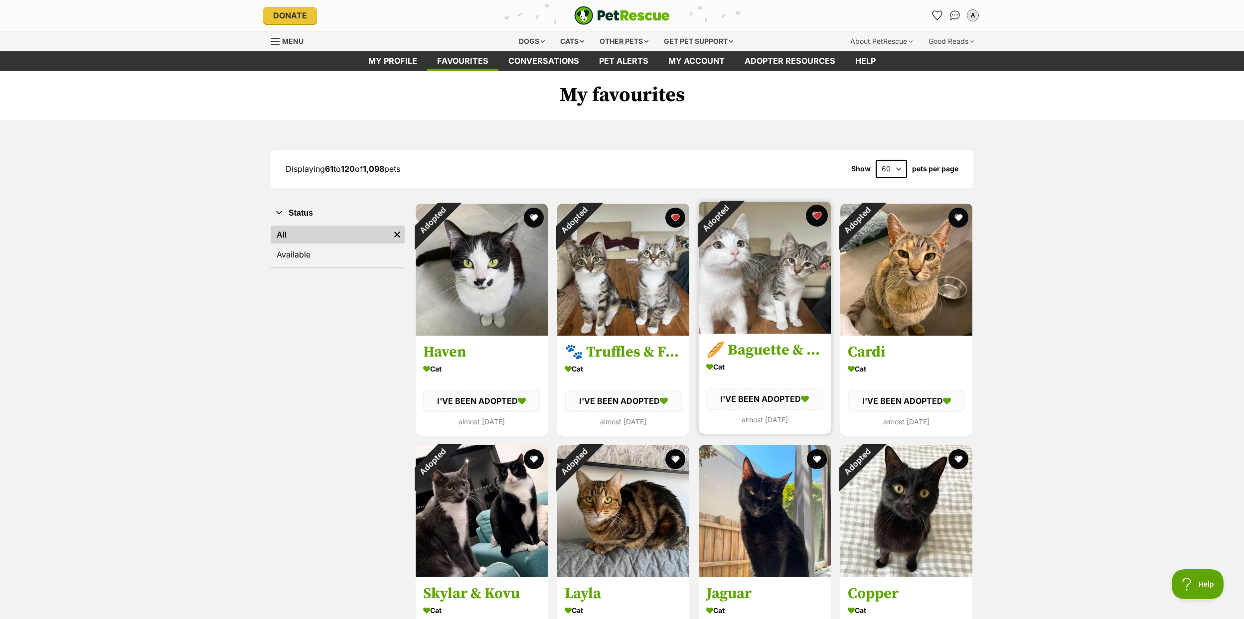
click at [817, 215] on button "favourite" at bounding box center [817, 216] width 22 height 22
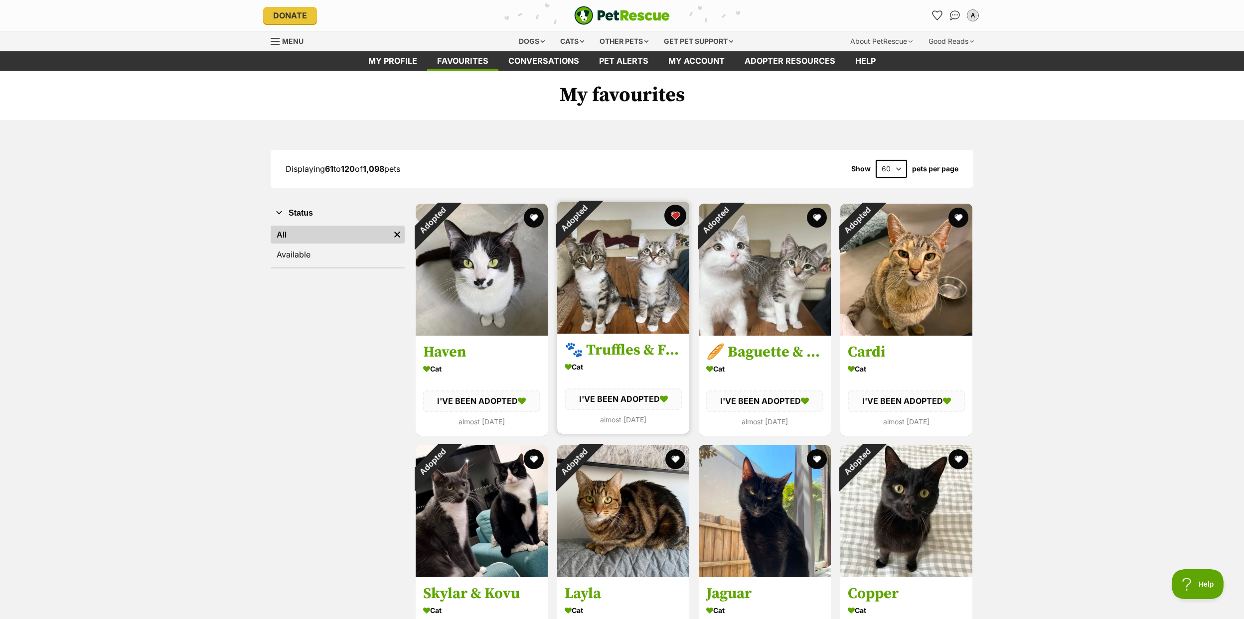
drag, startPoint x: 677, startPoint y: 219, endPoint x: 667, endPoint y: 217, distance: 10.2
click at [677, 219] on button "favourite" at bounding box center [675, 216] width 22 height 22
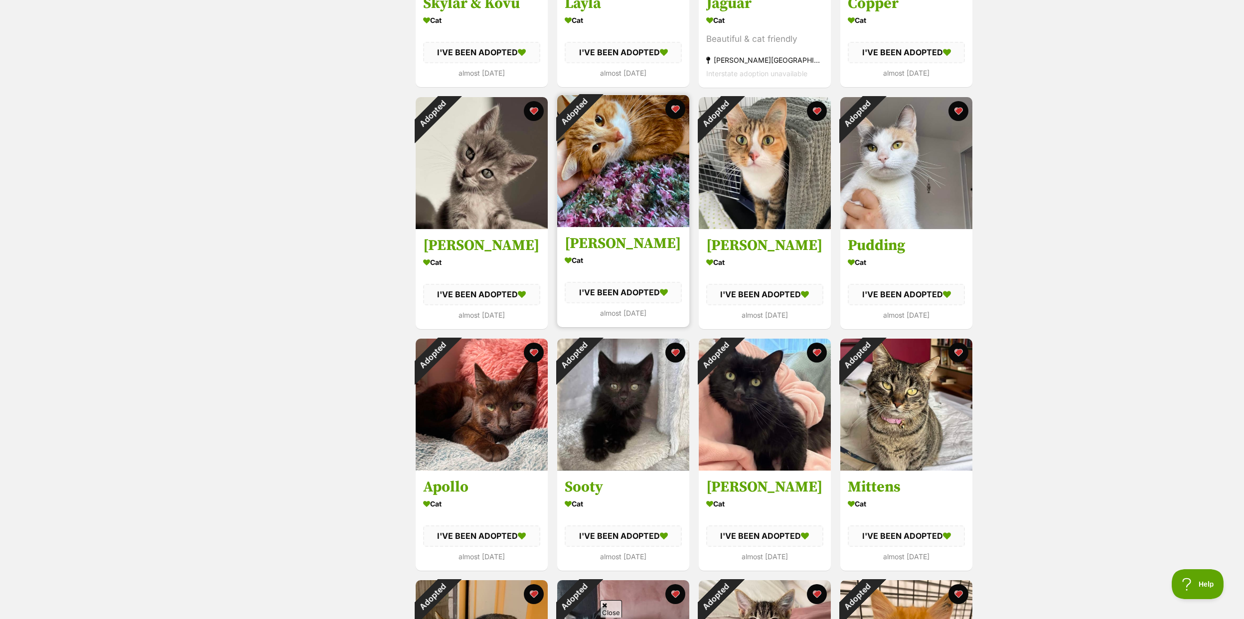
scroll to position [601, 0]
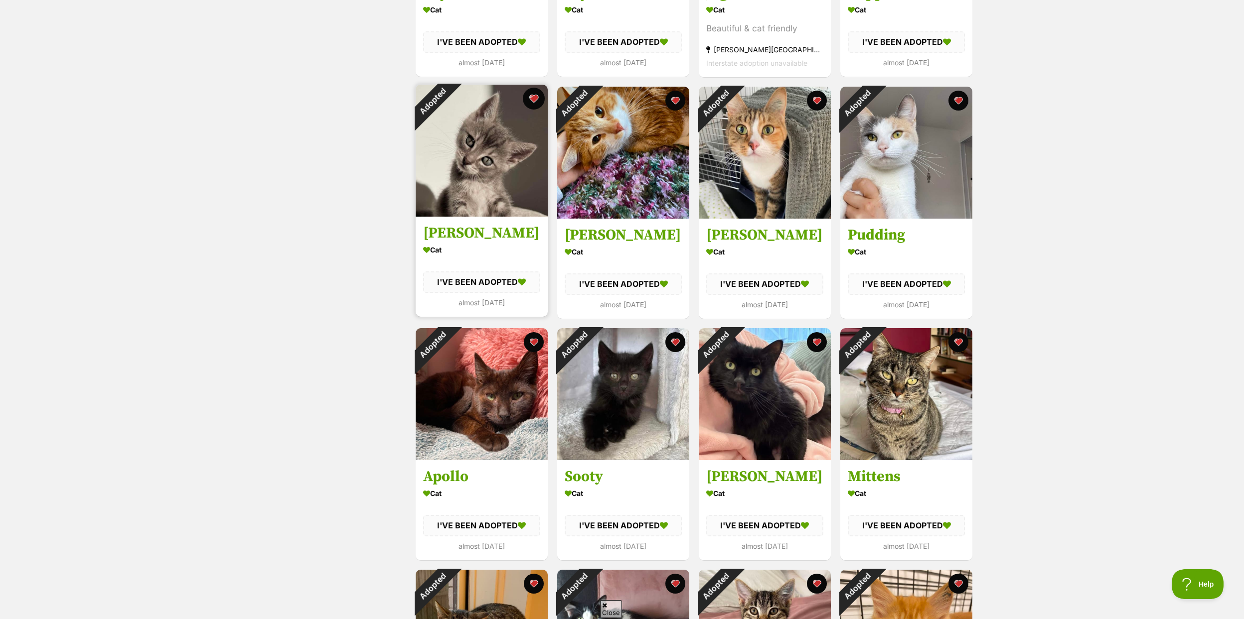
click at [539, 98] on button "favourite" at bounding box center [534, 99] width 22 height 22
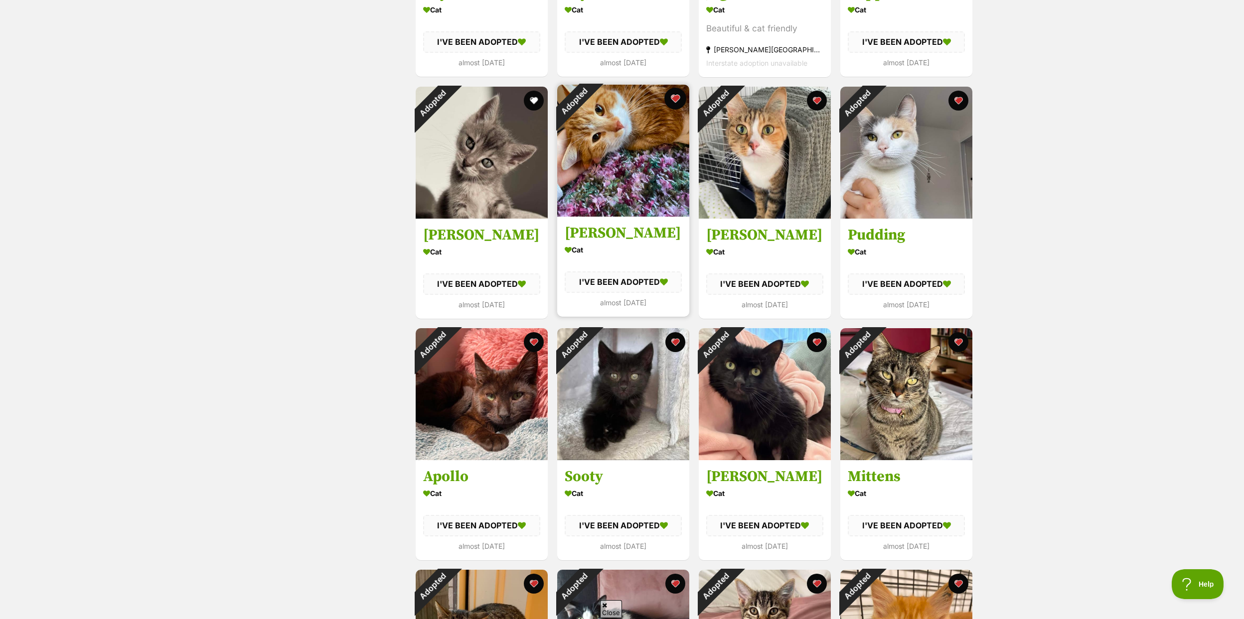
click at [675, 95] on button "favourite" at bounding box center [675, 99] width 22 height 22
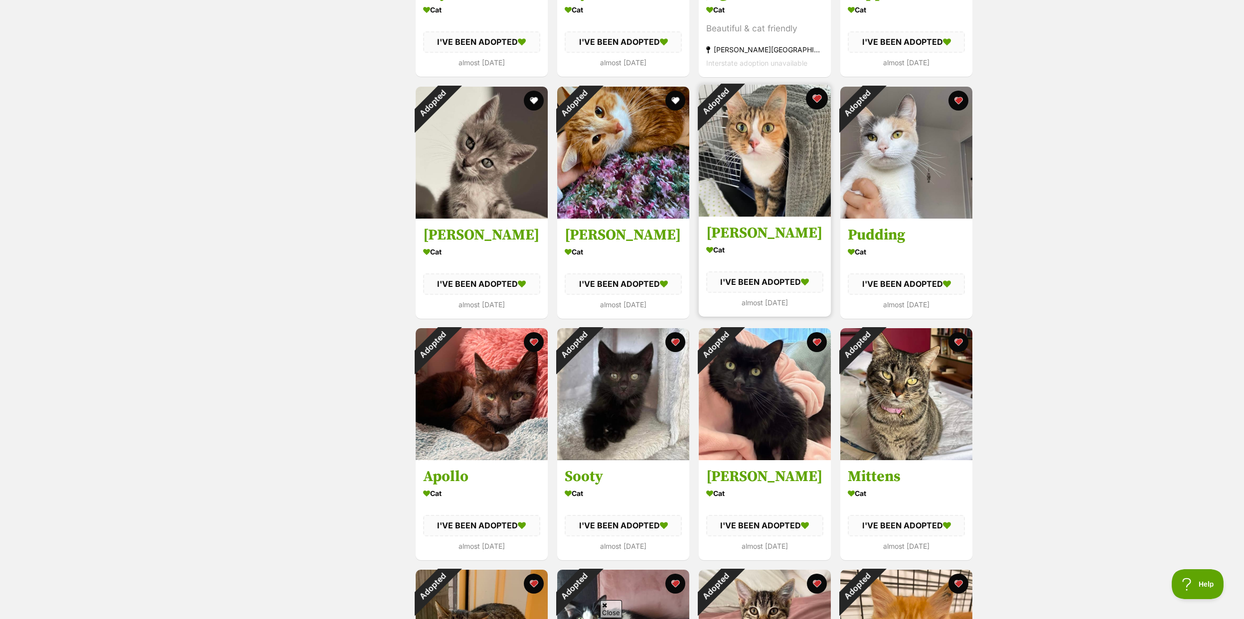
click at [817, 95] on button "favourite" at bounding box center [817, 99] width 22 height 22
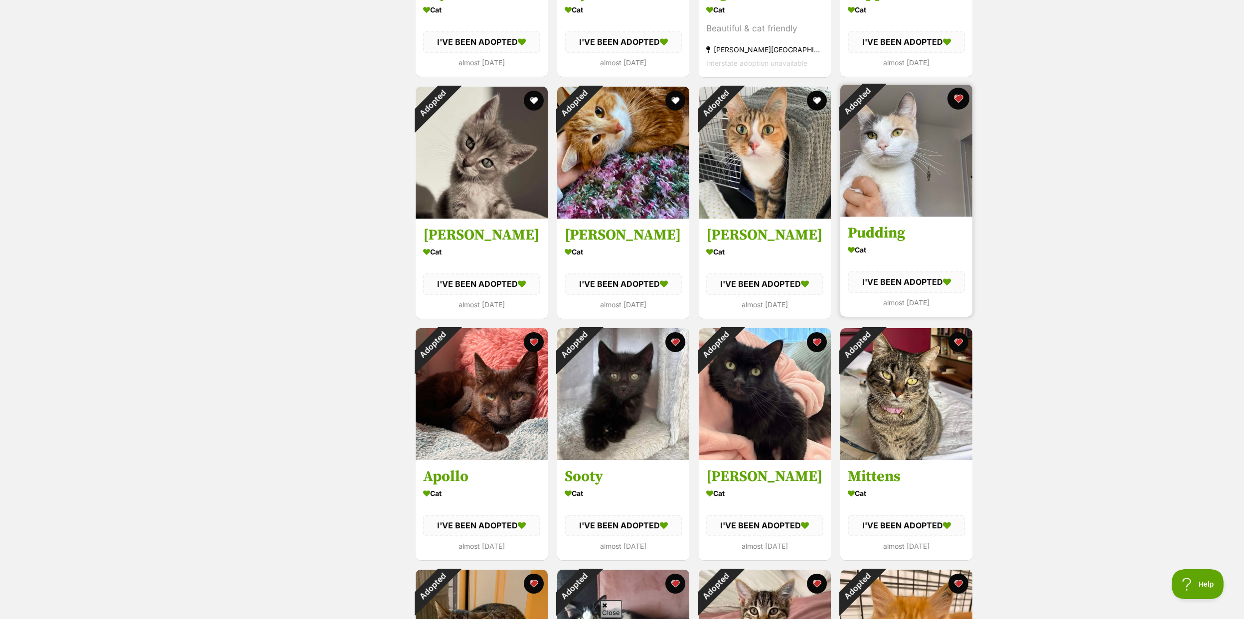
click at [954, 99] on button "favourite" at bounding box center [958, 99] width 22 height 22
click at [958, 338] on button "favourite" at bounding box center [958, 340] width 22 height 22
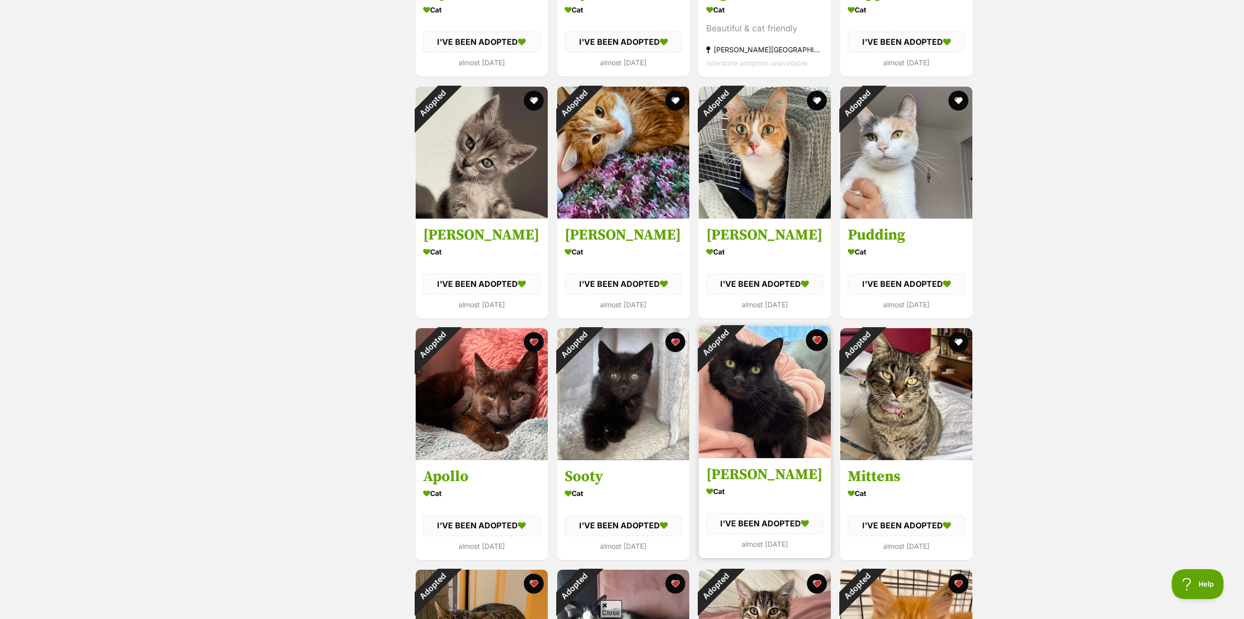
click at [819, 339] on button "favourite" at bounding box center [817, 340] width 22 height 22
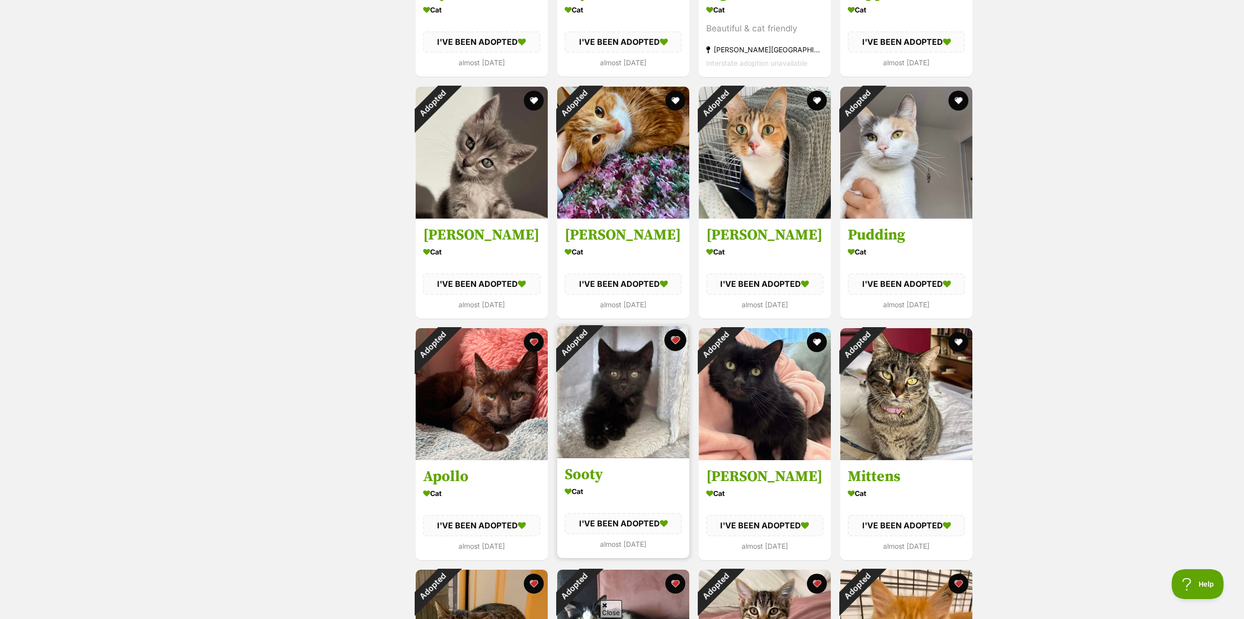
click at [678, 339] on button "favourite" at bounding box center [675, 340] width 22 height 22
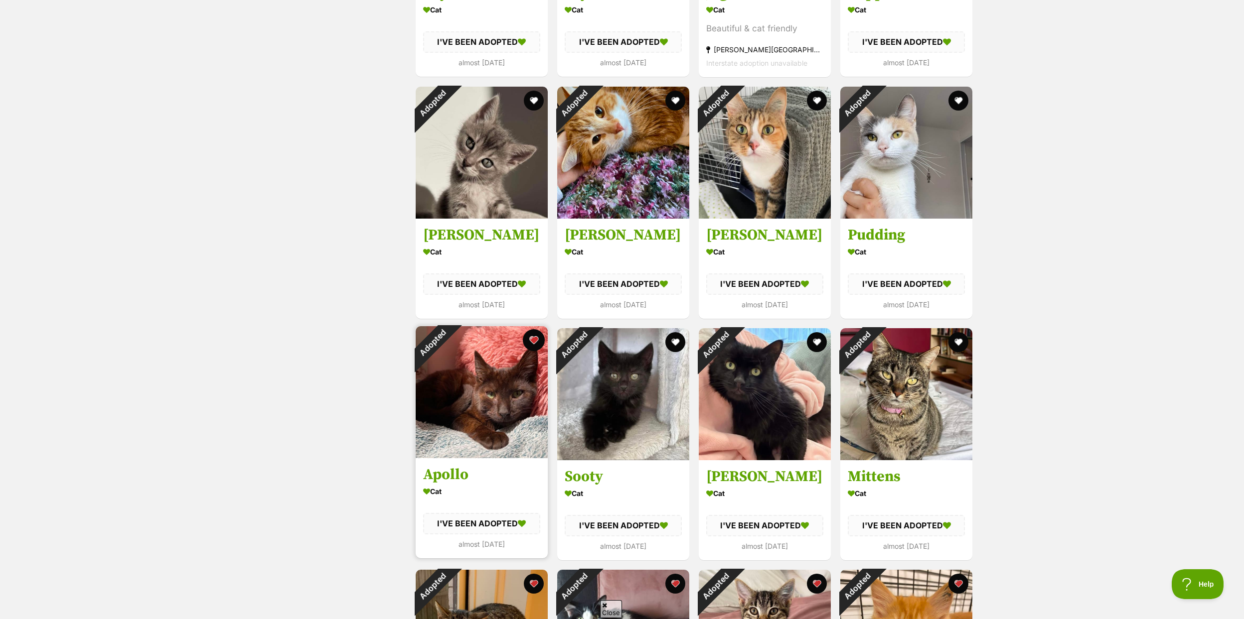
click at [534, 337] on button "favourite" at bounding box center [534, 340] width 22 height 22
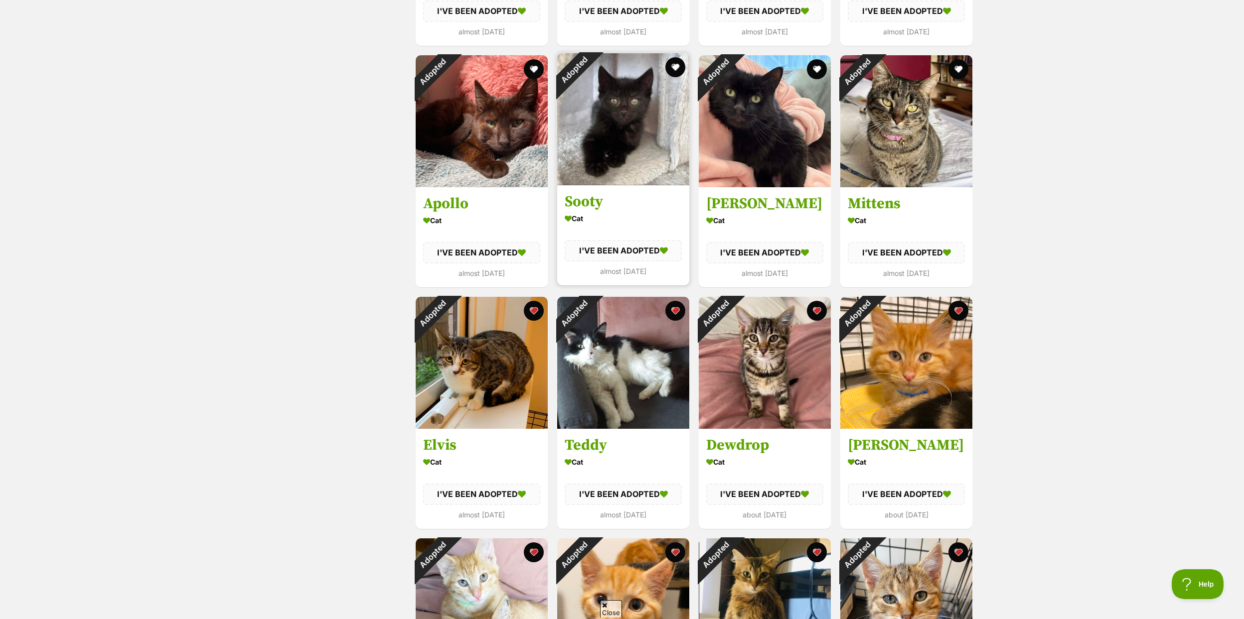
scroll to position [981, 0]
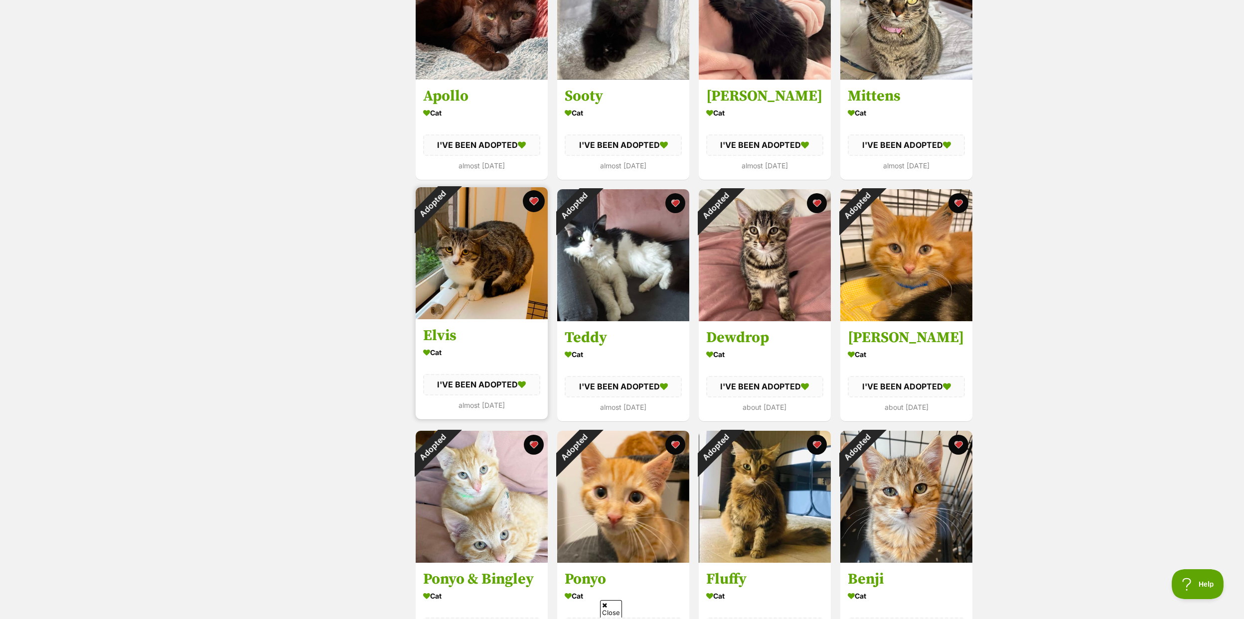
click at [529, 198] on button "favourite" at bounding box center [534, 201] width 22 height 22
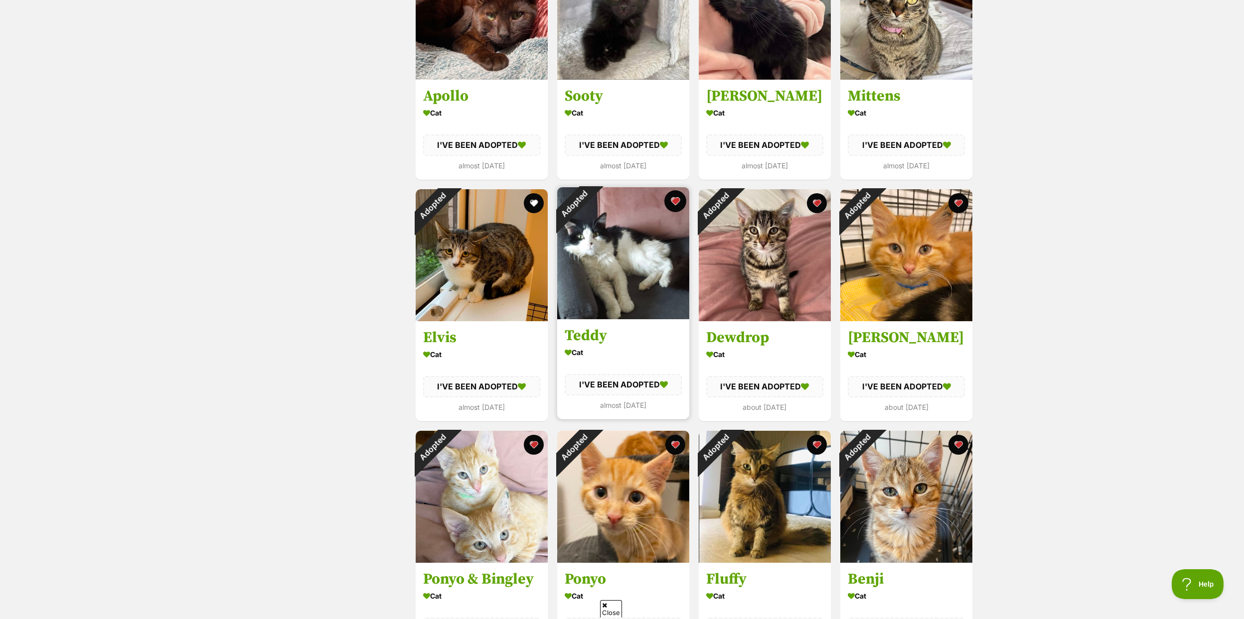
click at [675, 203] on button "favourite" at bounding box center [675, 201] width 22 height 22
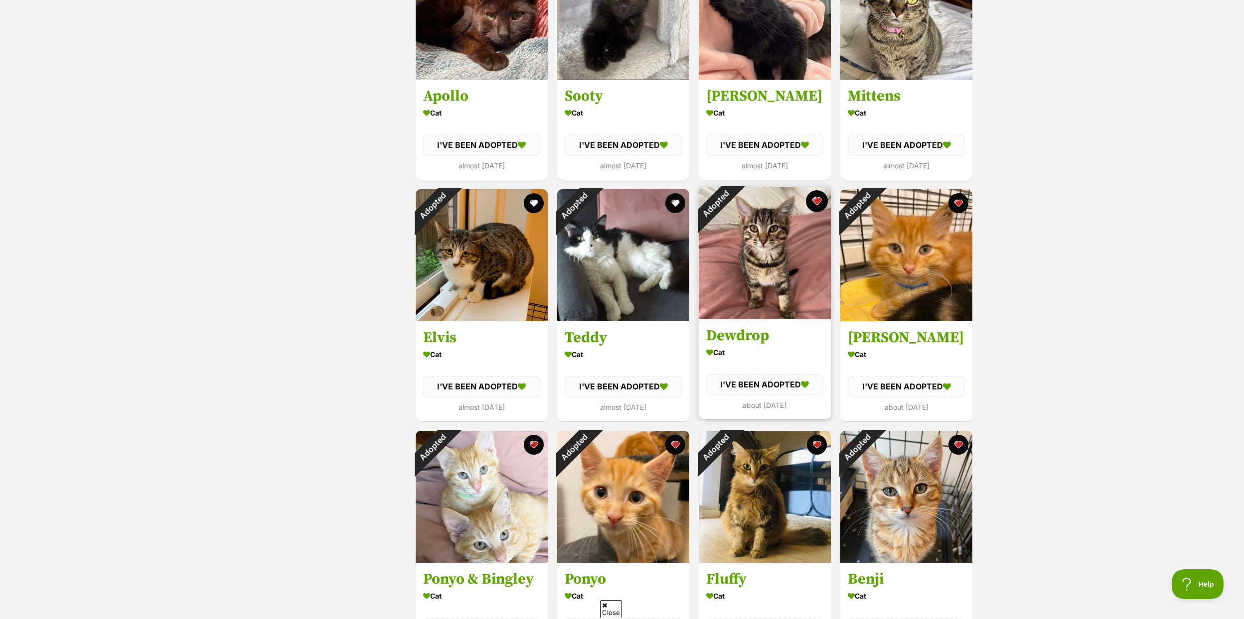
click at [817, 196] on button "favourite" at bounding box center [817, 201] width 22 height 22
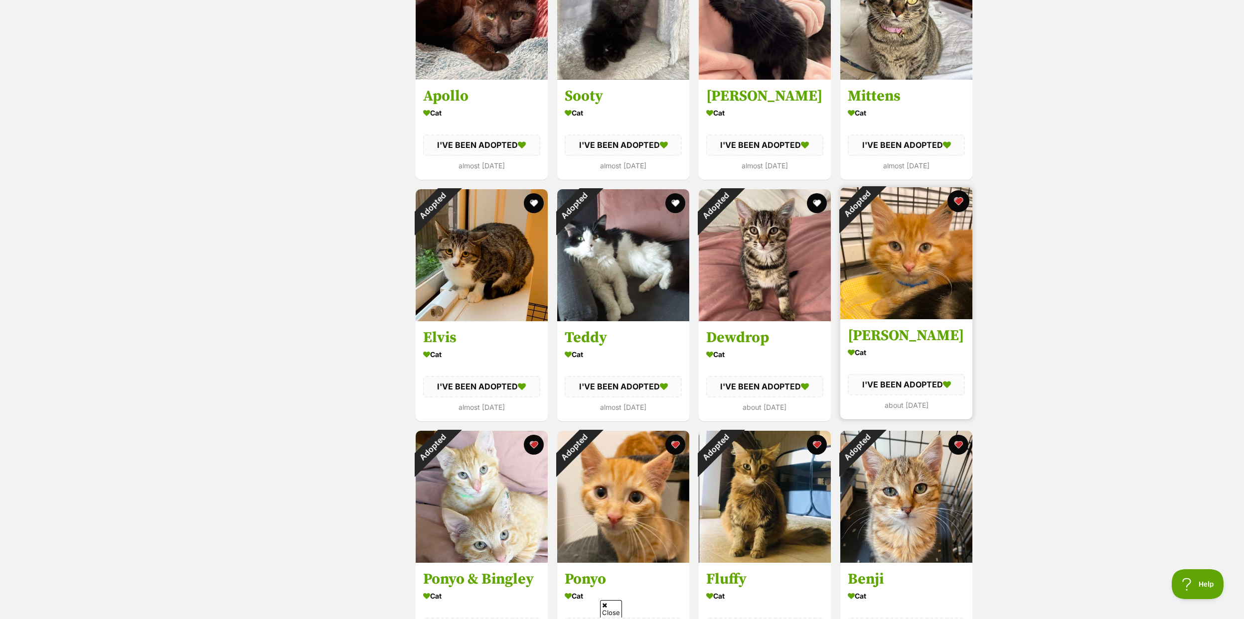
click at [951, 197] on button "favourite" at bounding box center [958, 201] width 22 height 22
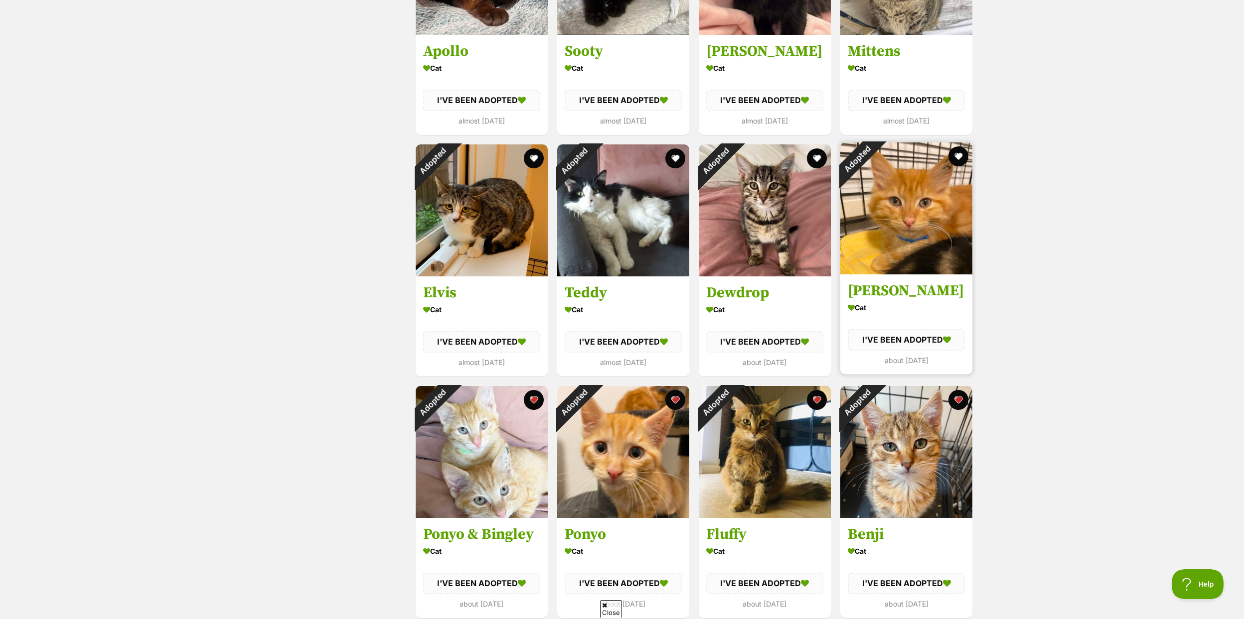
scroll to position [1156, 0]
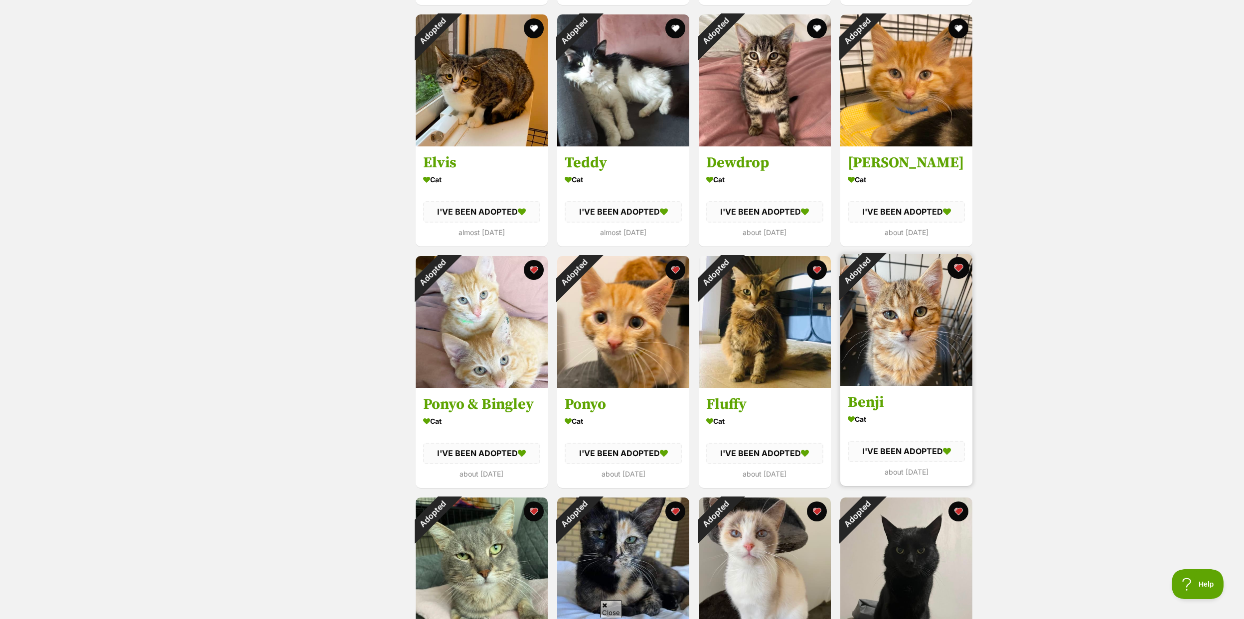
click at [953, 272] on button "favourite" at bounding box center [958, 268] width 22 height 22
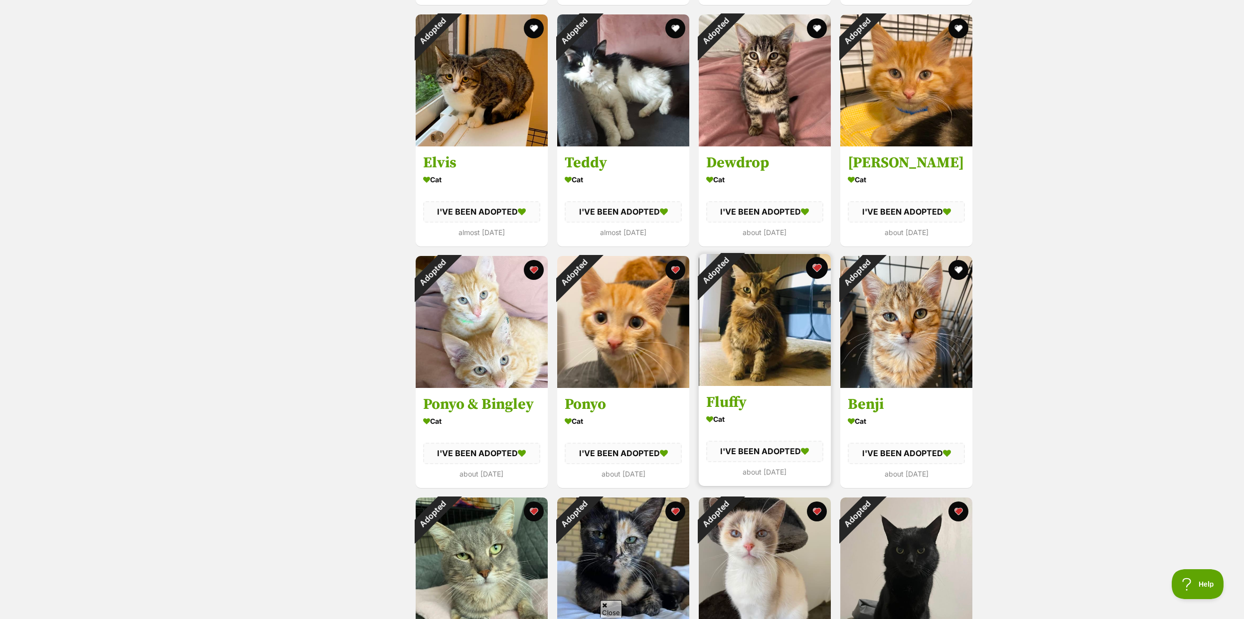
click at [820, 270] on button "favourite" at bounding box center [817, 268] width 22 height 22
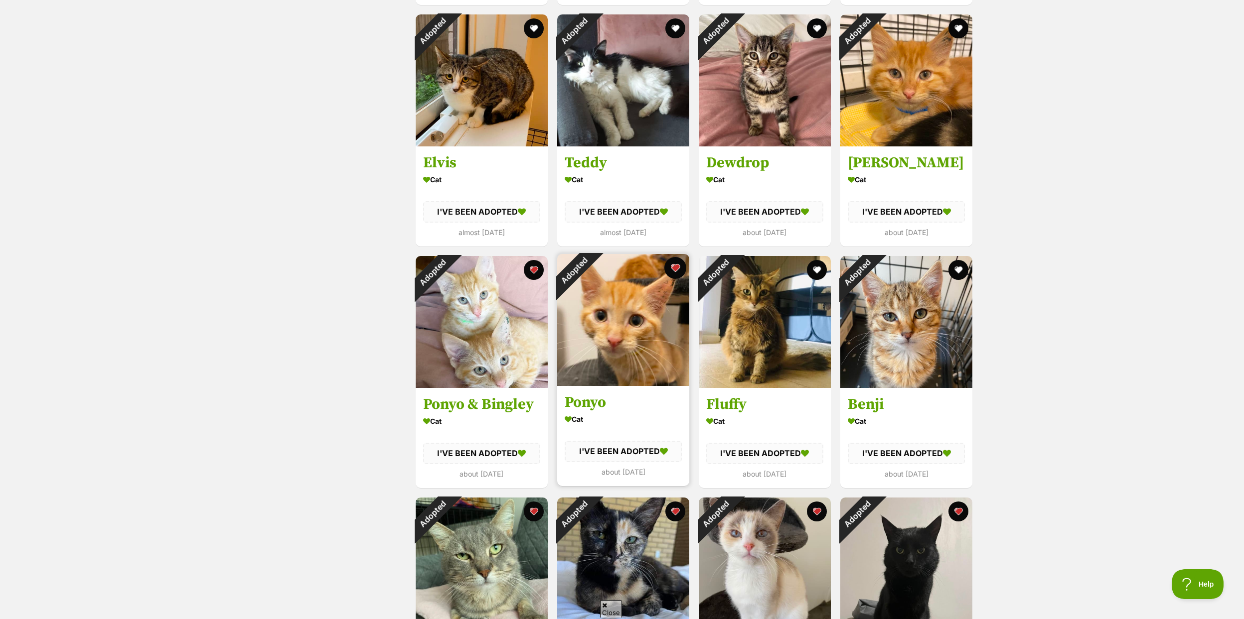
drag, startPoint x: 677, startPoint y: 267, endPoint x: 617, endPoint y: 271, distance: 60.4
click at [677, 267] on button "favourite" at bounding box center [675, 268] width 20 height 20
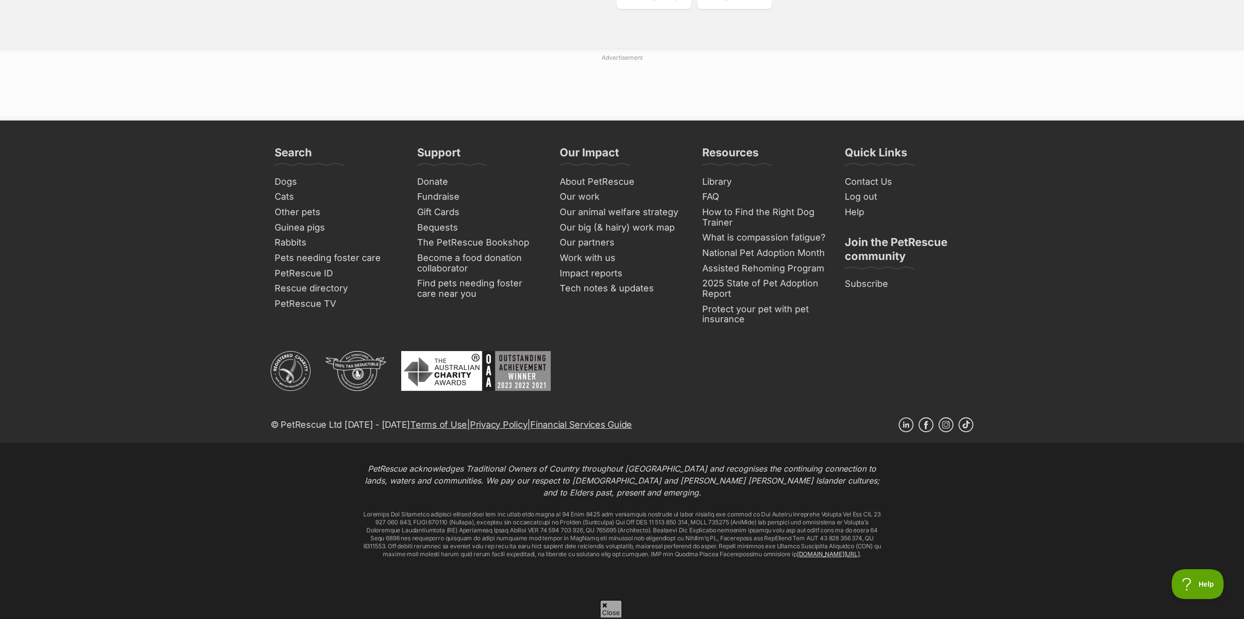
scroll to position [3381, 0]
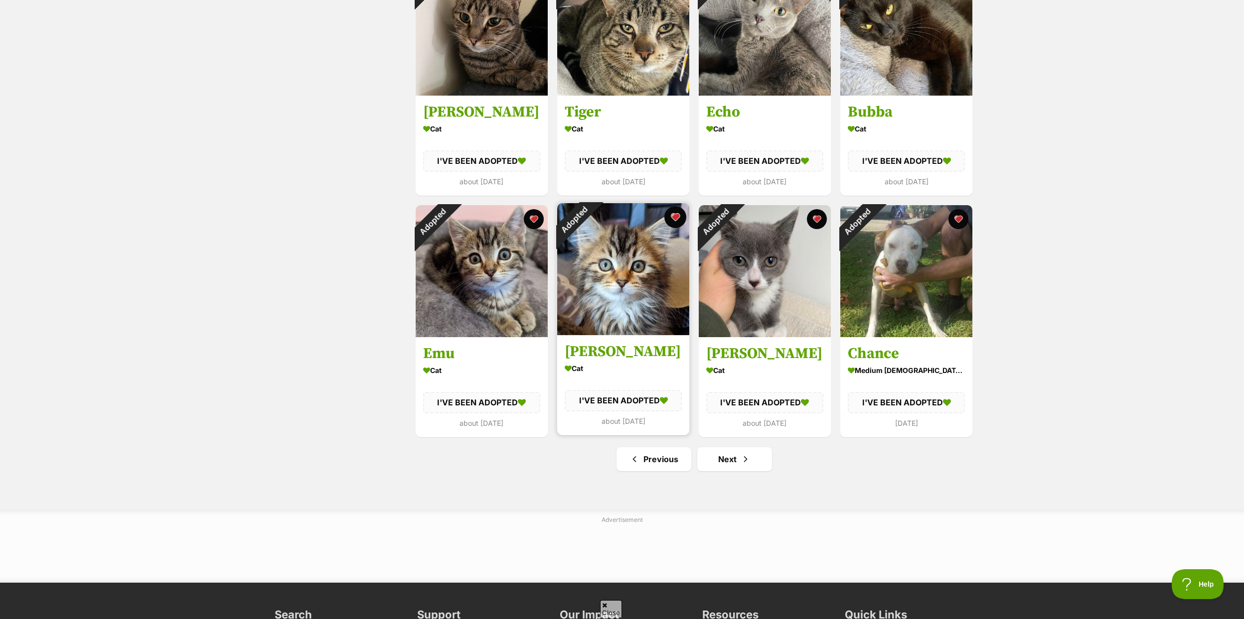
click at [676, 218] on button "favourite" at bounding box center [675, 217] width 22 height 22
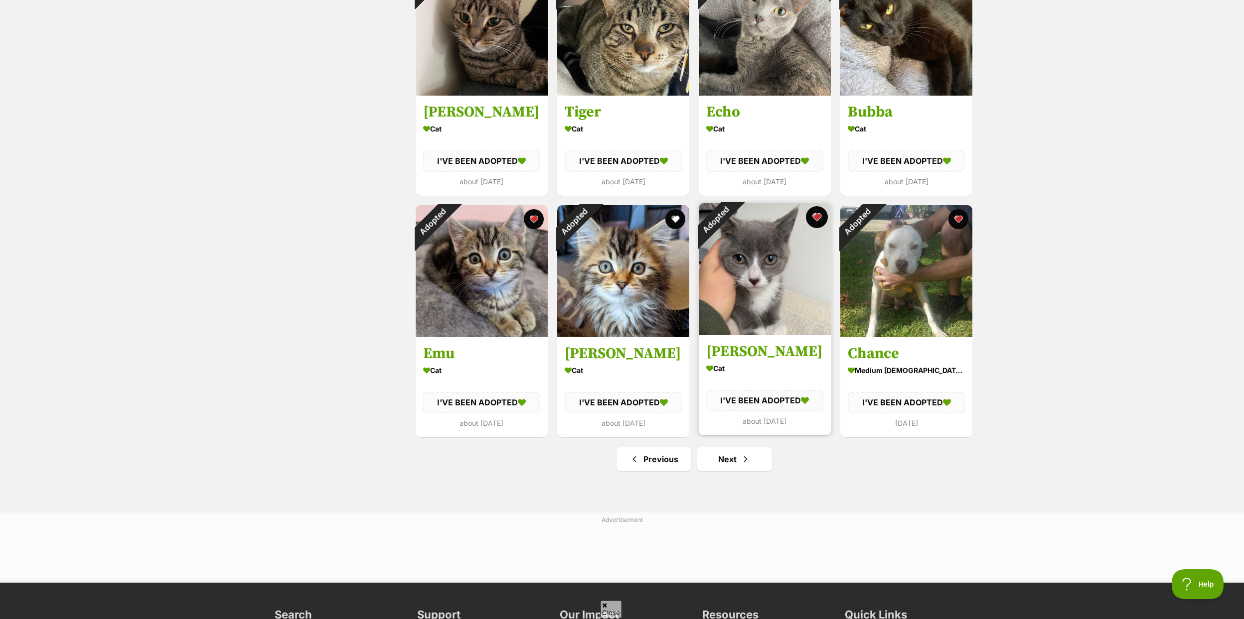
click at [816, 216] on button "favourite" at bounding box center [817, 217] width 22 height 22
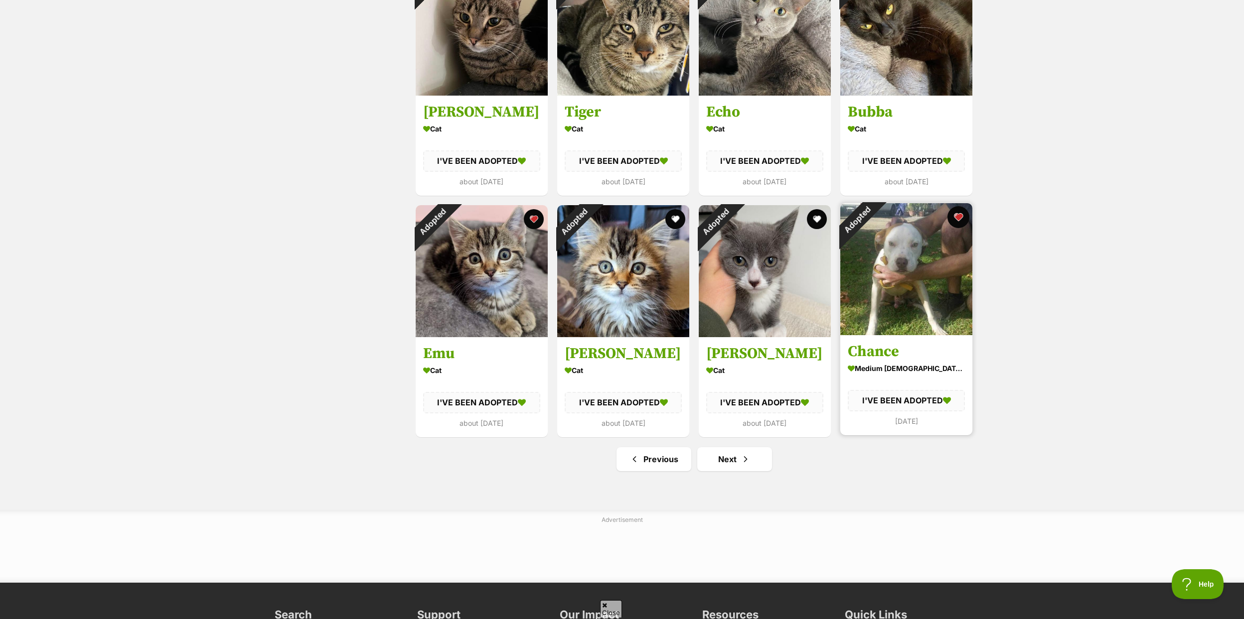
click at [958, 211] on button "favourite" at bounding box center [958, 217] width 22 height 22
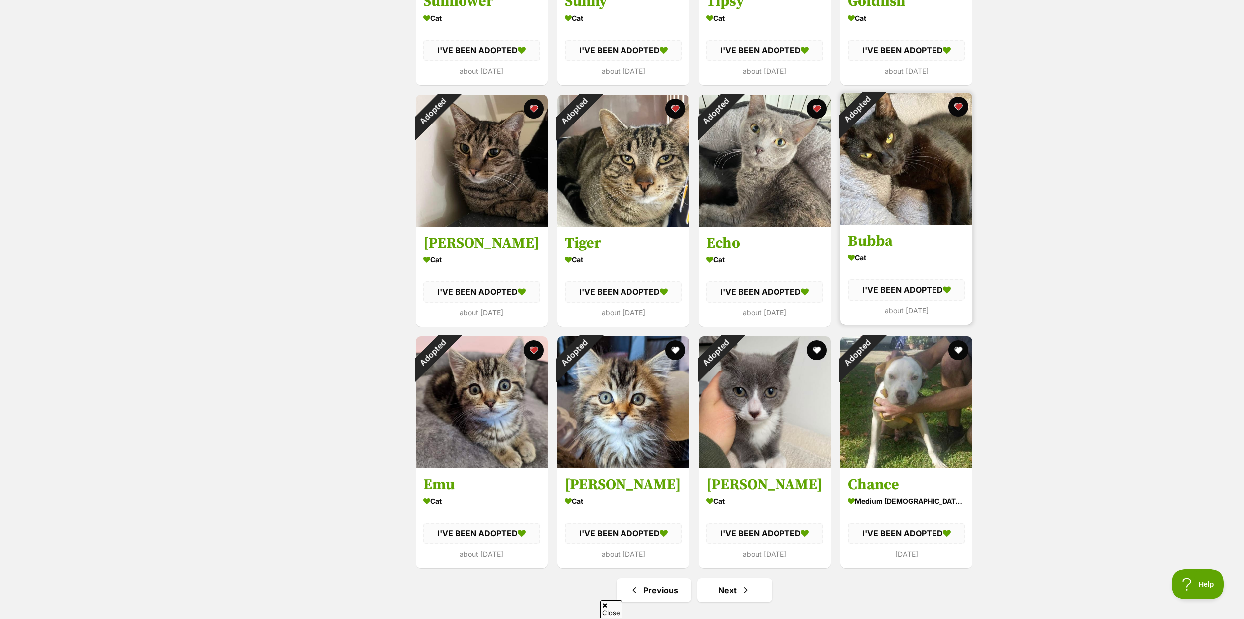
scroll to position [3249, 0]
click at [953, 111] on button "favourite" at bounding box center [958, 107] width 22 height 22
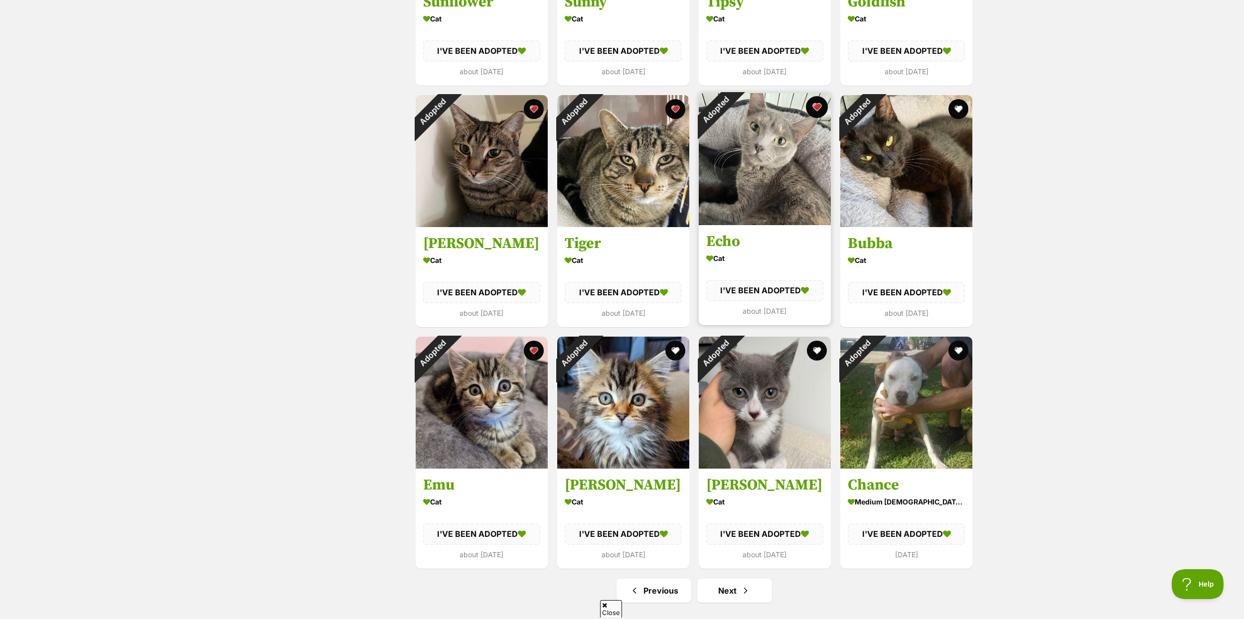
click at [812, 104] on button "favourite" at bounding box center [817, 107] width 22 height 22
drag, startPoint x: 673, startPoint y: 107, endPoint x: 661, endPoint y: 107, distance: 12.0
click at [673, 107] on button "favourite" at bounding box center [675, 107] width 20 height 20
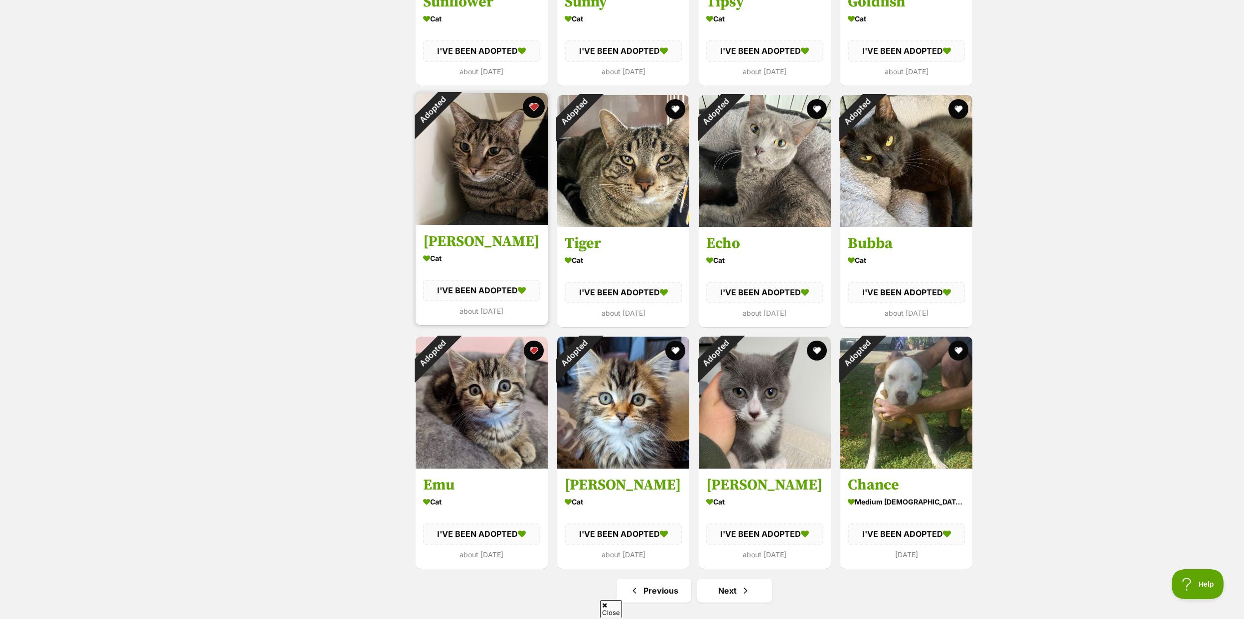
drag, startPoint x: 536, startPoint y: 114, endPoint x: 535, endPoint y: 142, distance: 28.9
click at [536, 113] on button "favourite" at bounding box center [534, 107] width 20 height 20
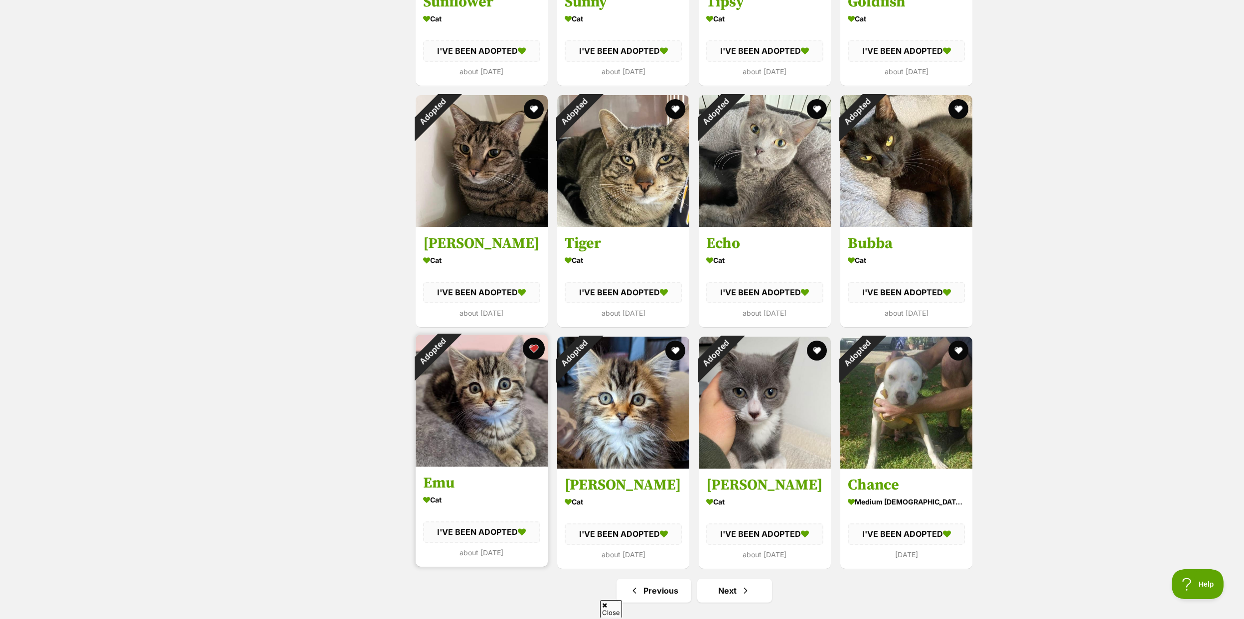
click at [532, 342] on button "favourite" at bounding box center [534, 349] width 22 height 22
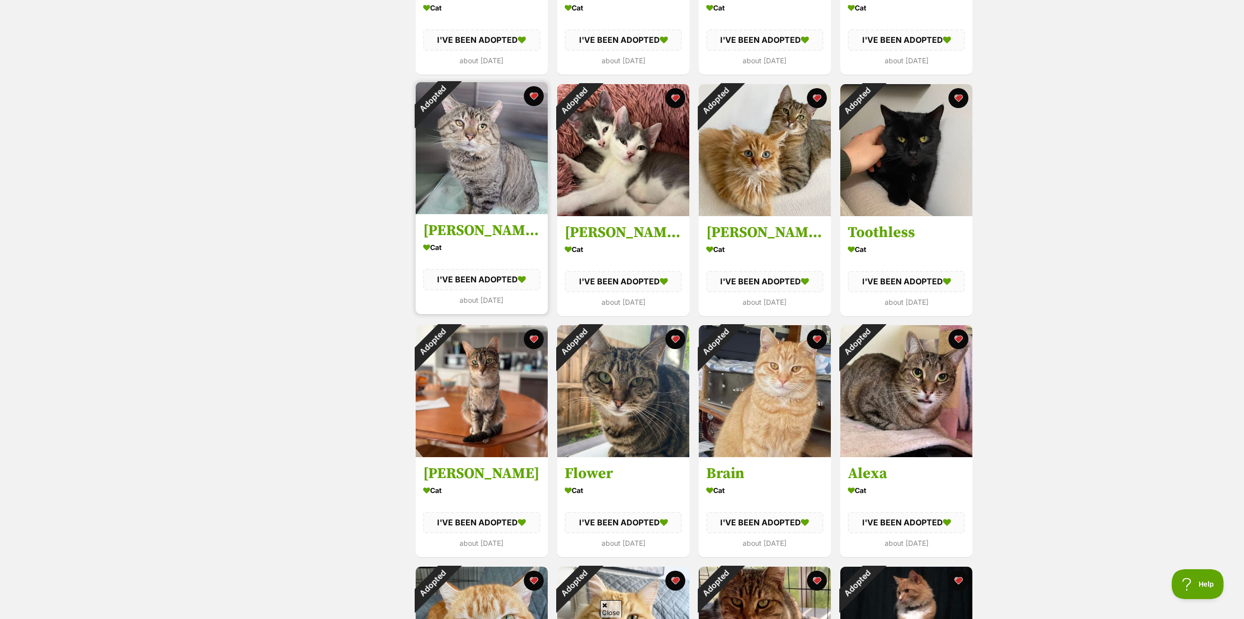
scroll to position [2537, 0]
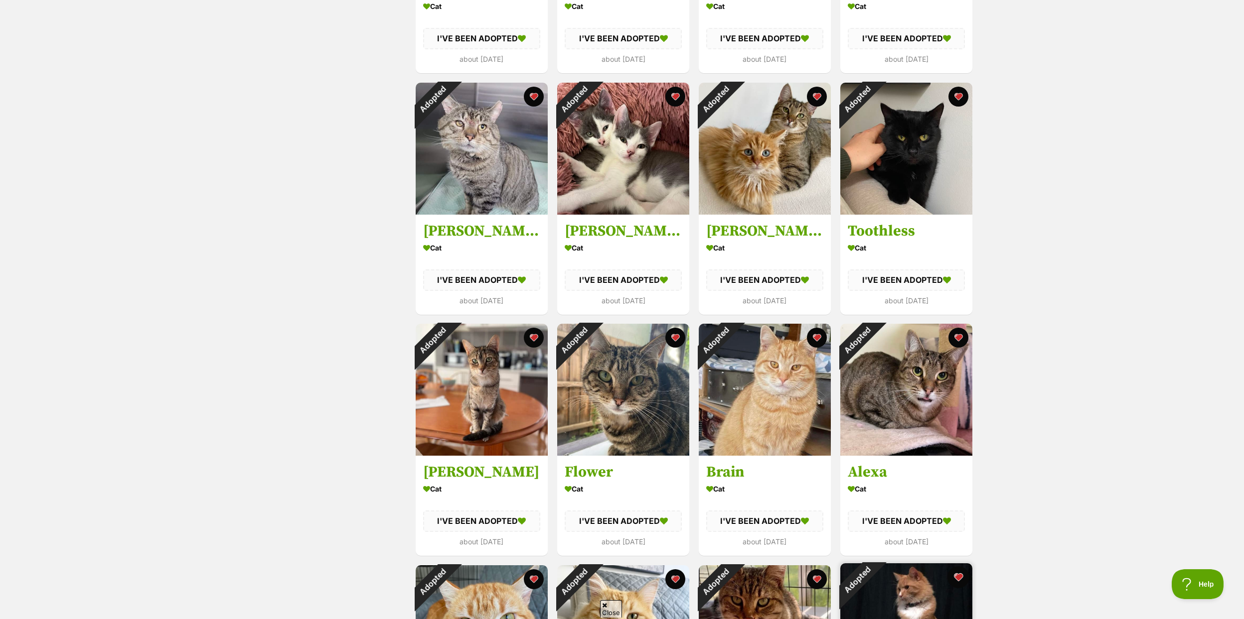
drag, startPoint x: 958, startPoint y: 576, endPoint x: 937, endPoint y: 576, distance: 20.4
click at [958, 576] on button "favourite" at bounding box center [958, 577] width 20 height 20
click at [812, 572] on button "favourite" at bounding box center [817, 577] width 22 height 22
drag, startPoint x: 676, startPoint y: 336, endPoint x: 727, endPoint y: 345, distance: 51.6
click at [676, 336] on button "favourite" at bounding box center [675, 338] width 20 height 20
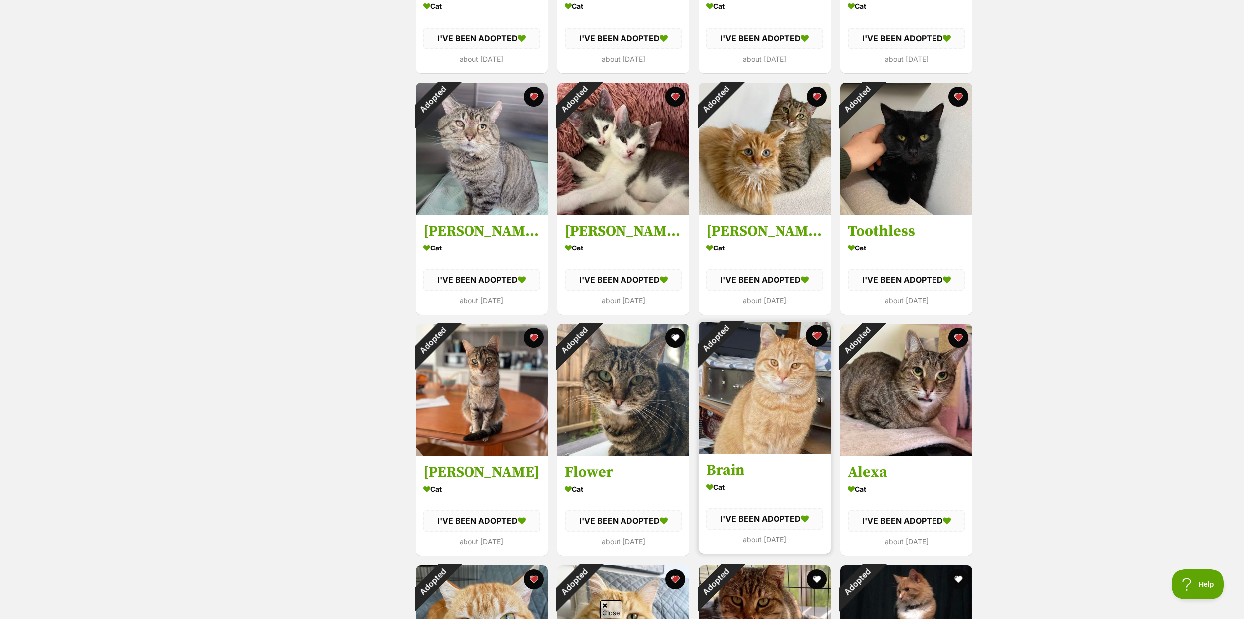
click at [820, 338] on button "favourite" at bounding box center [817, 336] width 22 height 22
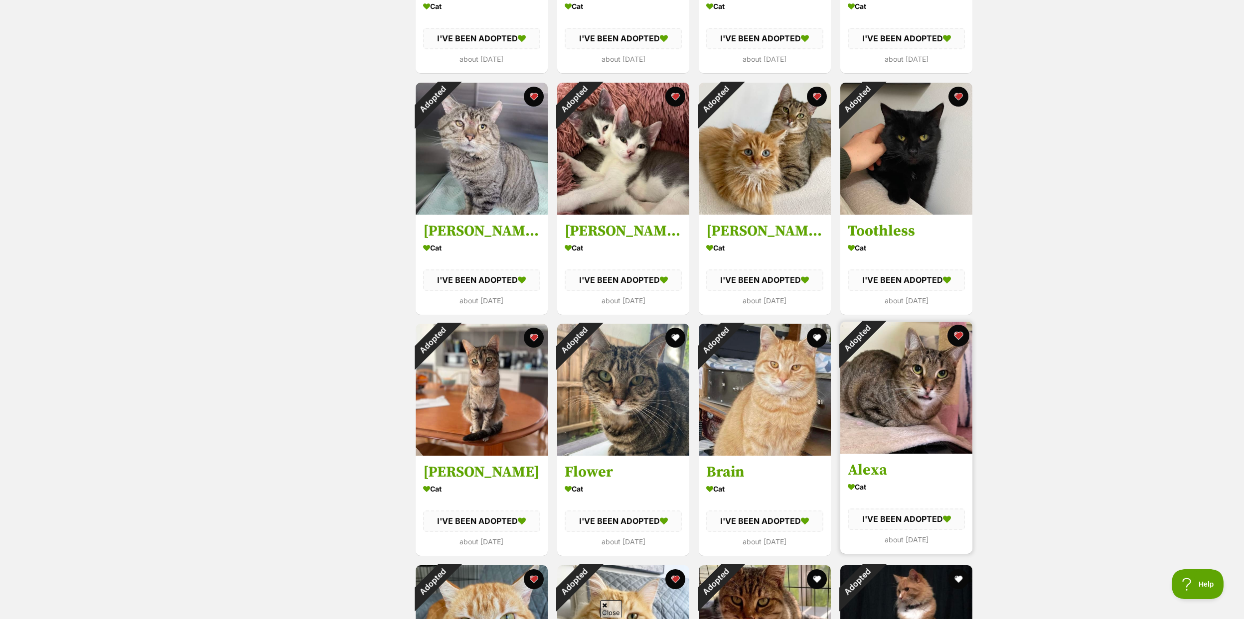
click at [957, 335] on button "favourite" at bounding box center [958, 336] width 22 height 22
click at [677, 574] on button "favourite" at bounding box center [675, 577] width 22 height 22
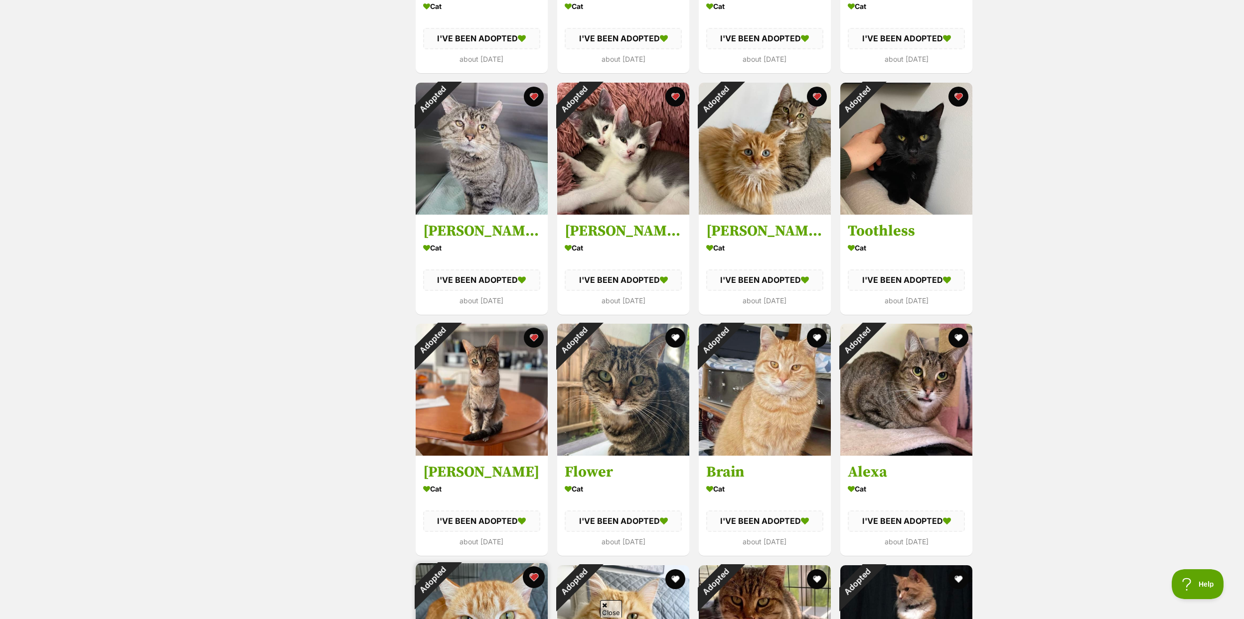
drag, startPoint x: 537, startPoint y: 581, endPoint x: 538, endPoint y: 573, distance: 7.5
click at [537, 581] on button "favourite" at bounding box center [534, 577] width 22 height 22
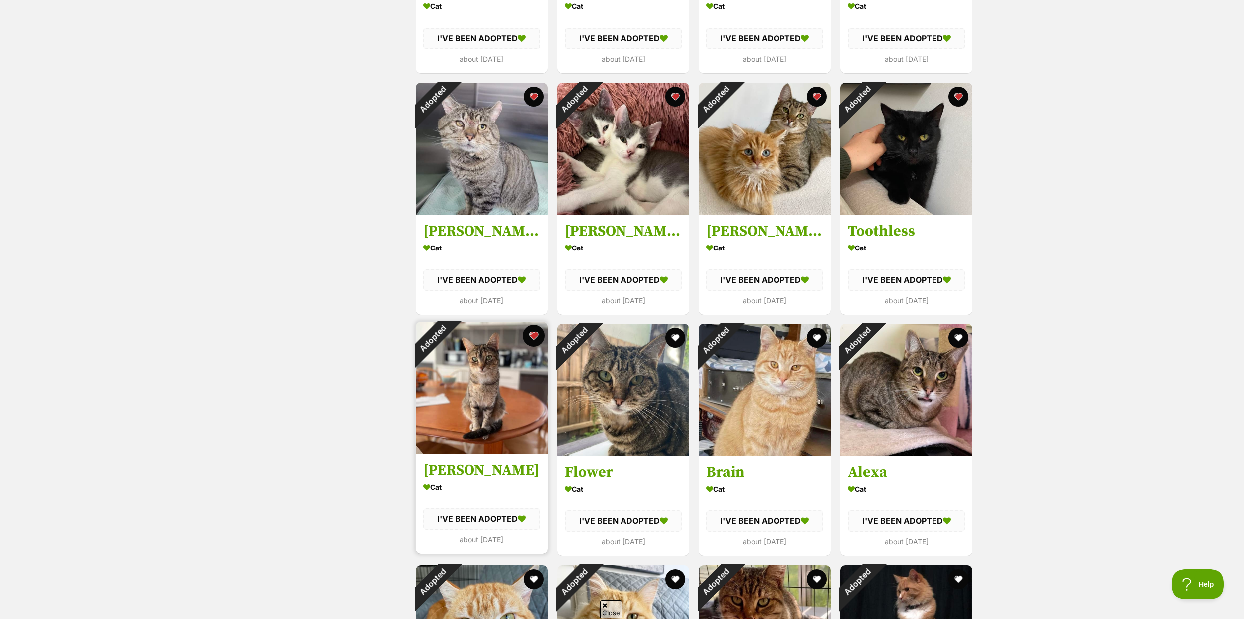
click at [526, 334] on button "favourite" at bounding box center [534, 336] width 22 height 22
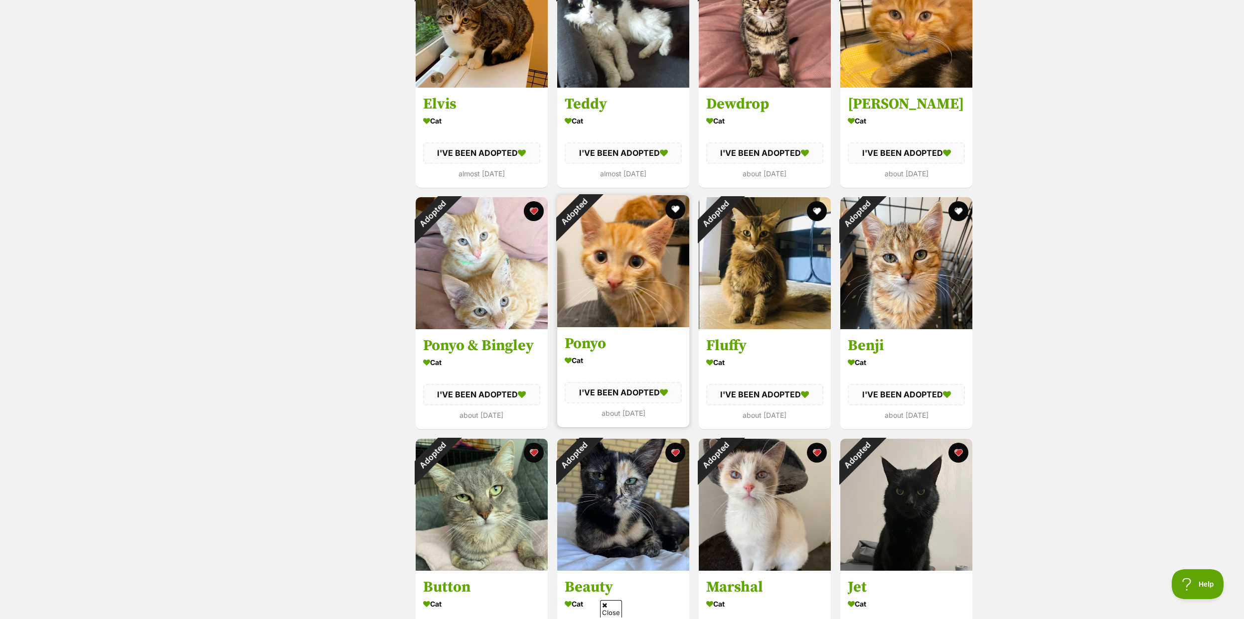
scroll to position [1221, 0]
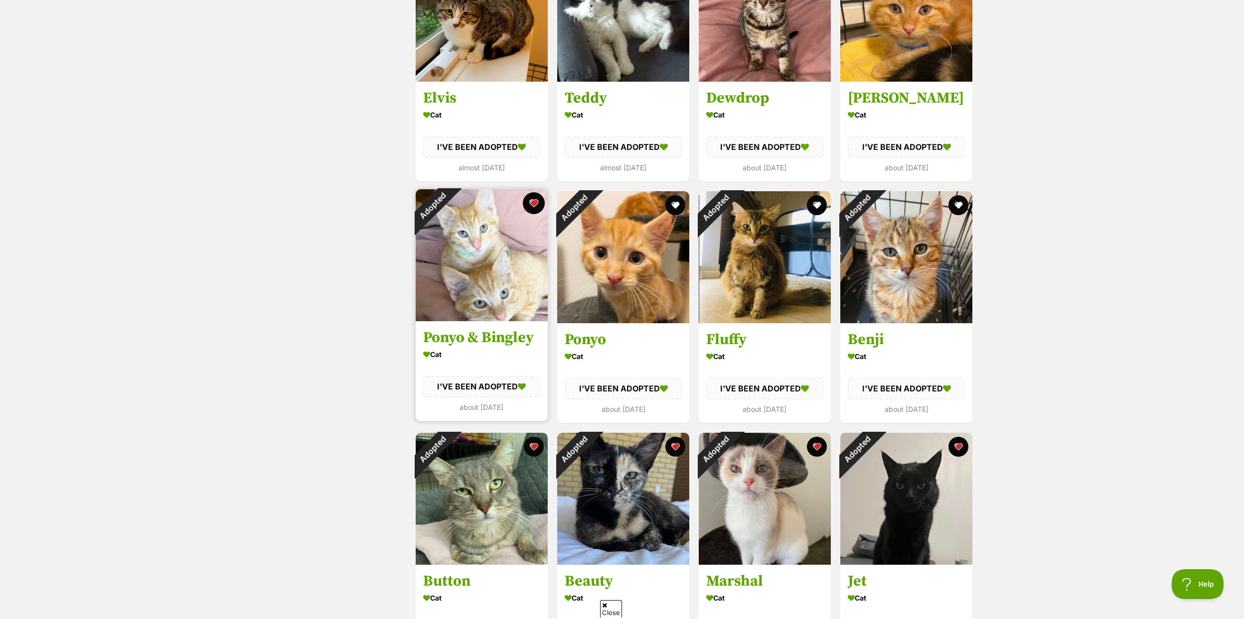
click at [533, 206] on button "favourite" at bounding box center [534, 203] width 22 height 22
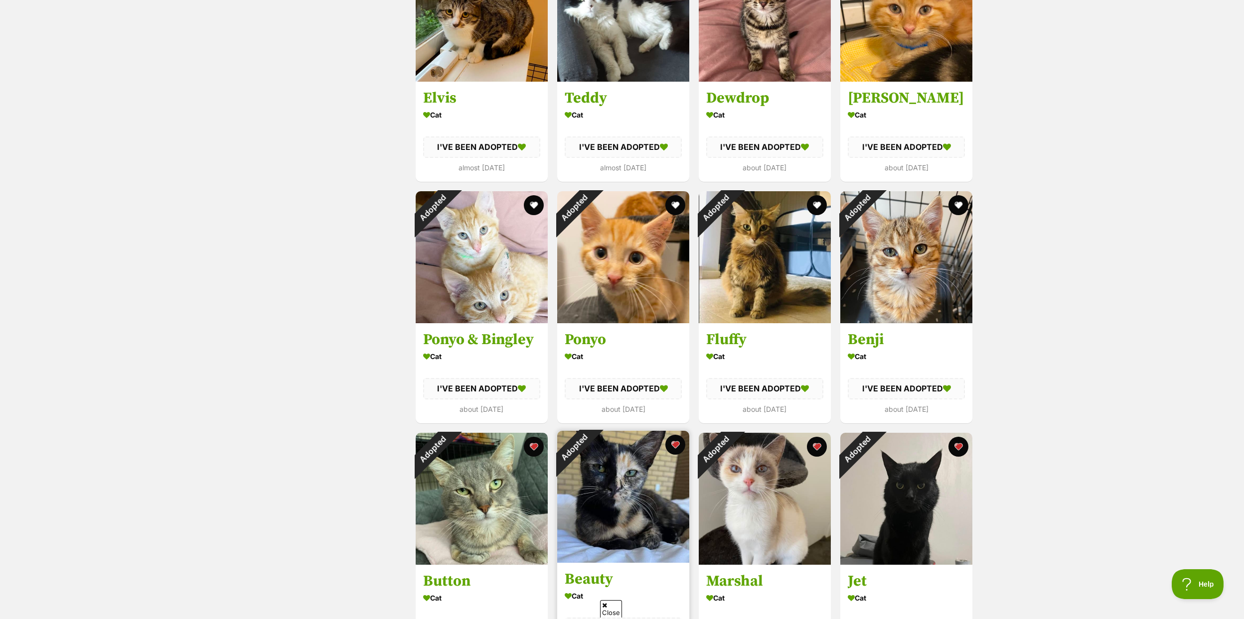
drag, startPoint x: 535, startPoint y: 439, endPoint x: 561, endPoint y: 432, distance: 27.2
click at [535, 438] on button "favourite" at bounding box center [534, 447] width 20 height 20
click at [678, 445] on button "favourite" at bounding box center [675, 445] width 22 height 22
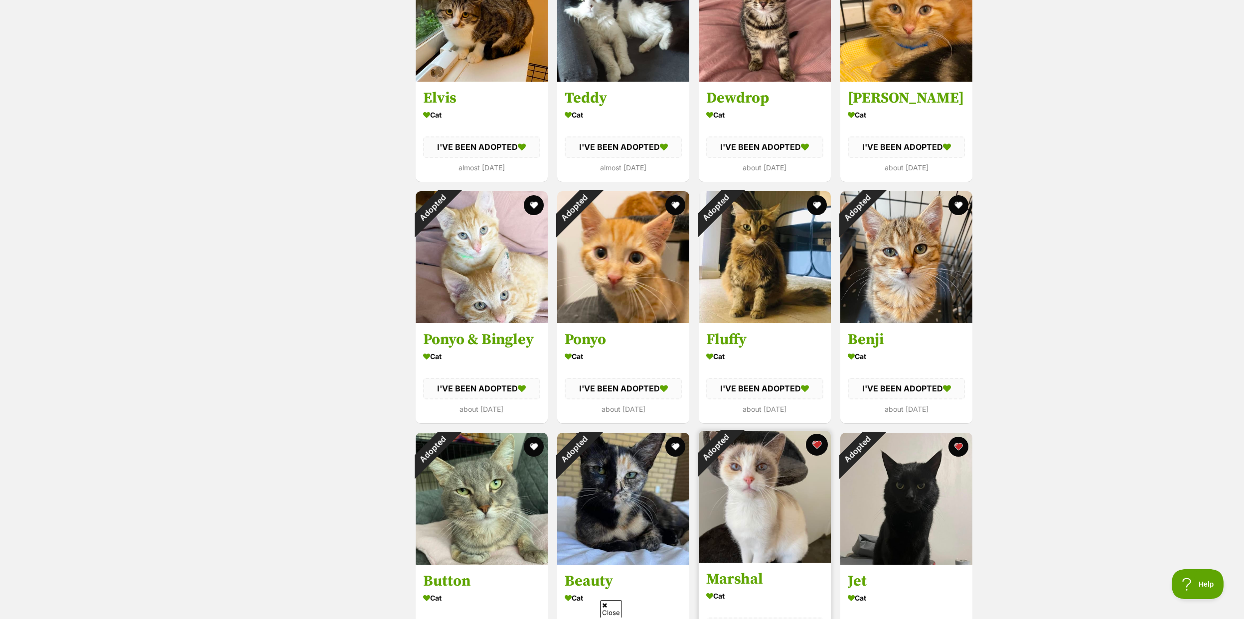
click at [817, 446] on button "favourite" at bounding box center [817, 445] width 22 height 22
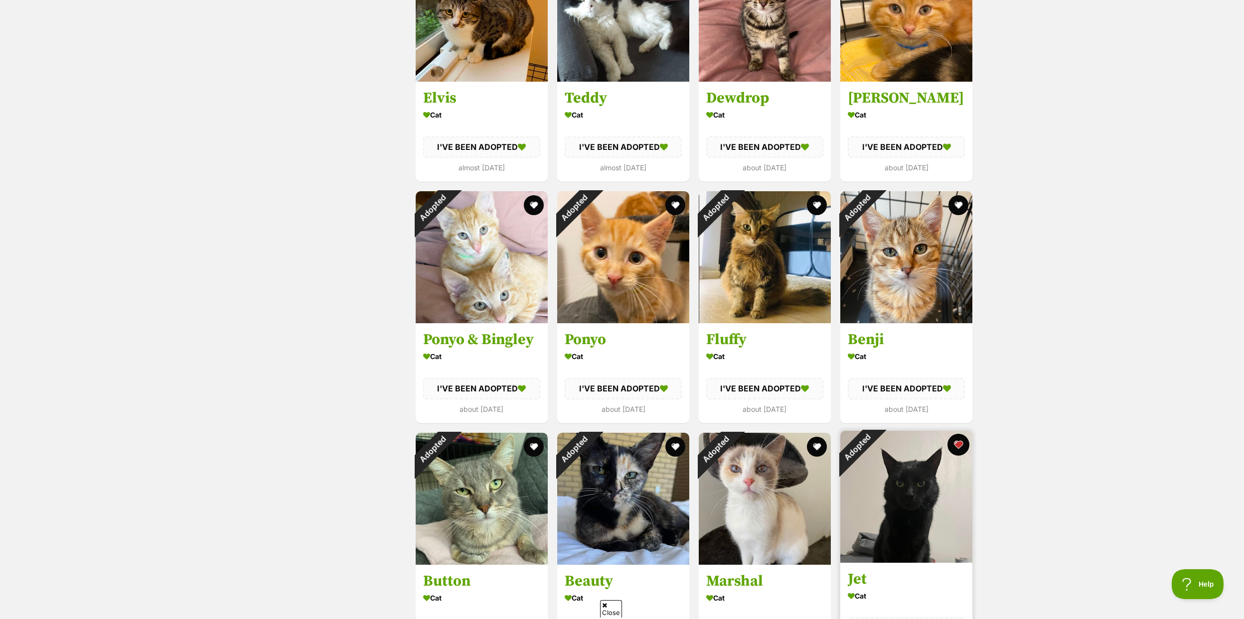
click at [963, 443] on button "favourite" at bounding box center [958, 445] width 22 height 22
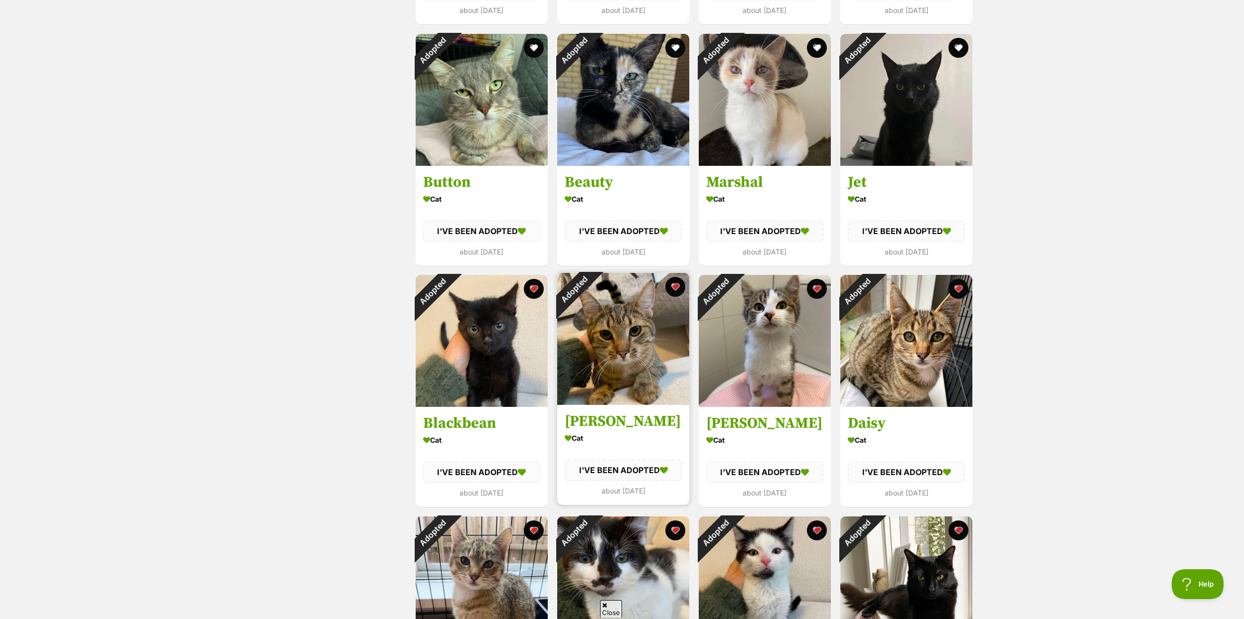
scroll to position [1621, 0]
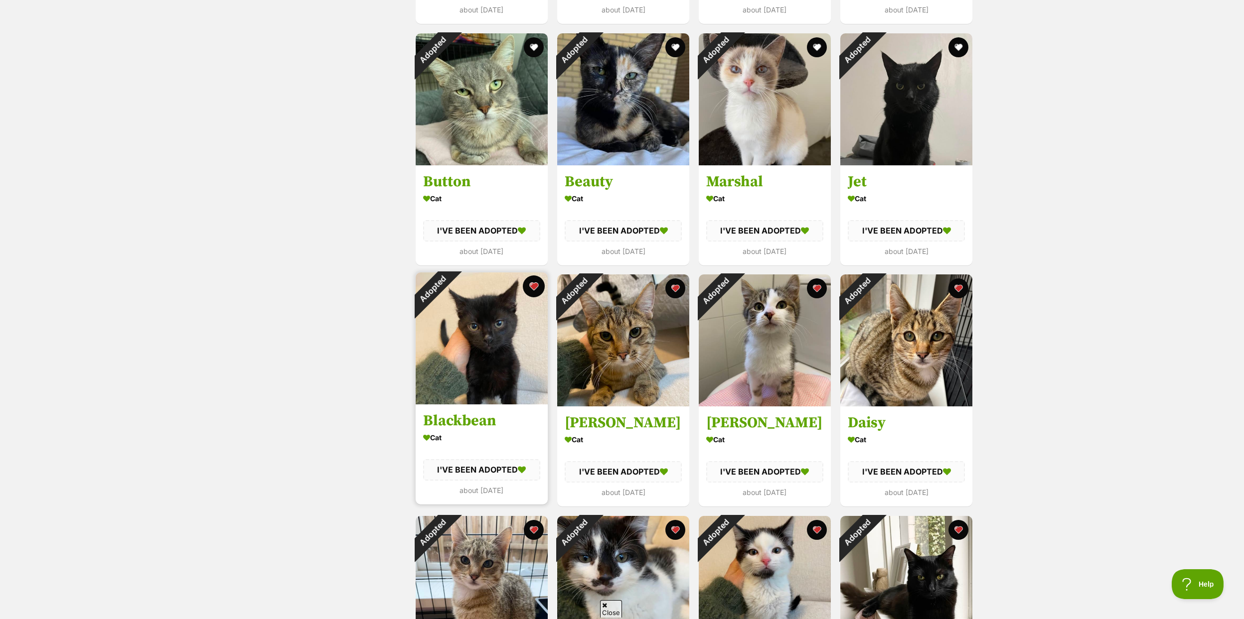
click at [531, 286] on button "favourite" at bounding box center [534, 287] width 22 height 22
drag, startPoint x: 674, startPoint y: 288, endPoint x: 692, endPoint y: 286, distance: 18.5
click at [674, 287] on button "favourite" at bounding box center [675, 289] width 20 height 20
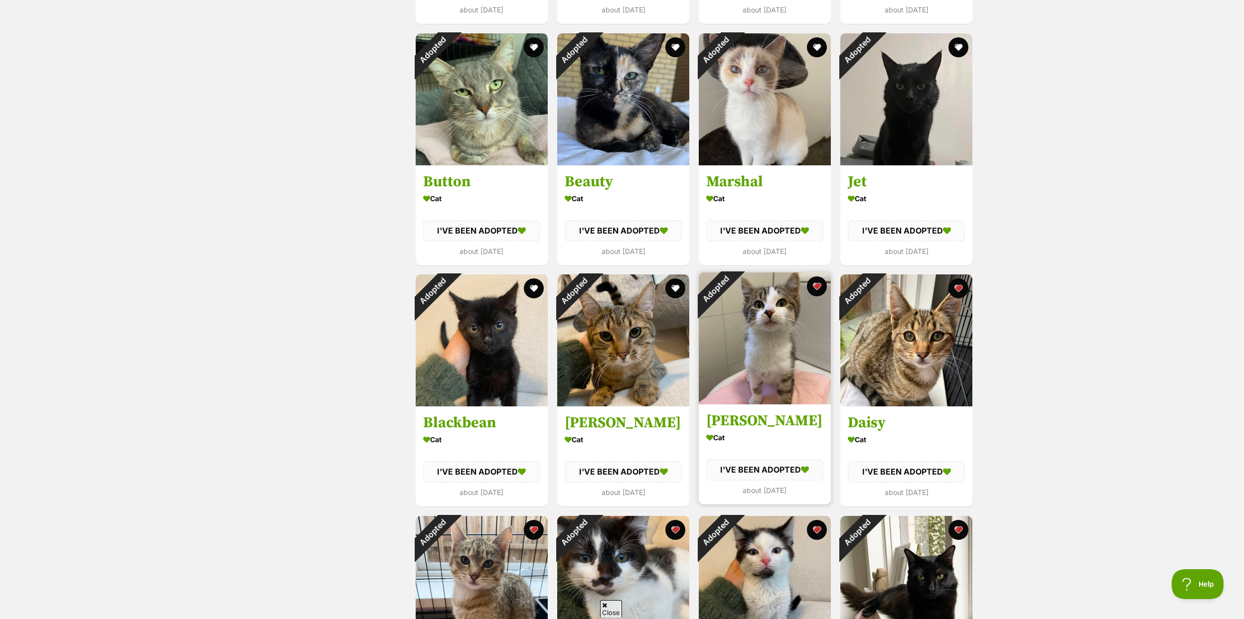
drag, startPoint x: 820, startPoint y: 286, endPoint x: 829, endPoint y: 284, distance: 8.7
click at [820, 285] on button "favourite" at bounding box center [817, 287] width 20 height 20
click at [957, 285] on button "favourite" at bounding box center [958, 287] width 22 height 22
drag, startPoint x: 955, startPoint y: 529, endPoint x: 931, endPoint y: 523, distance: 24.5
click at [955, 529] on button "favourite" at bounding box center [958, 528] width 20 height 20
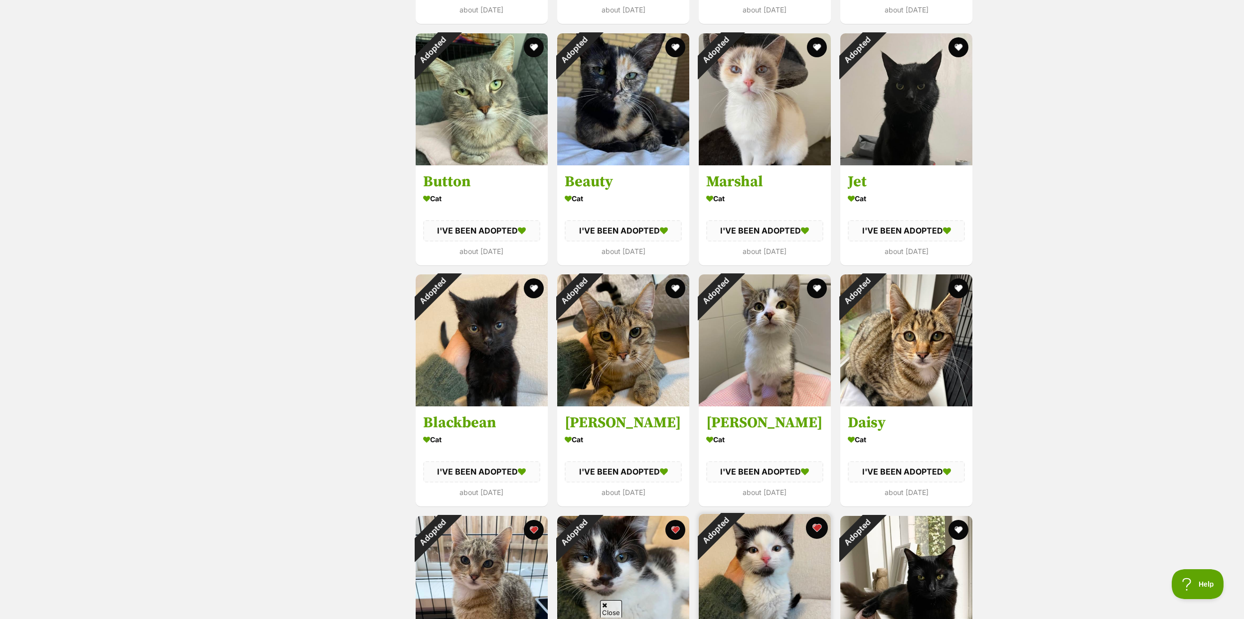
click at [818, 526] on button "favourite" at bounding box center [817, 528] width 22 height 22
click at [673, 524] on button "favourite" at bounding box center [675, 528] width 22 height 22
click at [532, 527] on button "favourite" at bounding box center [534, 528] width 22 height 22
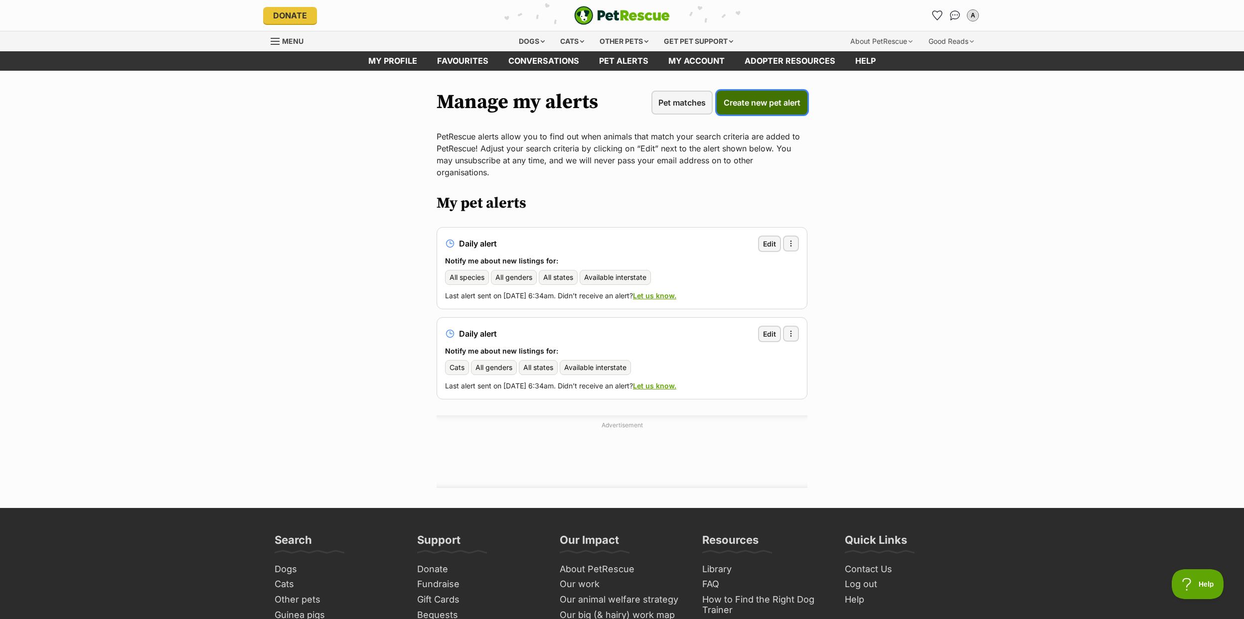
click at [742, 99] on span "Create new pet alert" at bounding box center [761, 103] width 77 height 12
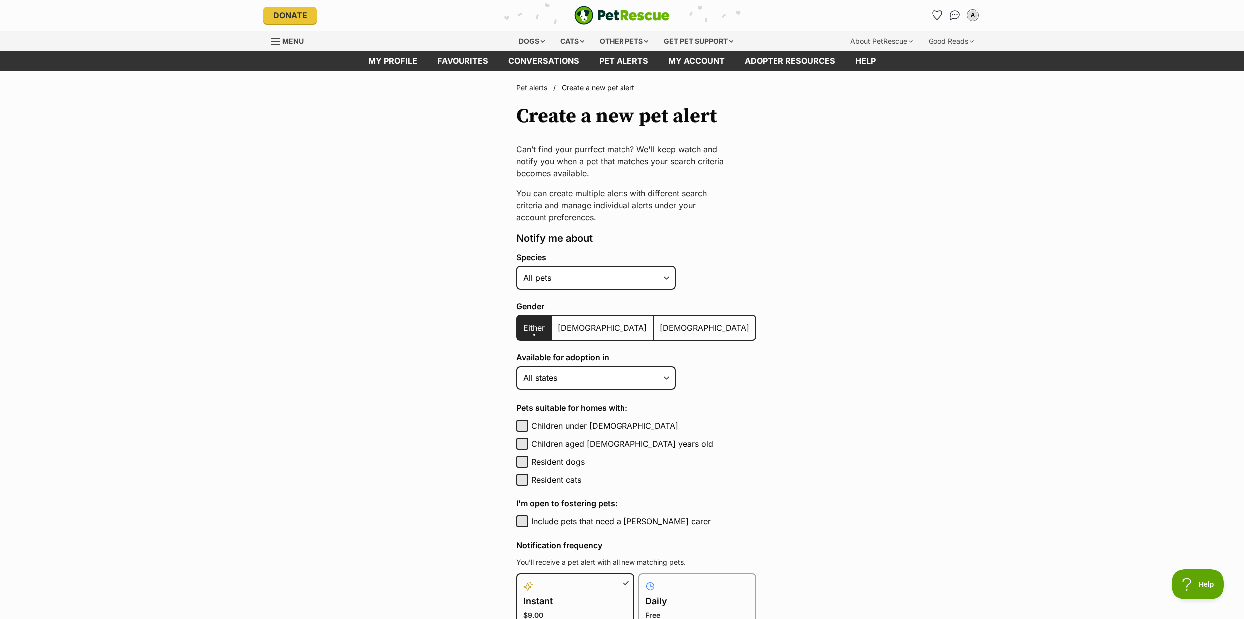
scroll to position [2, 0]
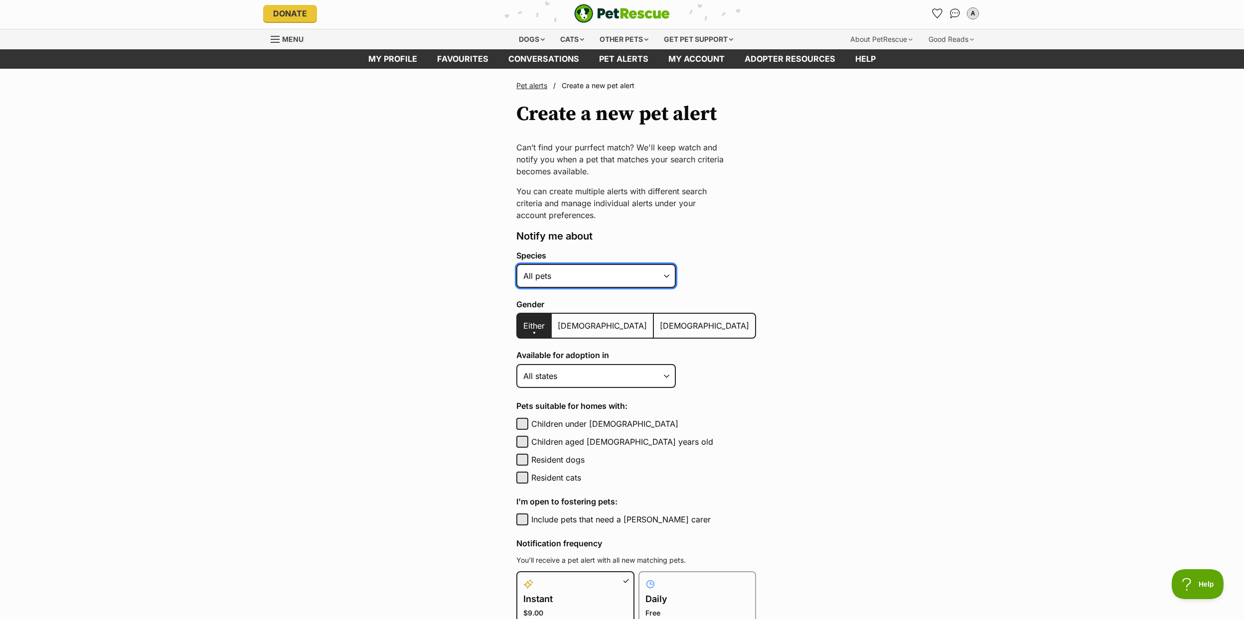
click at [633, 276] on select "Alpaca Bird Cat Chicken Cow Dog Donkey Duck Ferret Fish Goat Goose Guinea Fowl …" at bounding box center [595, 276] width 159 height 24
select select "2"
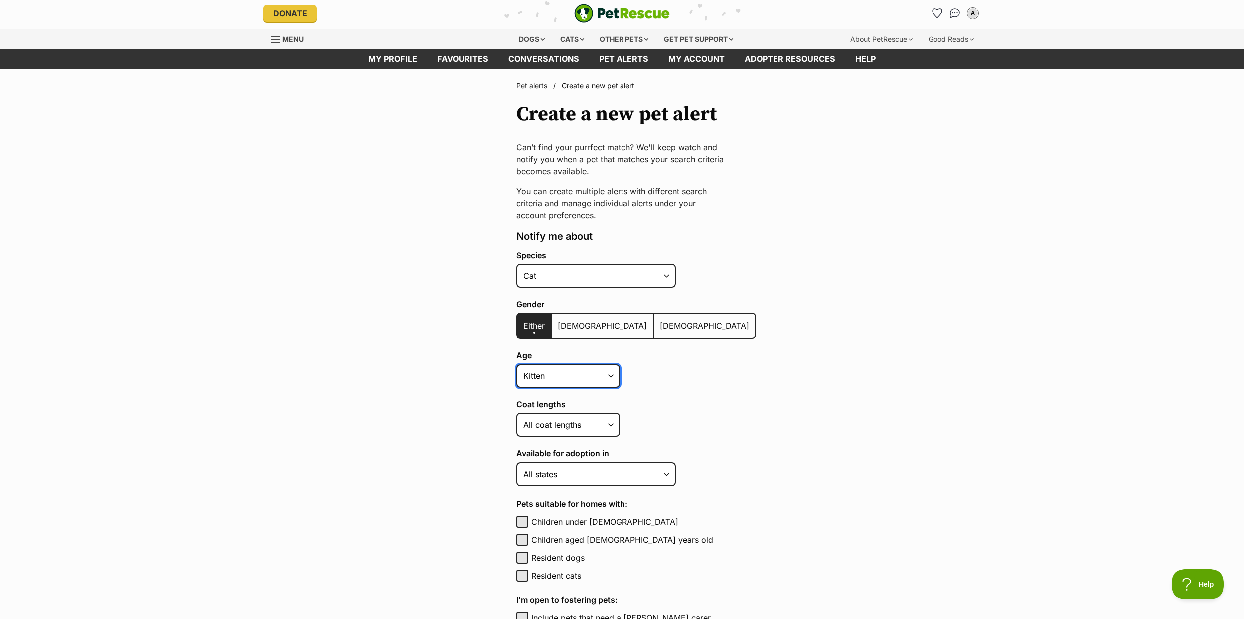
click at [575, 382] on select "Kitten Cat Senior All ages" at bounding box center [568, 376] width 104 height 24
select select
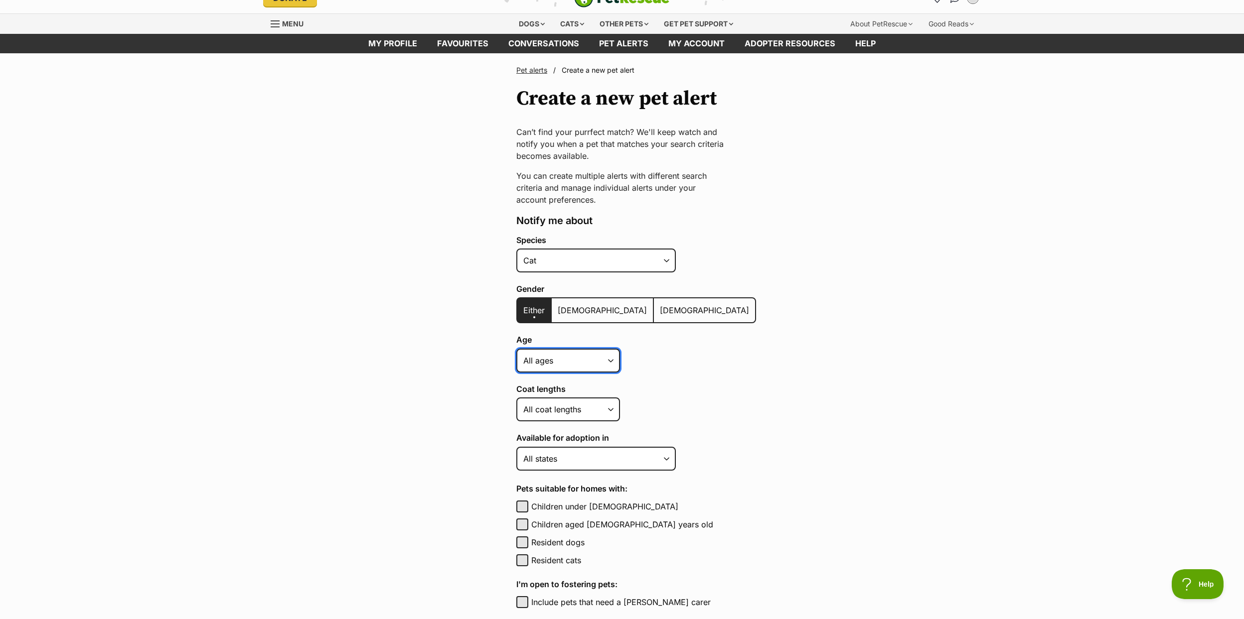
scroll to position [21, 0]
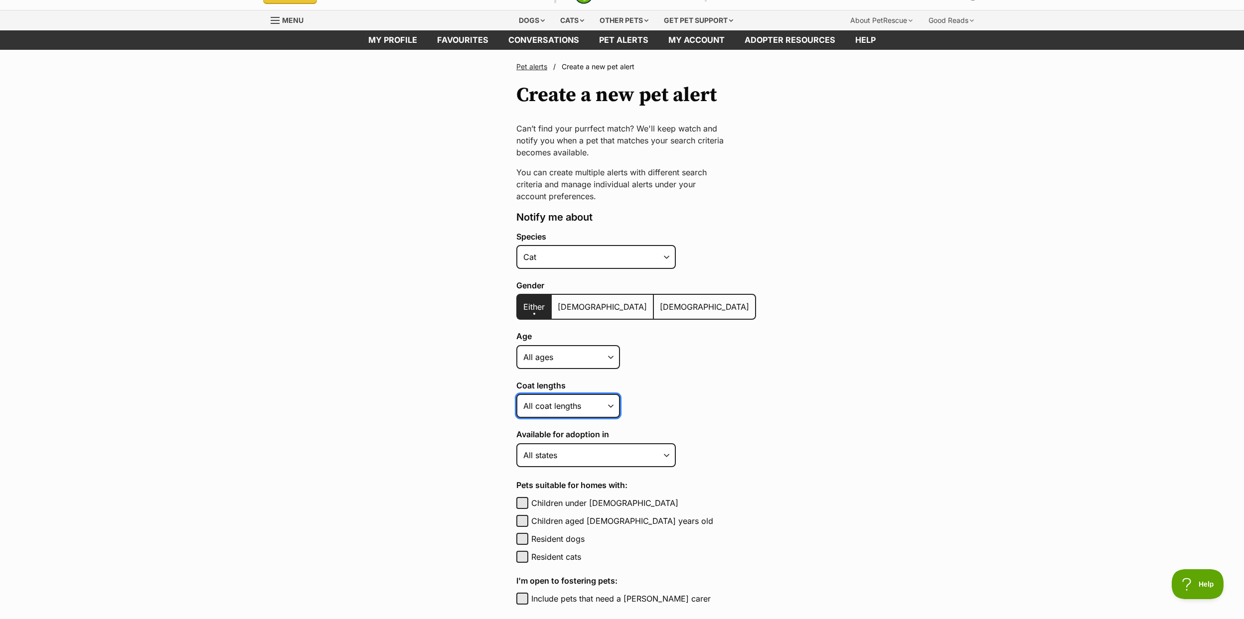
click at [568, 409] on select "Short Medium Coat Long All coat lengths" at bounding box center [568, 406] width 104 height 24
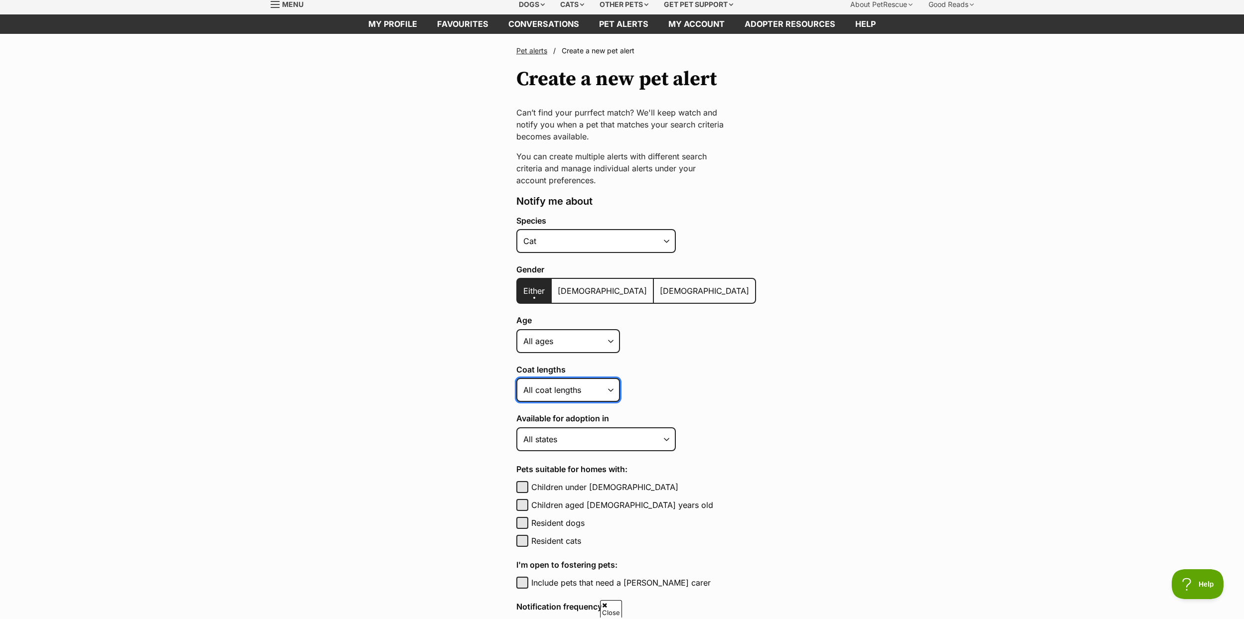
scroll to position [37, 0]
click at [573, 423] on div "Available for adoption in [GEOGRAPHIC_DATA] [GEOGRAPHIC_DATA] [GEOGRAPHIC_DATA]…" at bounding box center [636, 432] width 240 height 37
click at [567, 436] on select "[GEOGRAPHIC_DATA] [GEOGRAPHIC_DATA] [GEOGRAPHIC_DATA] [GEOGRAPHIC_DATA] [GEOGRA…" at bounding box center [595, 439] width 159 height 24
select select "2"
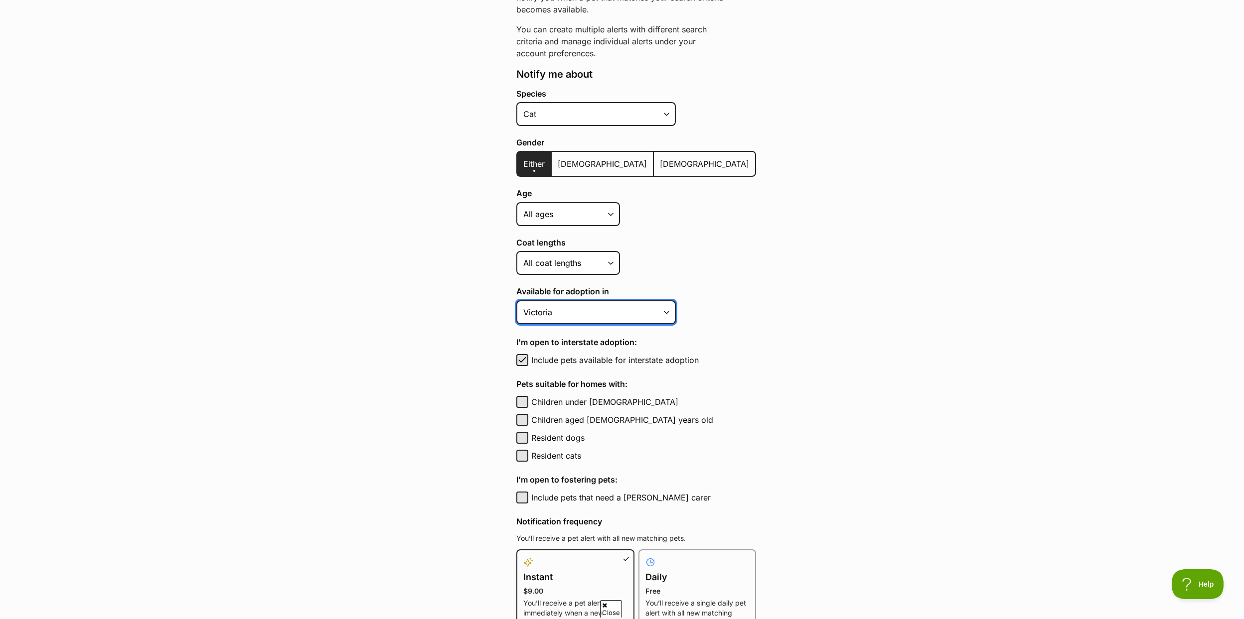
scroll to position [167, 0]
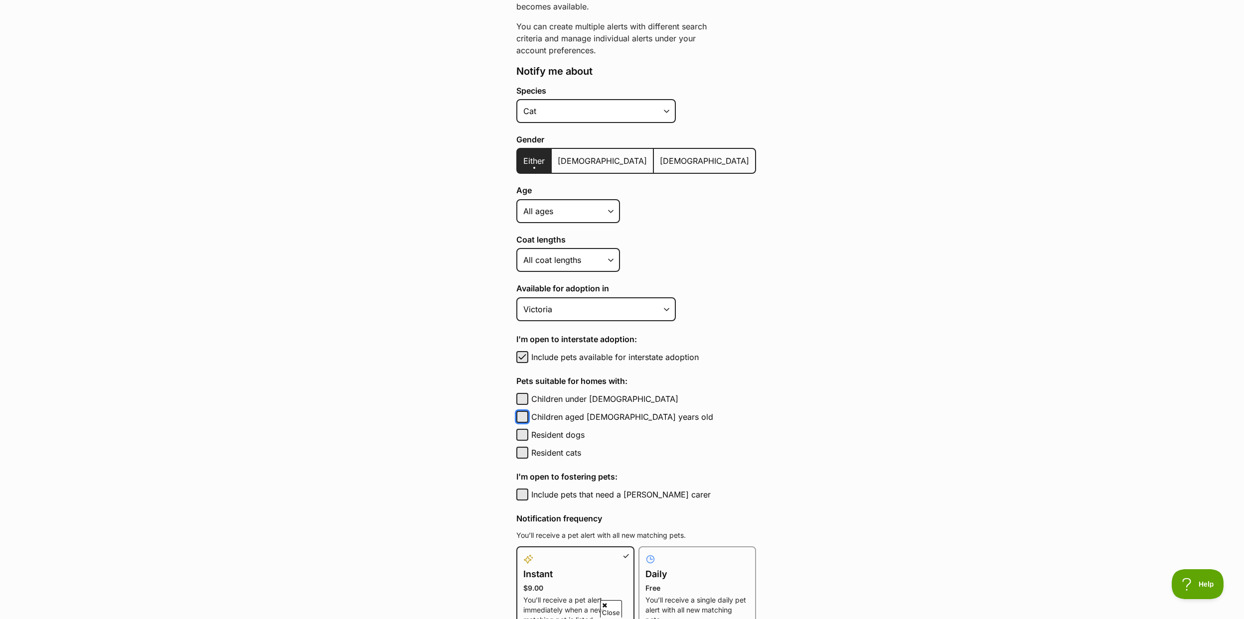
click at [520, 413] on button "Children aged [DEMOGRAPHIC_DATA] years old" at bounding box center [522, 417] width 12 height 12
checkbox input "true"
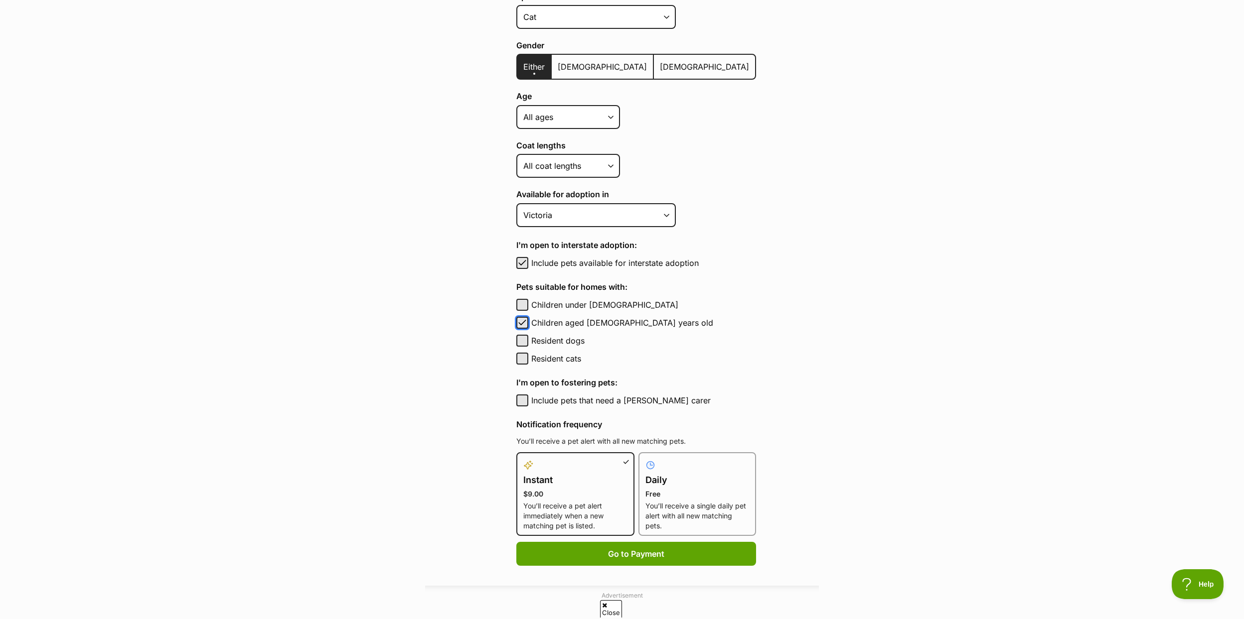
scroll to position [262, 0]
click at [656, 487] on label "Daily Free You’ll receive a single daily pet alert with all new matching pets." at bounding box center [697, 495] width 104 height 72
click at [645, 458] on input "Daily Free You’ll receive a single daily pet alert with all new matching pets." at bounding box center [644, 458] width 0 height 0
radio input "true"
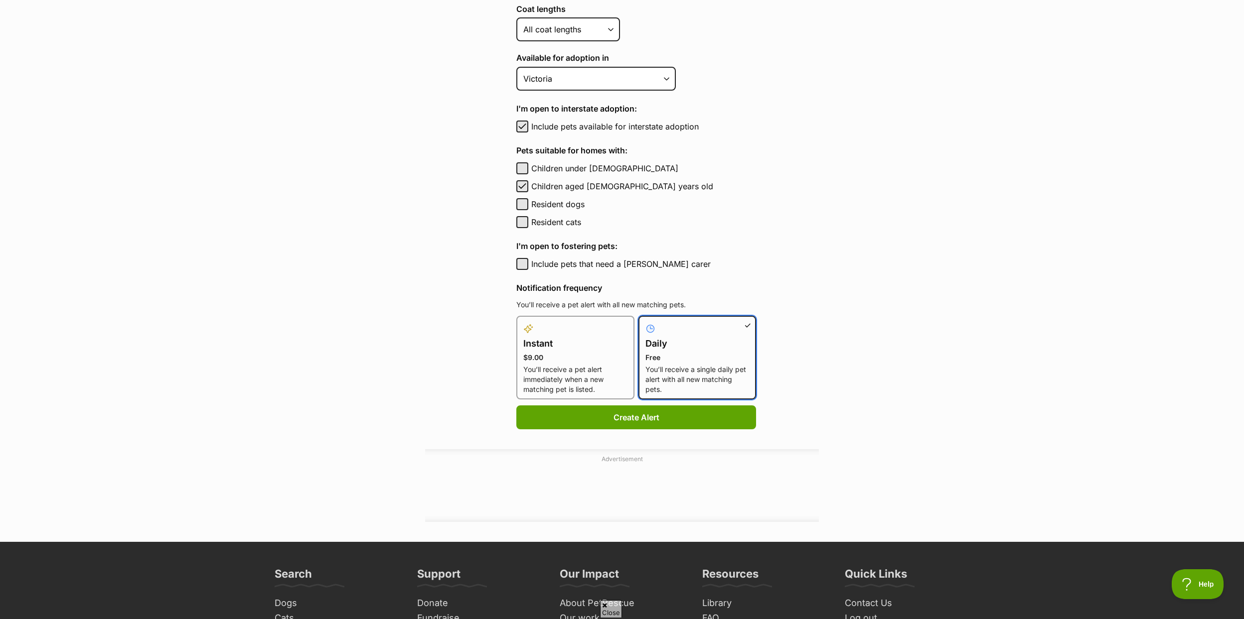
scroll to position [443, 0]
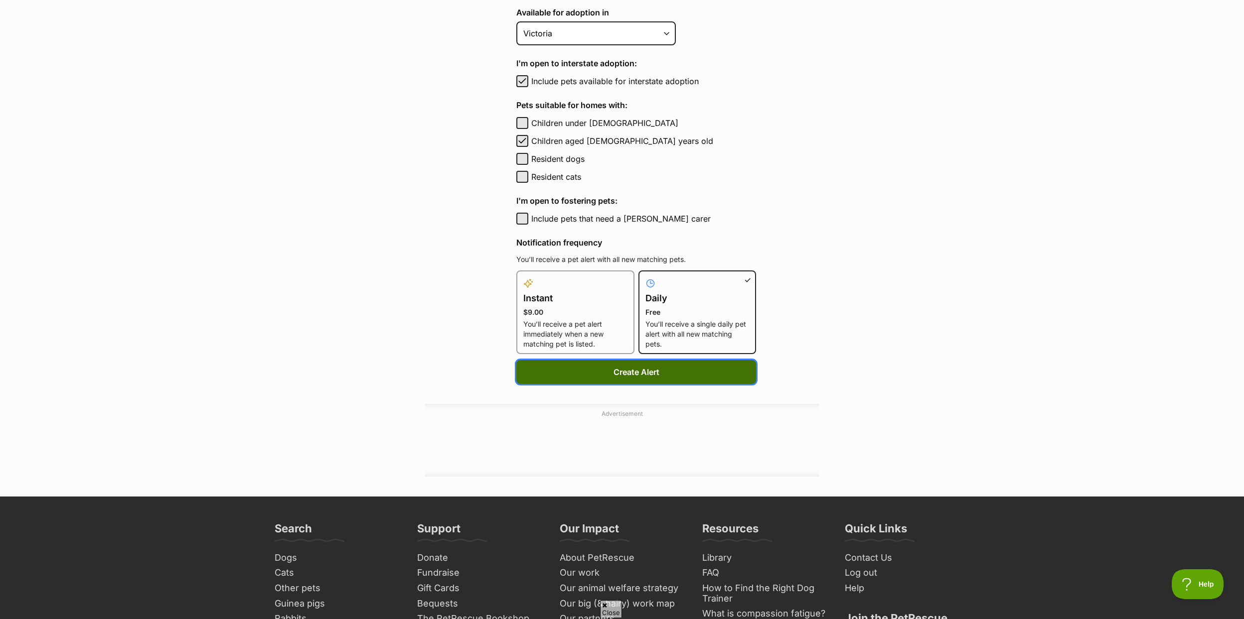
click at [606, 373] on button "Create Alert" at bounding box center [636, 372] width 240 height 24
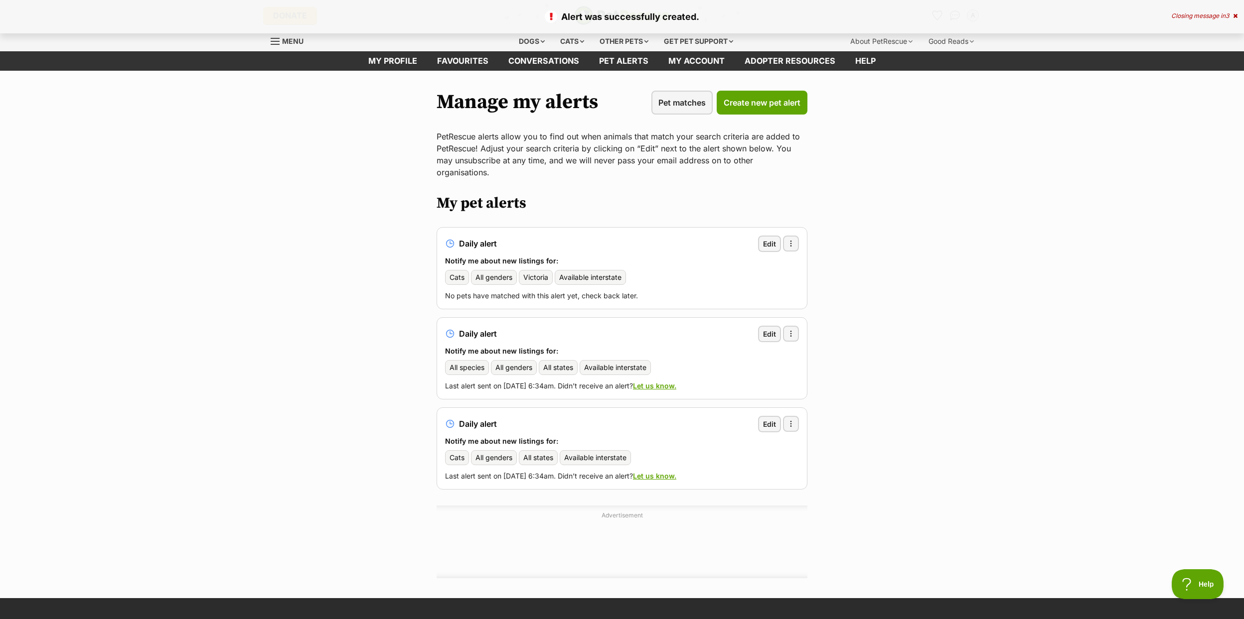
scroll to position [2, 0]
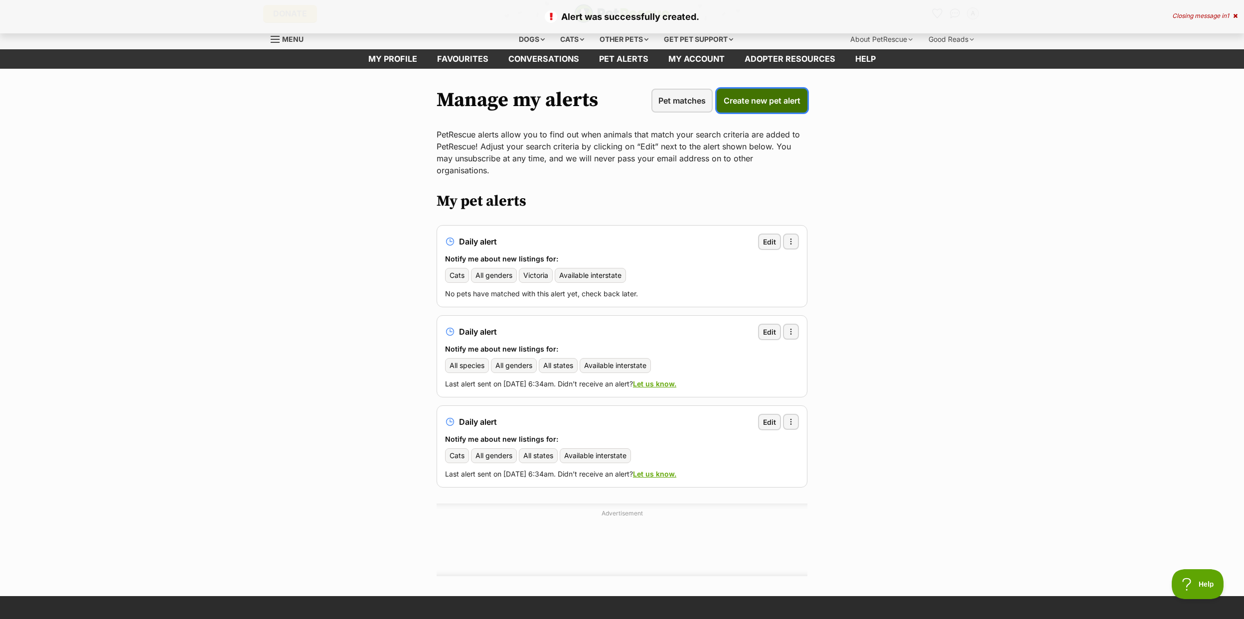
click at [730, 97] on span "Create new pet alert" at bounding box center [761, 101] width 77 height 12
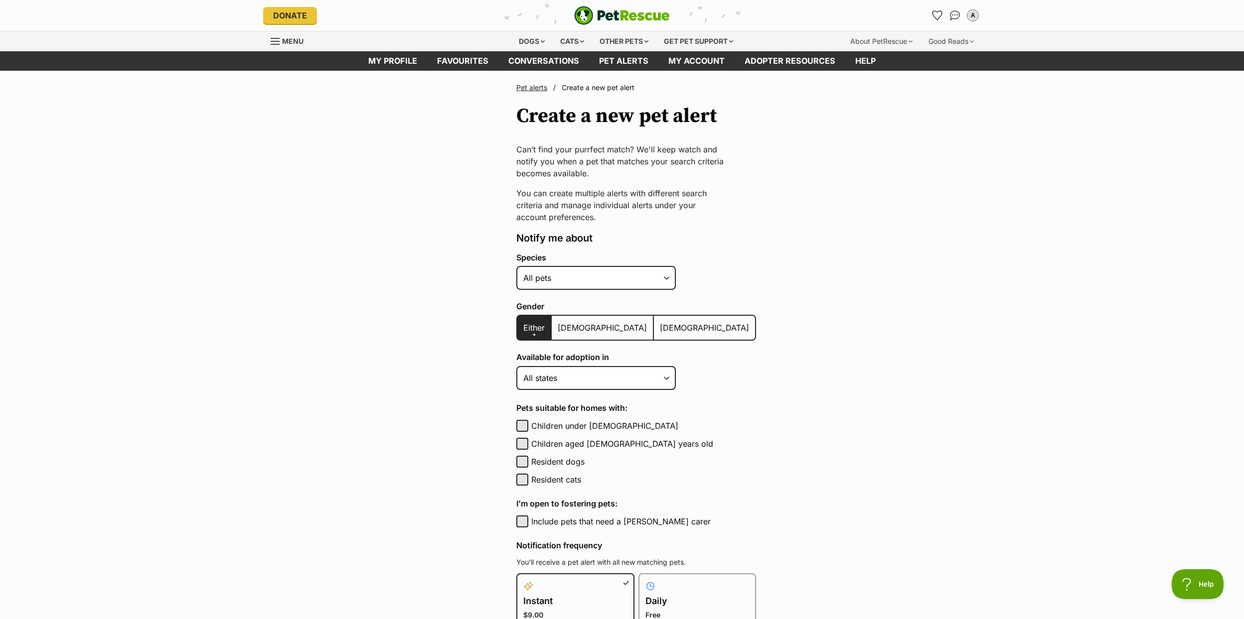
click at [594, 263] on div "Species Alpaca Bird Cat Chicken Cow Dog Donkey Duck Ferret Fish Goat Goose Guin…" at bounding box center [636, 271] width 240 height 37
click at [594, 280] on select "Alpaca Bird Cat Chicken Cow Dog Donkey Duck Ferret Fish Goat Goose Guinea Fowl …" at bounding box center [595, 278] width 159 height 24
select select "1"
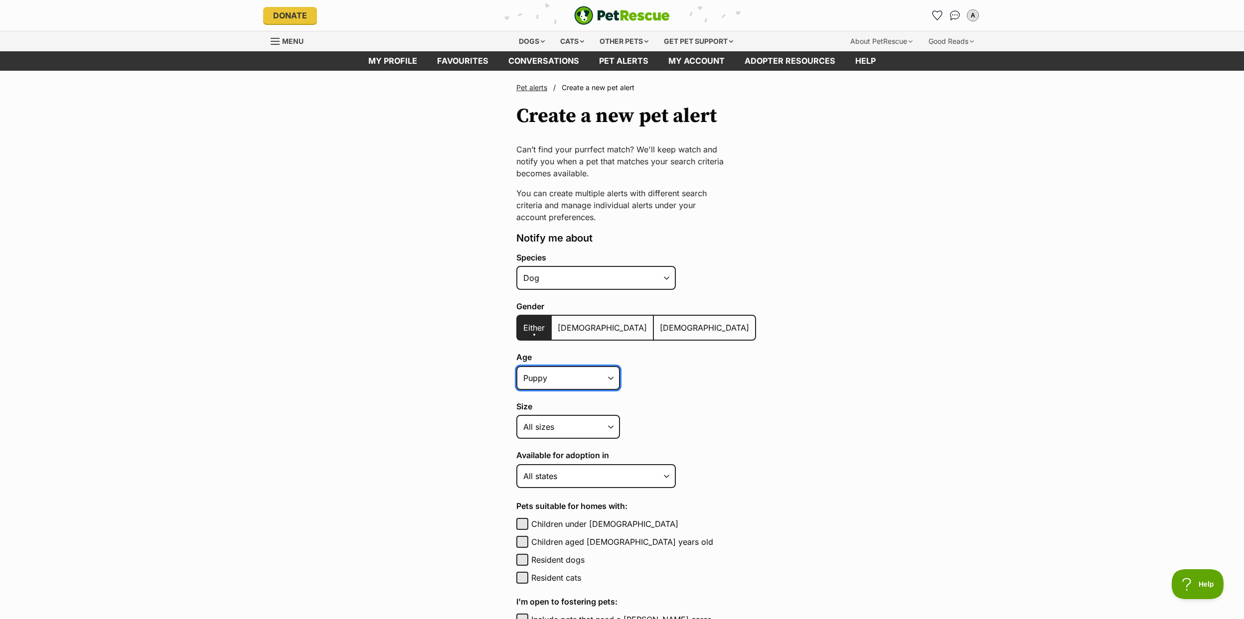
click at [577, 373] on select "Puppy Adult Senior All ages" at bounding box center [568, 378] width 104 height 24
select select
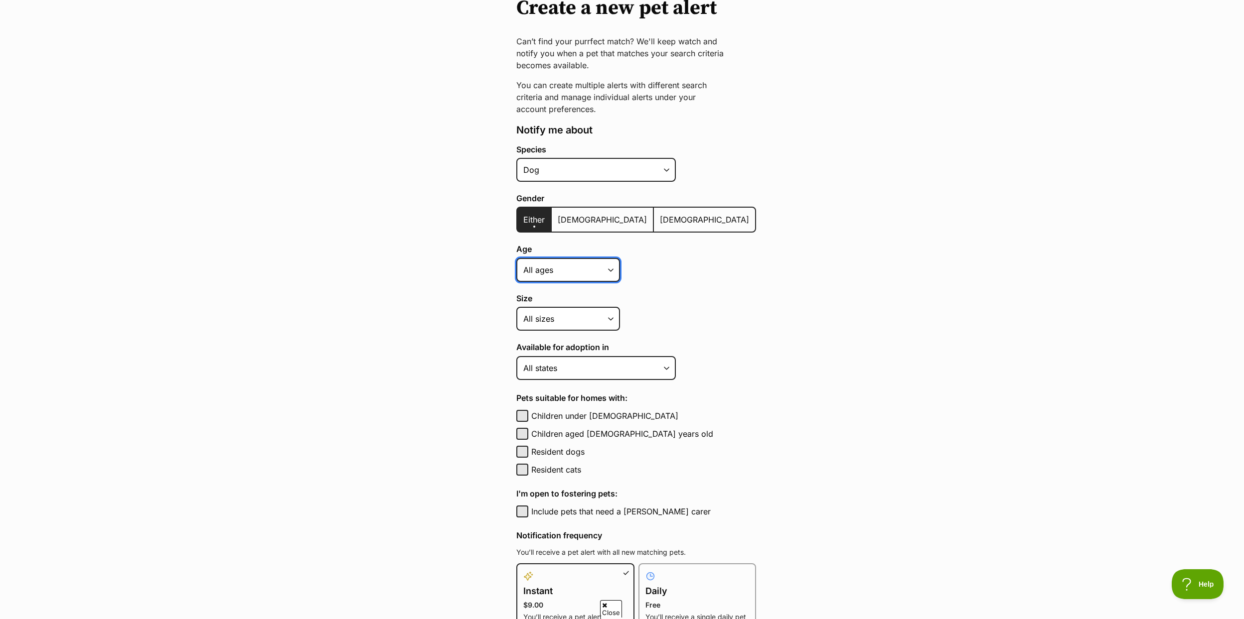
scroll to position [110, 0]
click at [555, 368] on select "[GEOGRAPHIC_DATA] [GEOGRAPHIC_DATA] [GEOGRAPHIC_DATA] [GEOGRAPHIC_DATA] [GEOGRA…" at bounding box center [595, 367] width 159 height 24
select select "2"
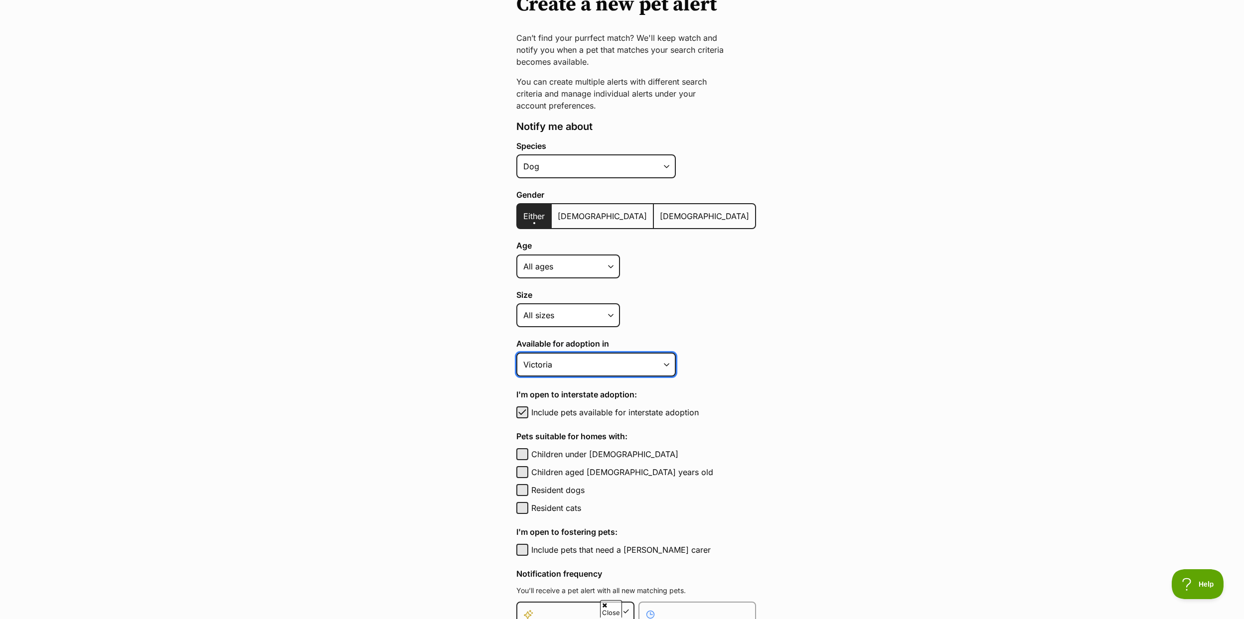
scroll to position [114, 0]
click at [521, 466] on button "Children aged [DEMOGRAPHIC_DATA] years old" at bounding box center [522, 470] width 12 height 12
checkbox input "true"
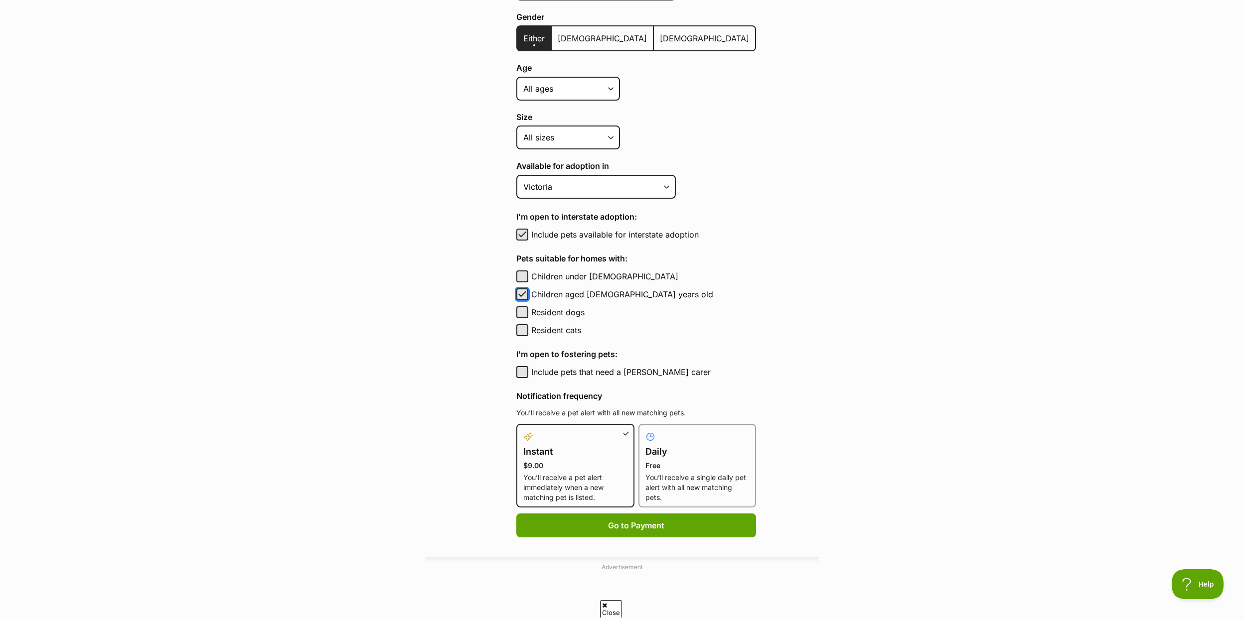
scroll to position [296, 0]
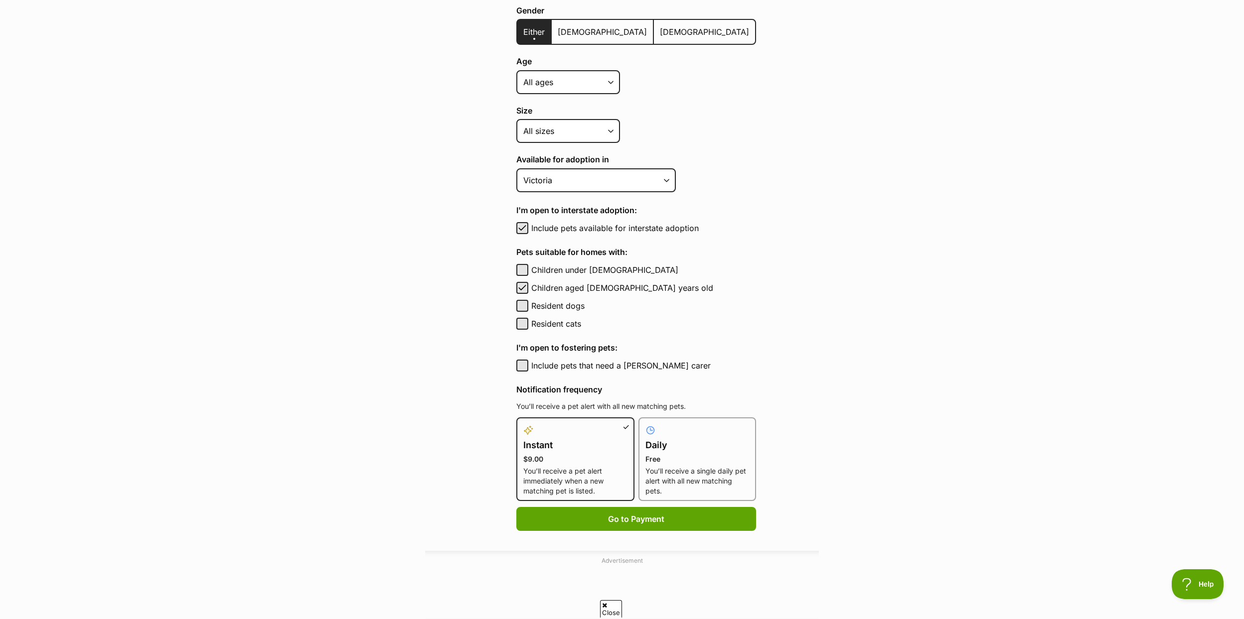
click at [663, 466] on p "You’ll receive a single daily pet alert with all new matching pets." at bounding box center [697, 481] width 104 height 30
click at [645, 424] on input "Daily Free You’ll receive a single daily pet alert with all new matching pets." at bounding box center [644, 423] width 0 height 0
radio input "true"
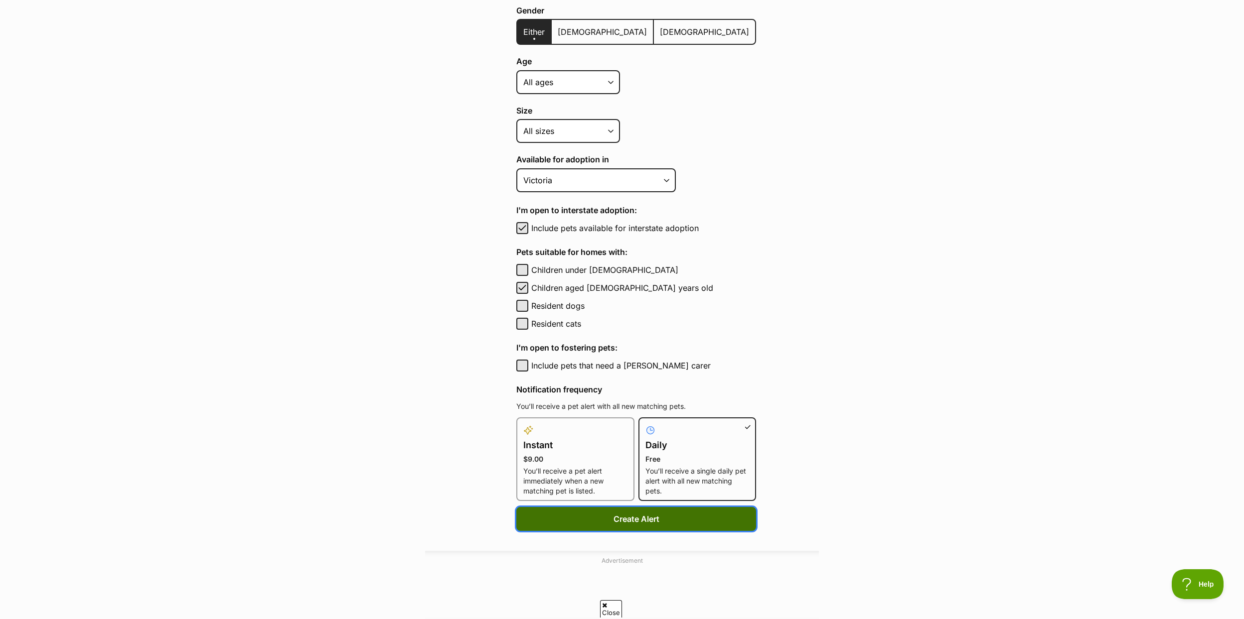
click at [640, 514] on button "Create Alert" at bounding box center [636, 519] width 240 height 24
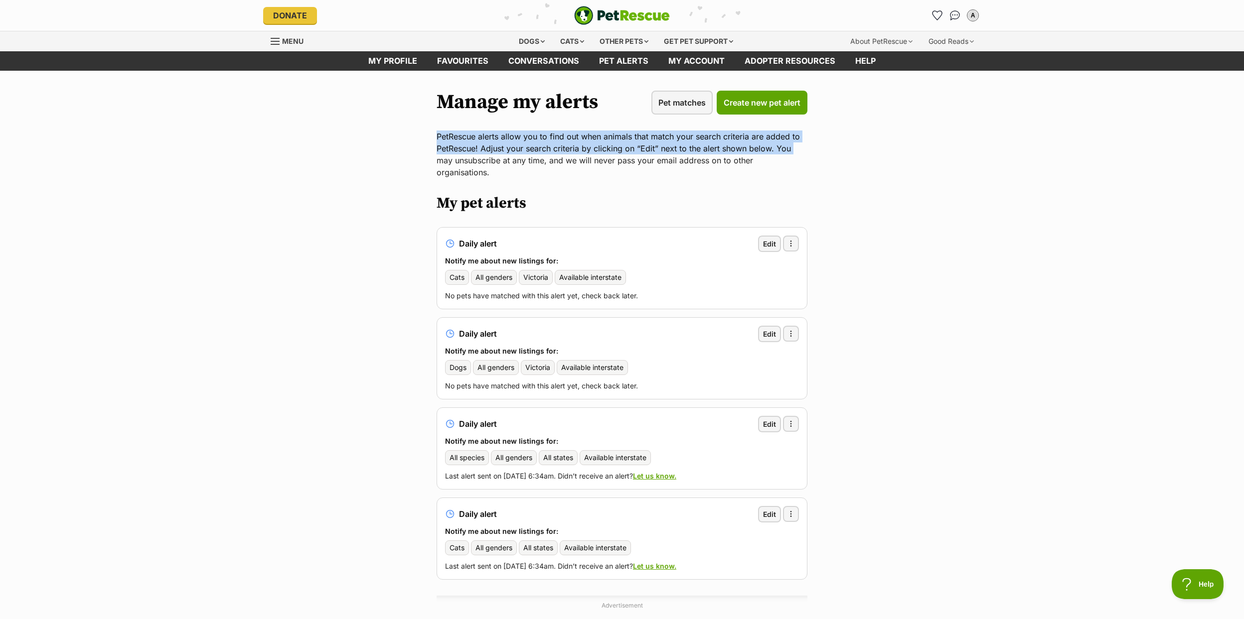
drag, startPoint x: 418, startPoint y: 138, endPoint x: 387, endPoint y: 162, distance: 40.5
click at [387, 162] on main "Manage my alerts Pet matches Create new pet alert PetRescue alerts allow you to…" at bounding box center [622, 380] width 1244 height 618
click at [341, 201] on main "Manage my alerts Pet matches Create new pet alert PetRescue alerts allow you to…" at bounding box center [622, 380] width 1244 height 618
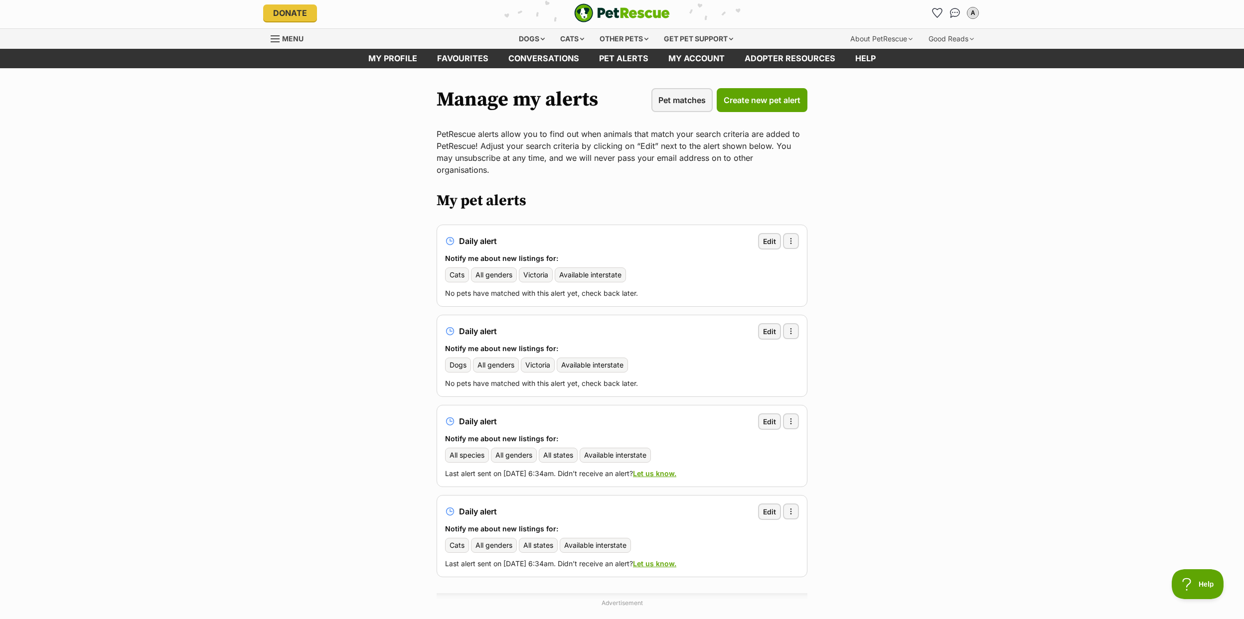
scroll to position [555, 0]
